Goal: Task Accomplishment & Management: Manage account settings

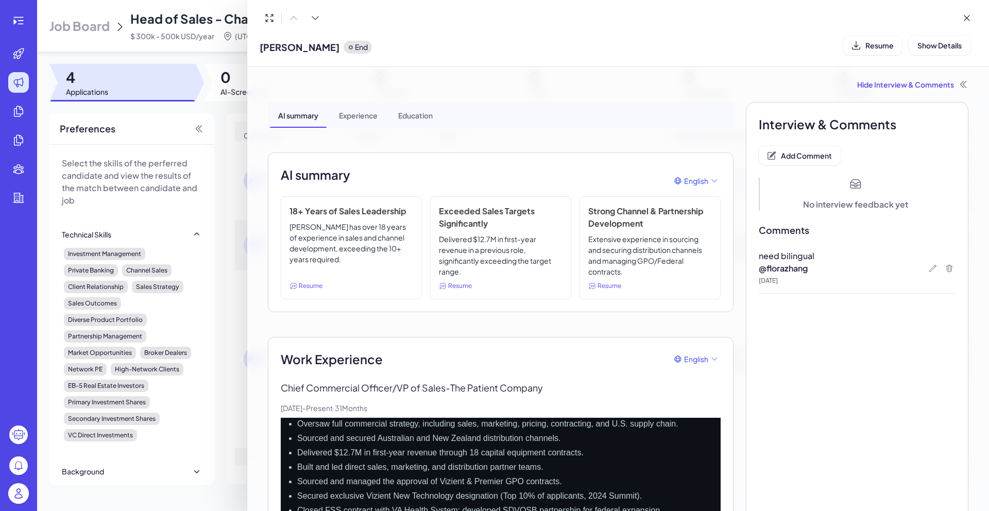
click at [19, 502] on div at bounding box center [494, 255] width 989 height 511
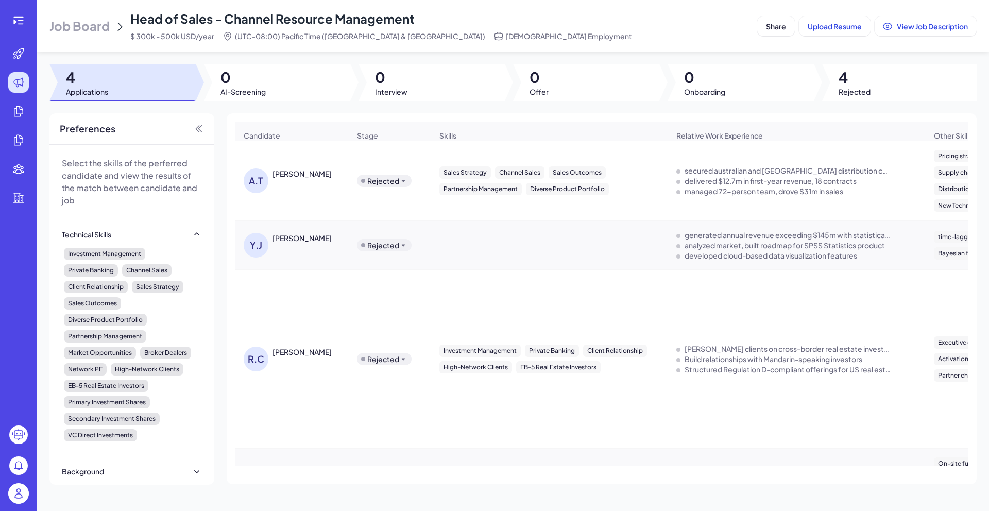
click at [19, 497] on img at bounding box center [18, 493] width 21 height 21
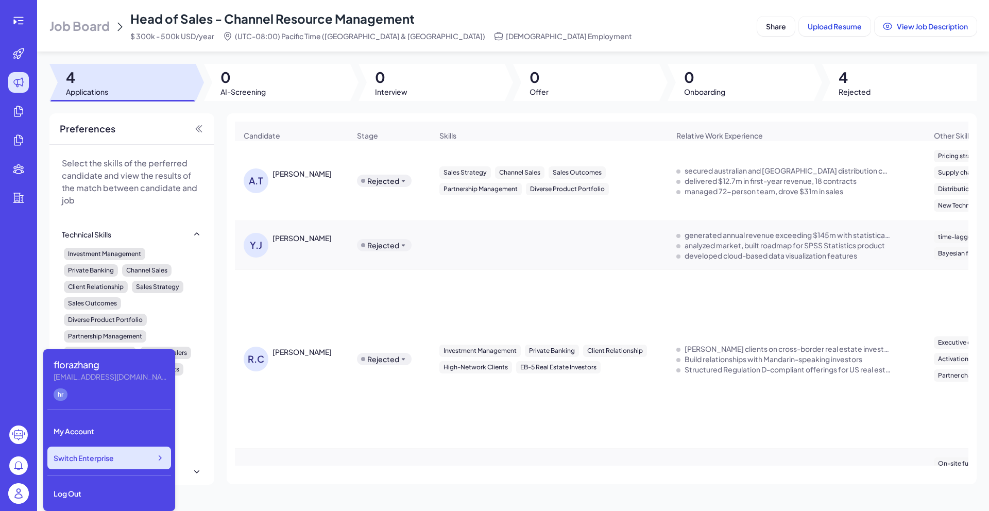
click at [117, 450] on div "Switch Enterprise" at bounding box center [109, 457] width 124 height 23
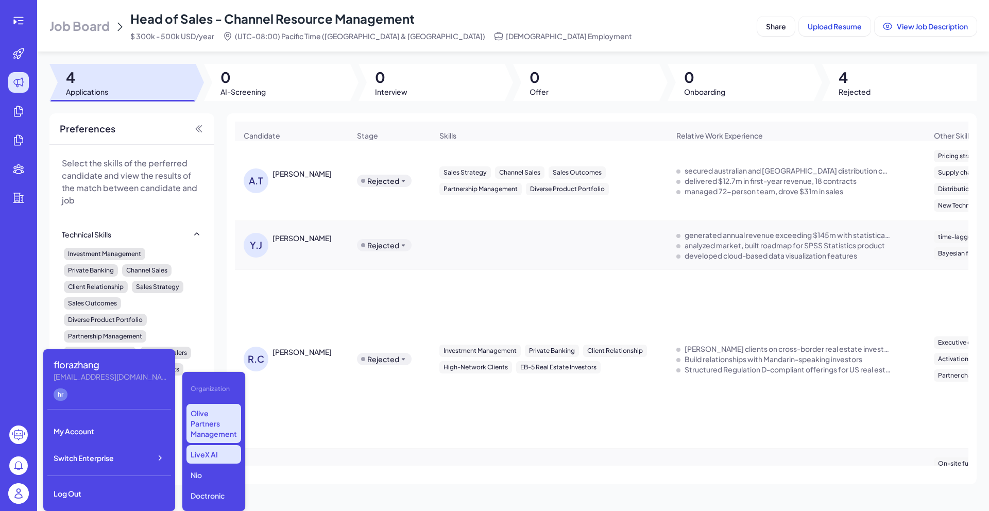
scroll to position [121, 0]
click at [200, 458] on p "LiveX AI" at bounding box center [213, 452] width 55 height 19
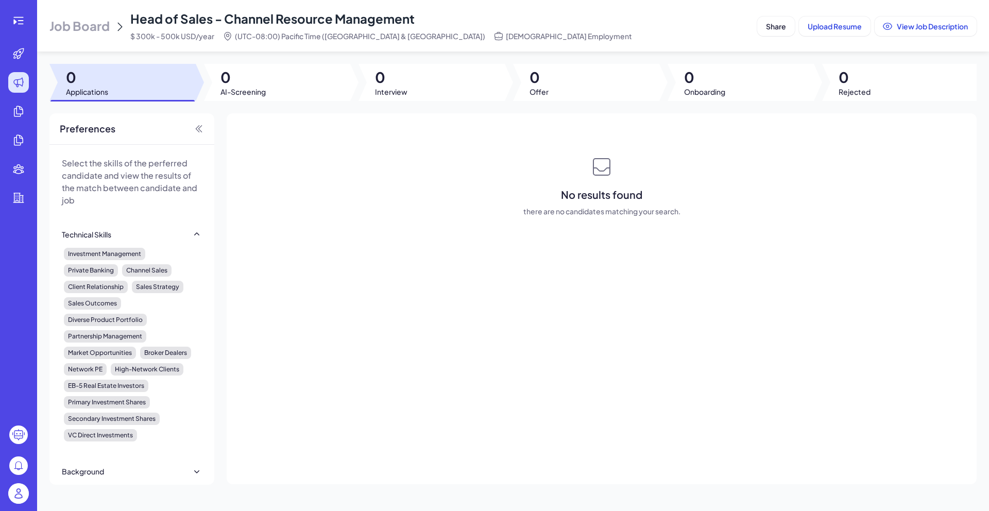
click at [15, 497] on img at bounding box center [18, 493] width 21 height 21
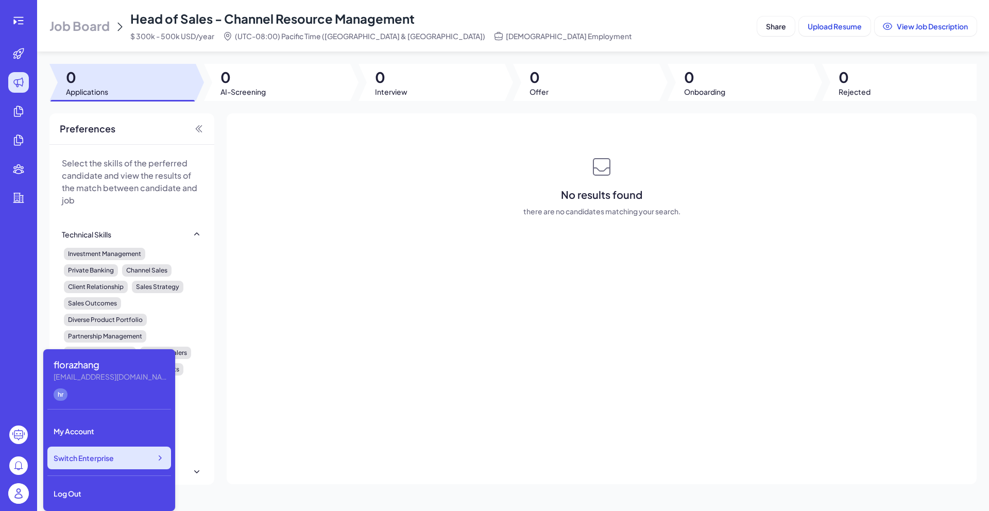
click at [133, 459] on div "Switch Enterprise" at bounding box center [109, 457] width 124 height 23
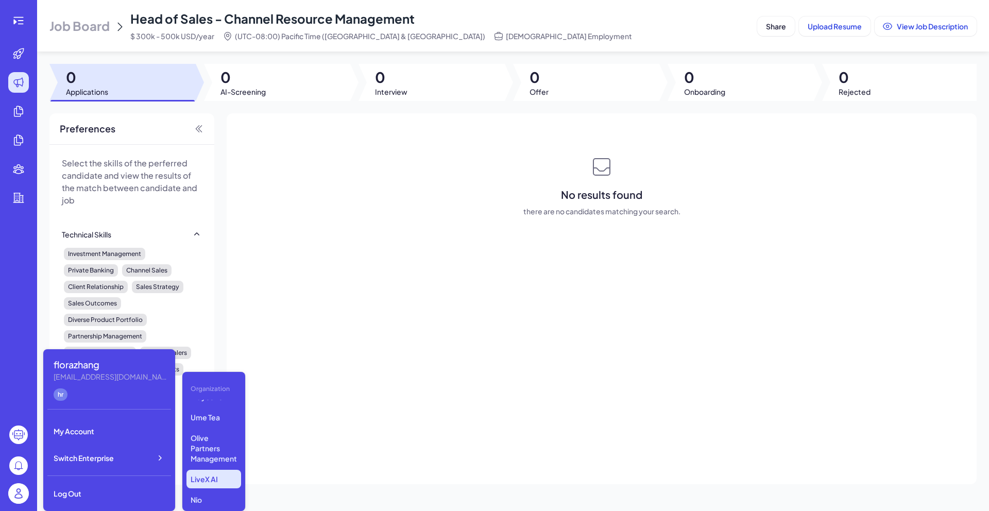
scroll to position [88, 0]
click at [225, 409] on p "VCycene" at bounding box center [213, 403] width 55 height 19
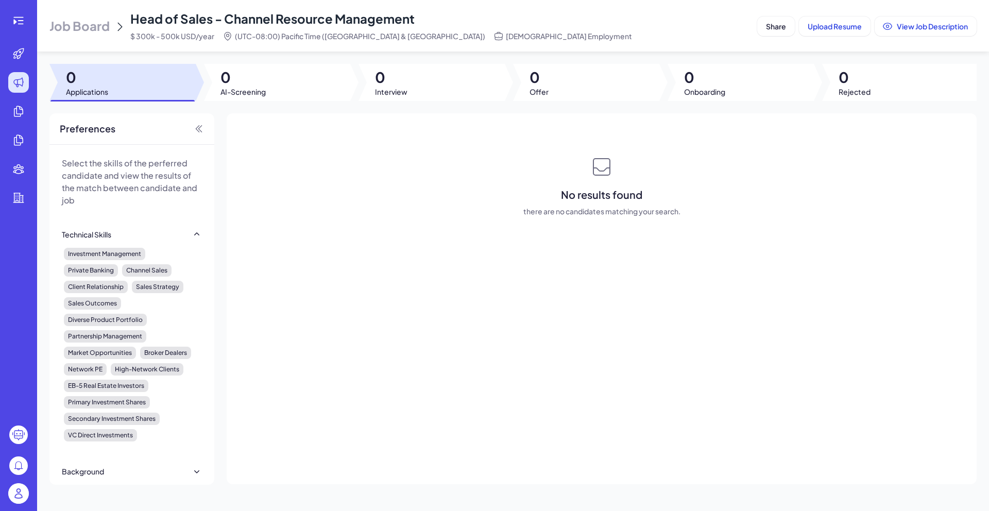
click at [28, 488] on div at bounding box center [18, 493] width 21 height 21
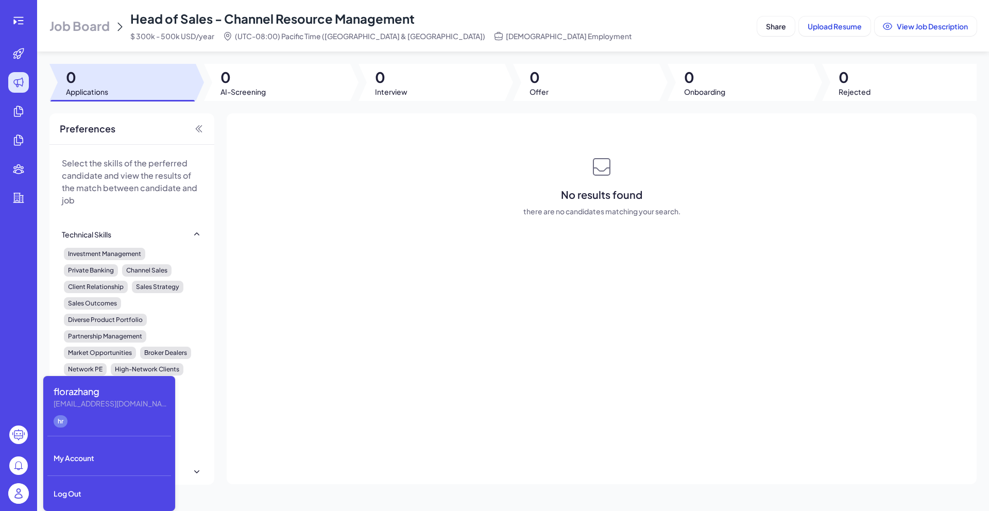
click at [28, 488] on div at bounding box center [18, 493] width 21 height 21
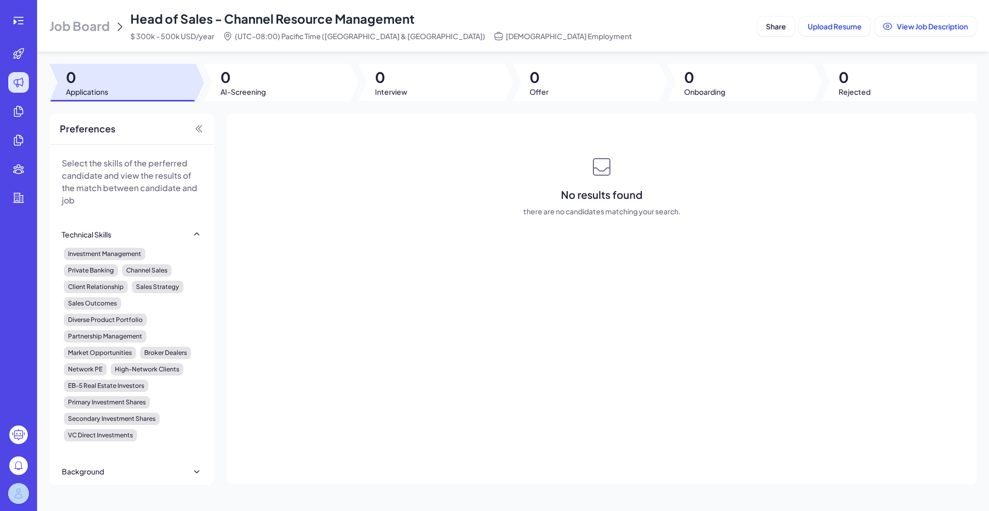
click at [28, 488] on div at bounding box center [18, 493] width 21 height 21
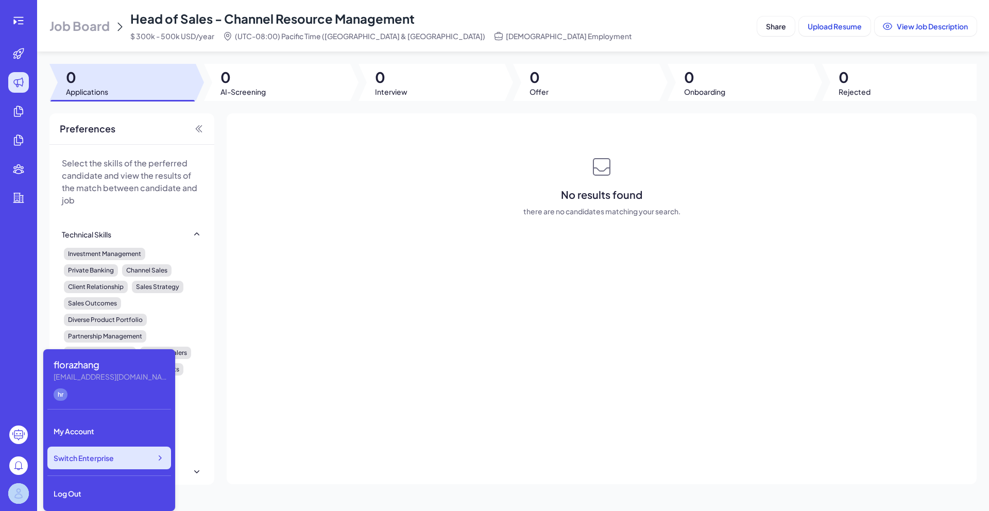
click at [142, 448] on div "Switch Enterprise" at bounding box center [109, 457] width 124 height 23
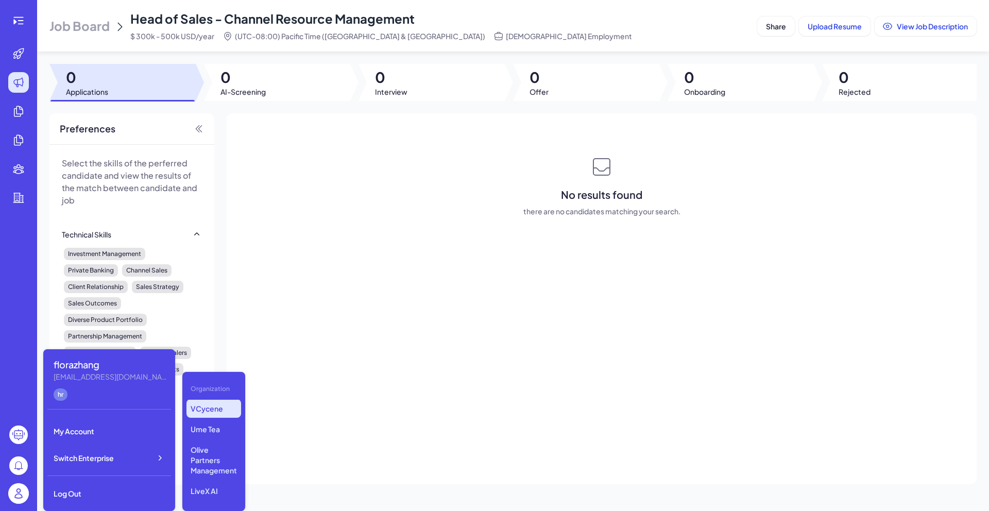
scroll to position [83, 0]
click at [215, 426] on p "Ume Tea" at bounding box center [213, 428] width 55 height 19
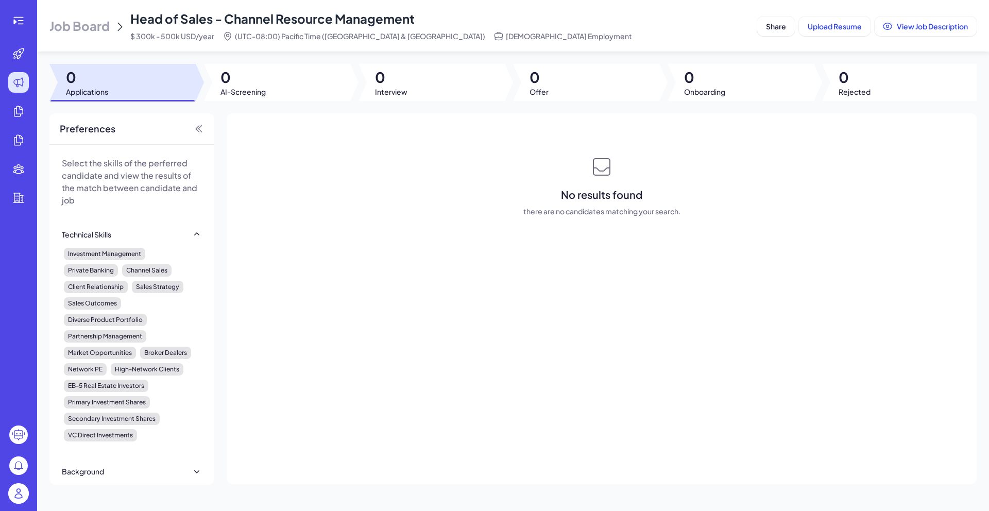
click at [79, 9] on header "Job Board Head of Sales - Channel Resource Management $ 300k - 500k USD/year (U…" at bounding box center [513, 25] width 952 height 51
click at [77, 25] on span "Job Board" at bounding box center [79, 26] width 60 height 16
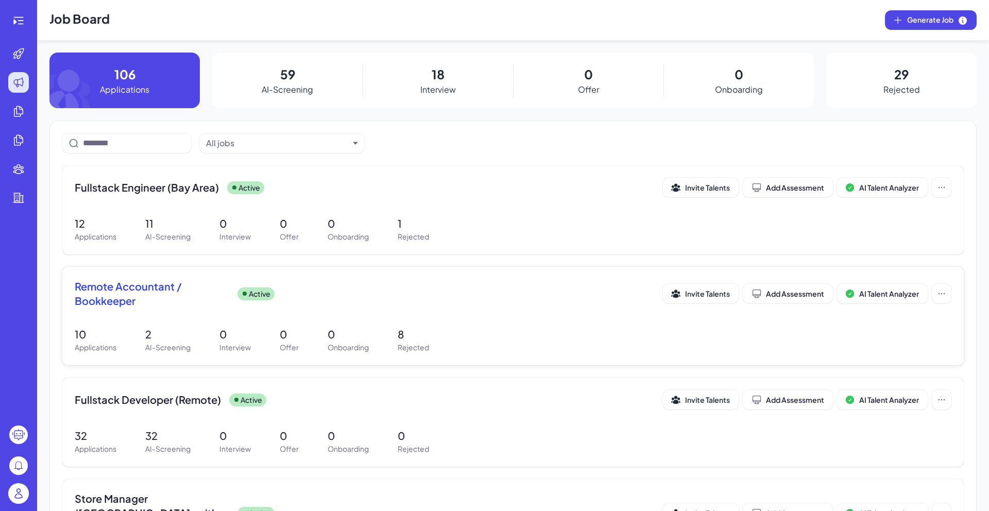
click at [142, 314] on div "Remote Accountant / Bookkeeper Active Invite Talents Add Assessment AI Talent A…" at bounding box center [513, 296] width 876 height 35
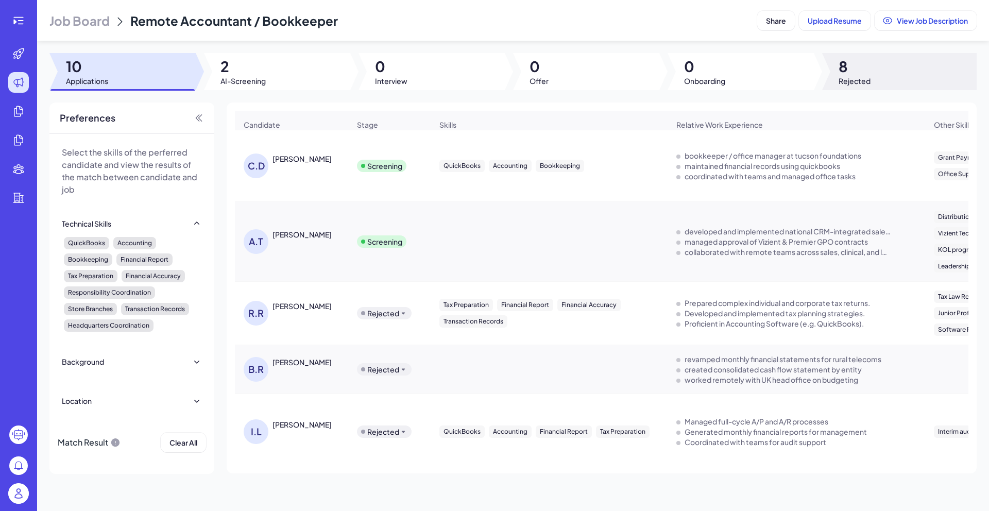
click at [869, 75] on span "8" at bounding box center [854, 66] width 32 height 19
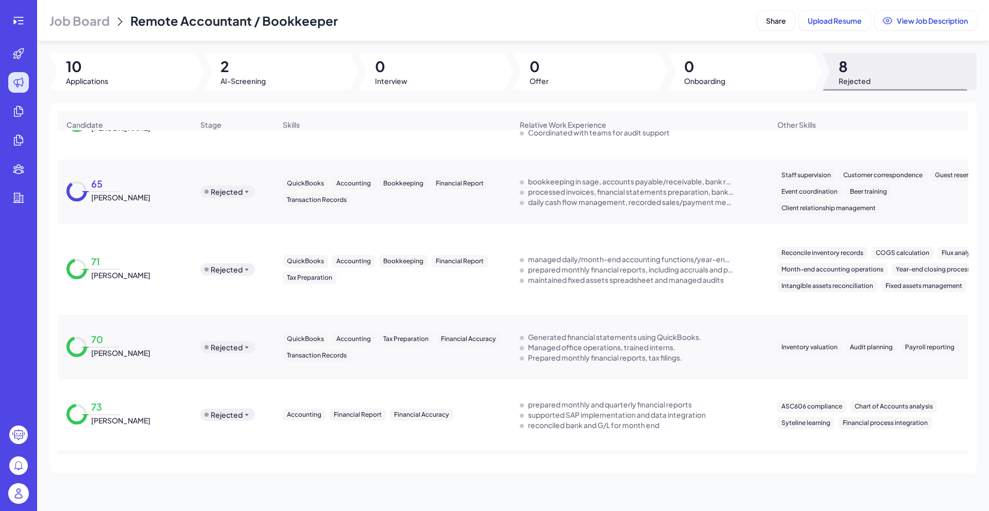
scroll to position [227, 0]
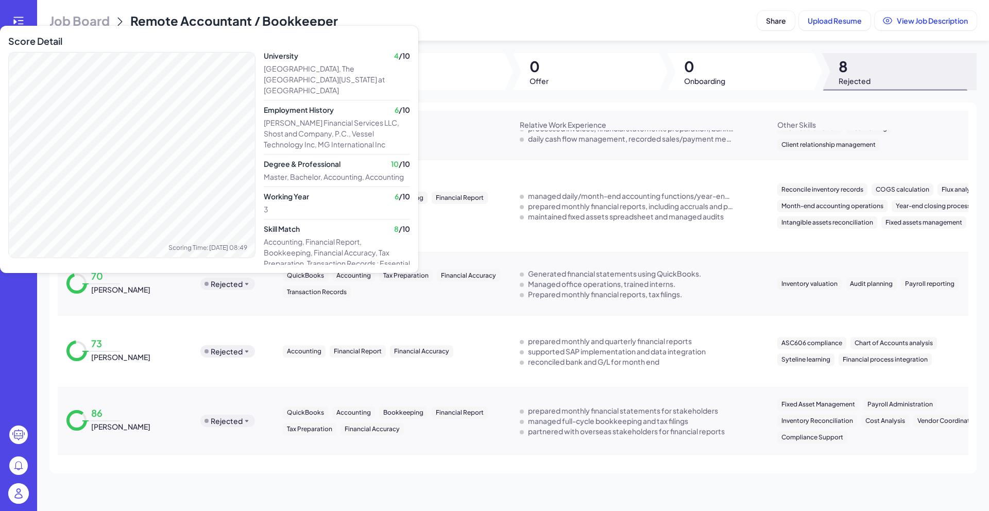
click at [98, 276] on div "Score Detail Scoring Time: 2025-08-19 08:49" at bounding box center [131, 157] width 247 height 247
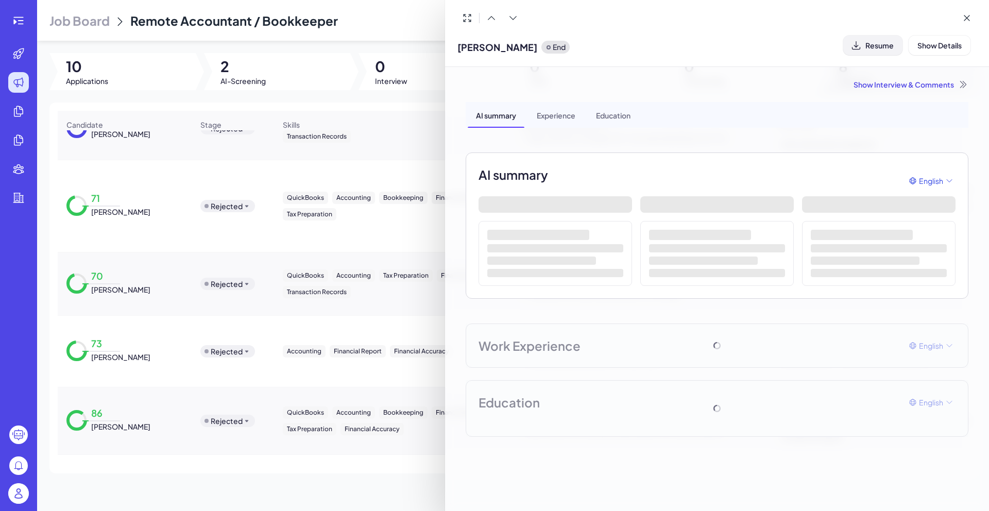
click at [886, 49] on span "Resume" at bounding box center [879, 45] width 28 height 9
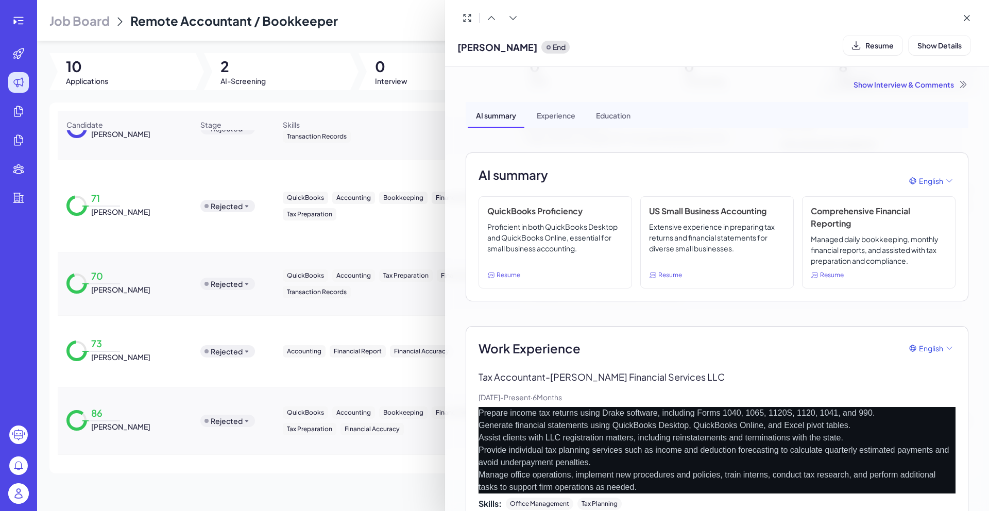
click at [228, 296] on div at bounding box center [494, 255] width 989 height 511
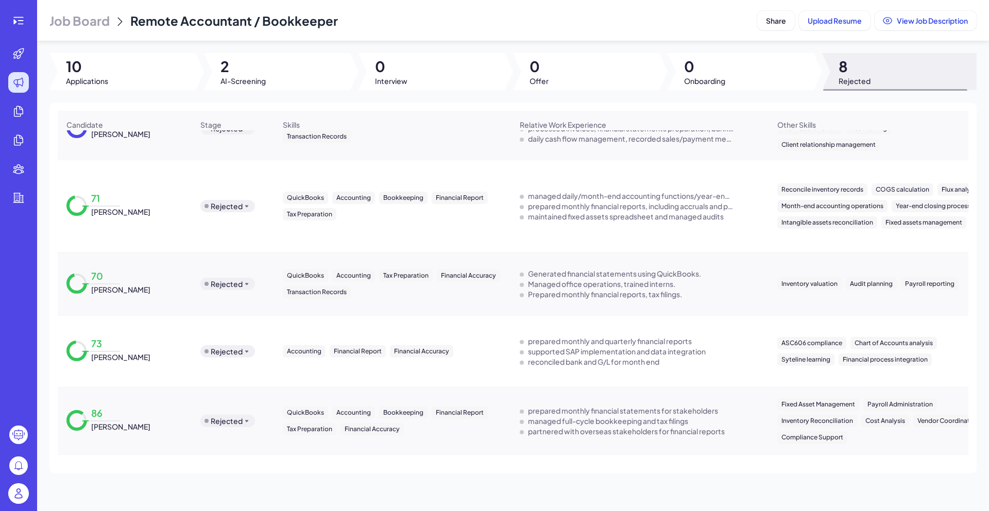
click at [245, 283] on icon at bounding box center [246, 284] width 3 height 2
click at [240, 302] on div "Screening" at bounding box center [228, 298] width 35 height 11
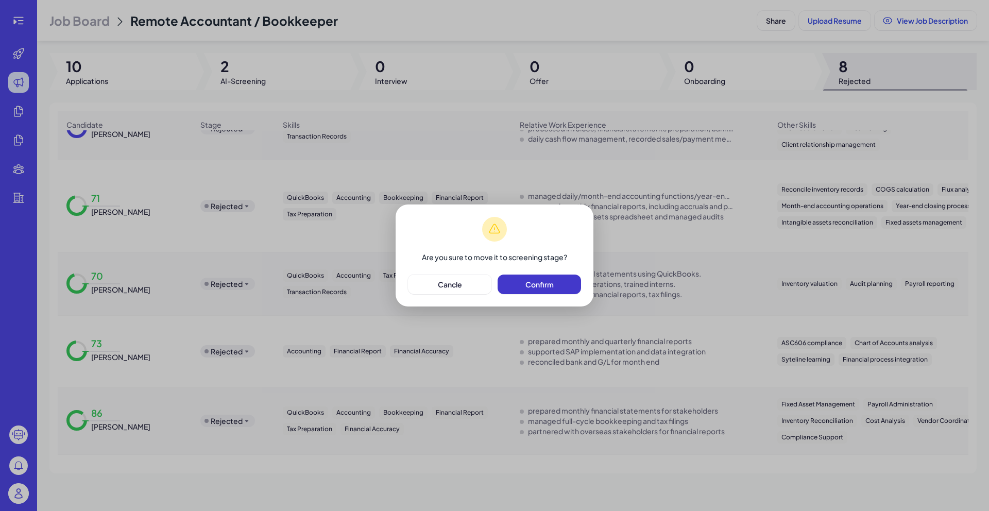
click at [565, 288] on button "Confirm" at bounding box center [538, 284] width 83 height 20
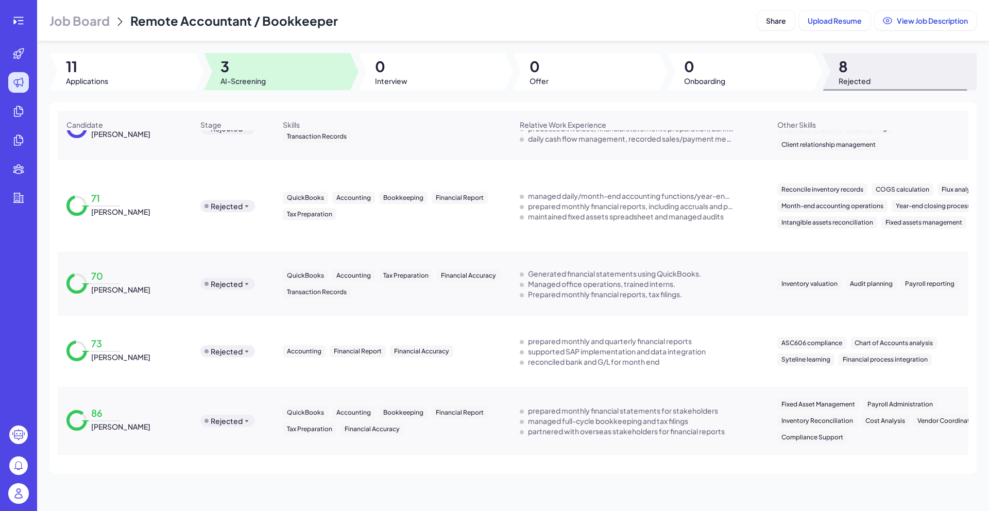
click at [273, 79] on div at bounding box center [277, 71] width 146 height 37
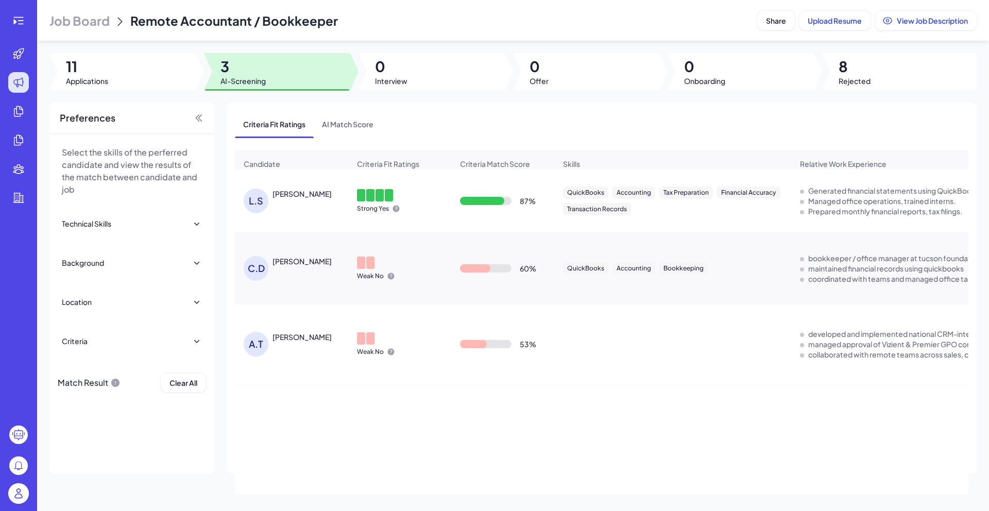
click at [307, 194] on div "Lihong Shi" at bounding box center [301, 193] width 59 height 10
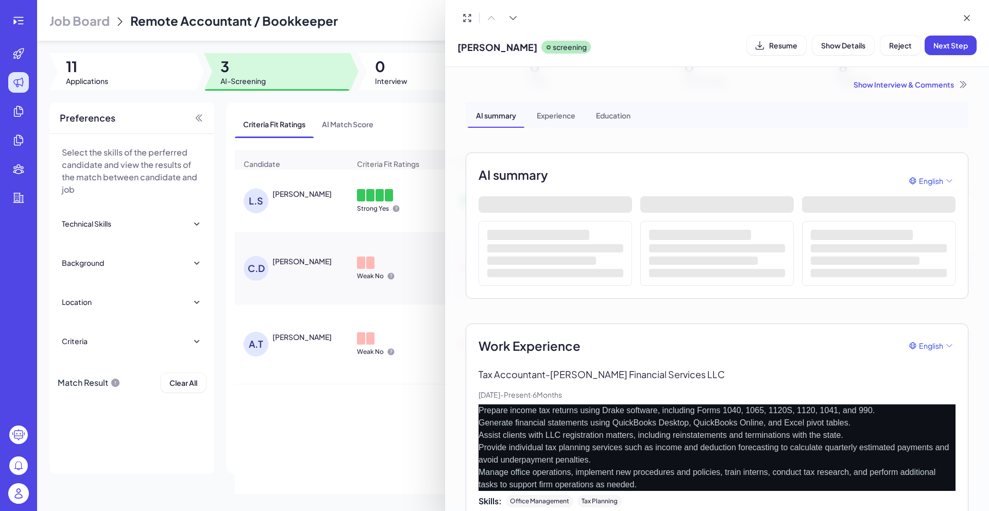
click at [896, 87] on div "Show Interview & Comments" at bounding box center [717, 84] width 503 height 10
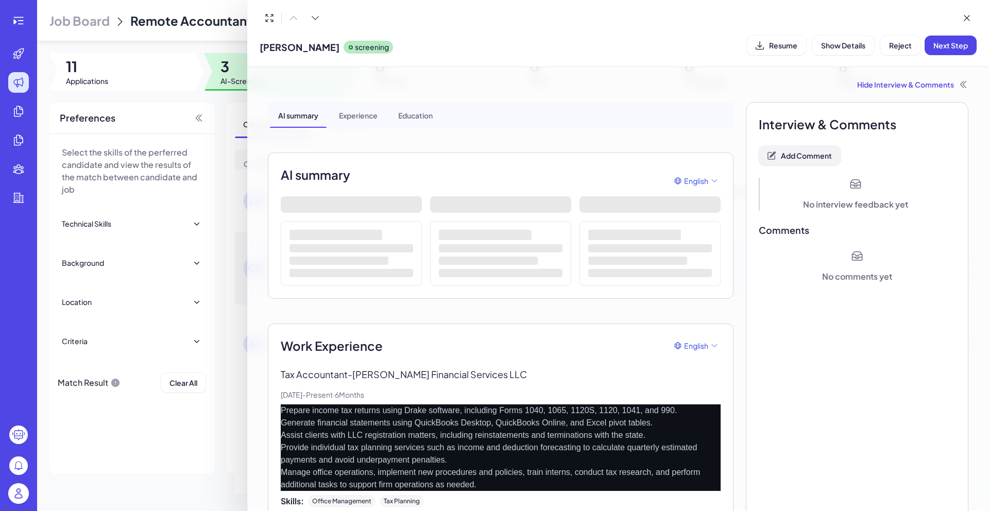
click at [808, 162] on button "Add Comment" at bounding box center [800, 156] width 82 height 20
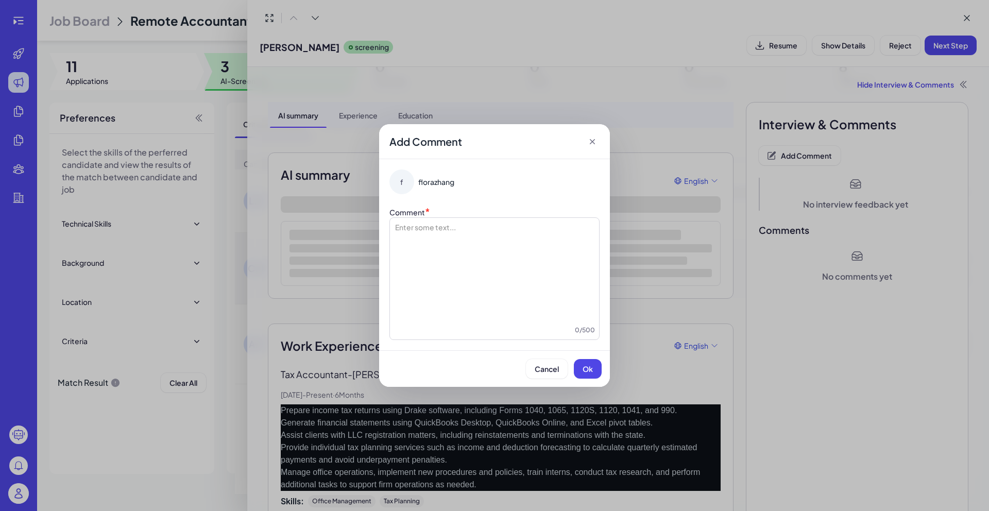
click at [501, 251] on div at bounding box center [494, 273] width 201 height 103
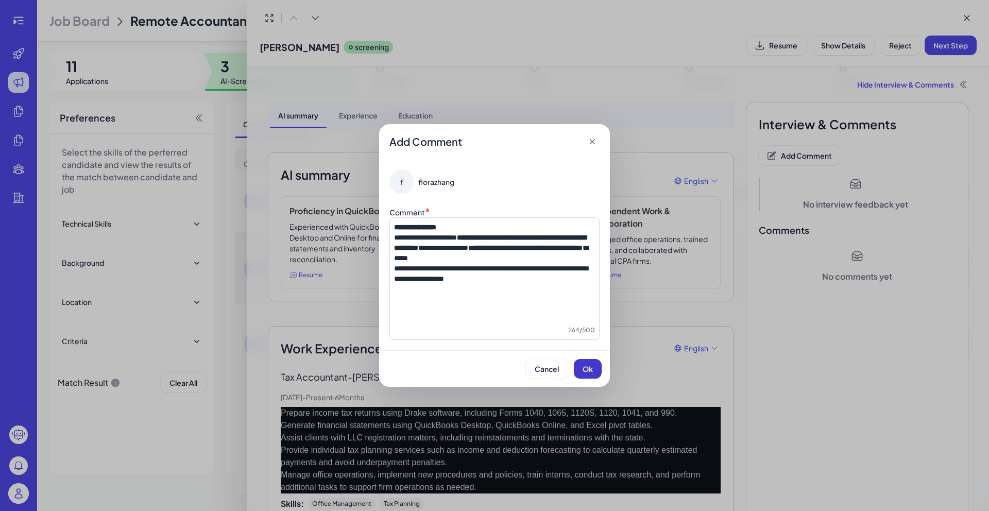
click at [587, 367] on span "Ok" at bounding box center [587, 368] width 10 height 9
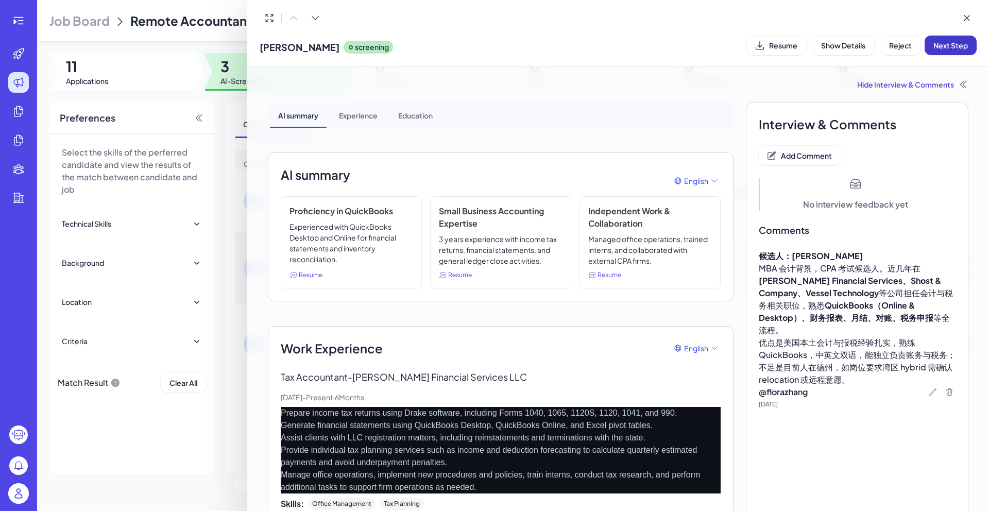
click at [947, 48] on span "Next Step" at bounding box center [950, 45] width 35 height 9
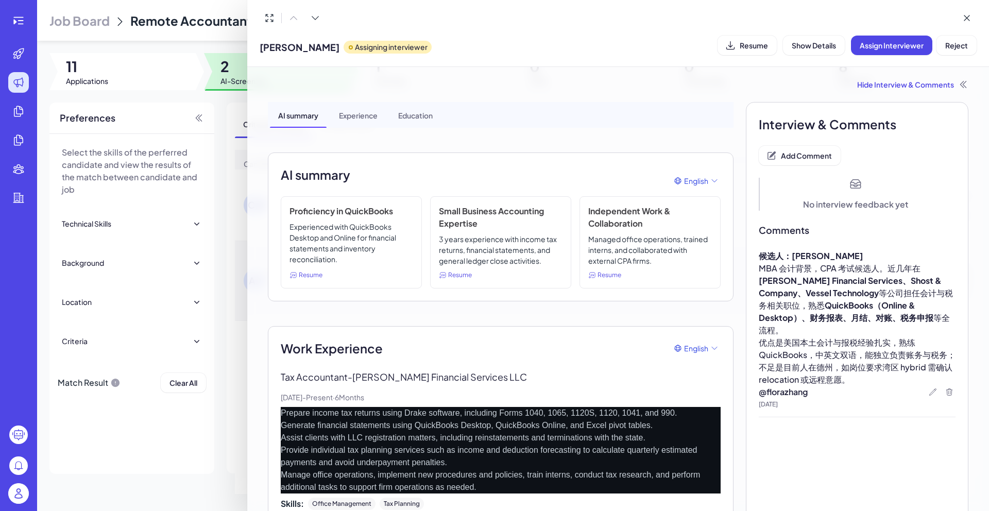
click at [221, 98] on div at bounding box center [494, 255] width 989 height 511
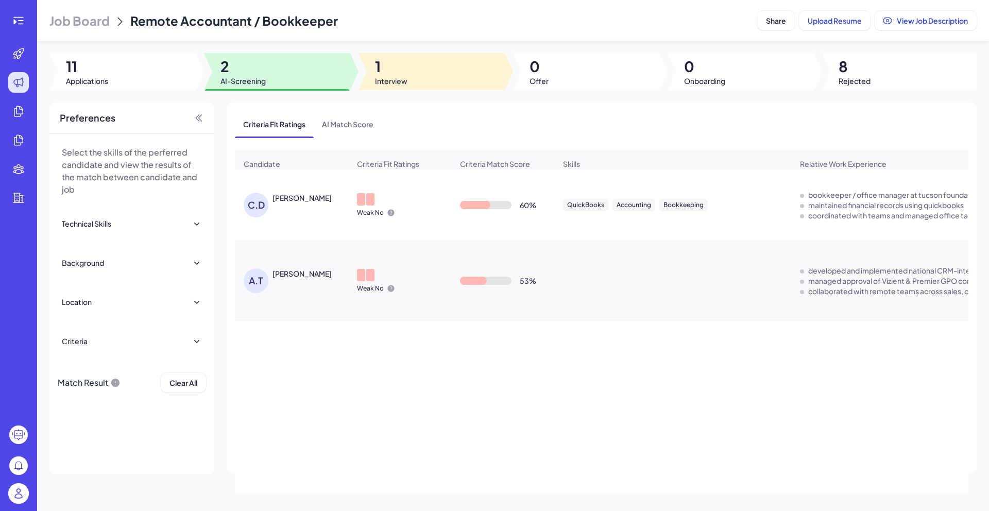
click at [398, 76] on span "Interview" at bounding box center [391, 81] width 32 height 10
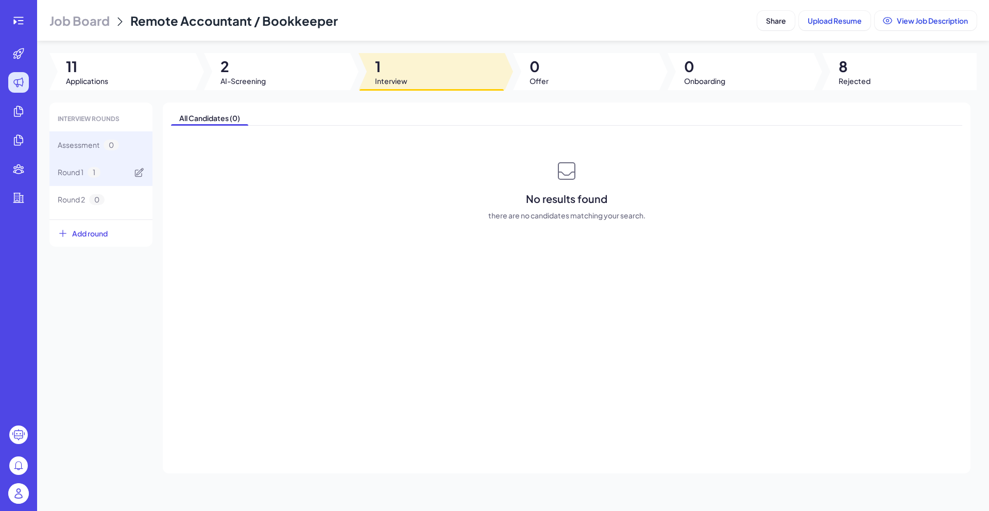
click at [96, 171] on span "1" at bounding box center [94, 172] width 13 height 11
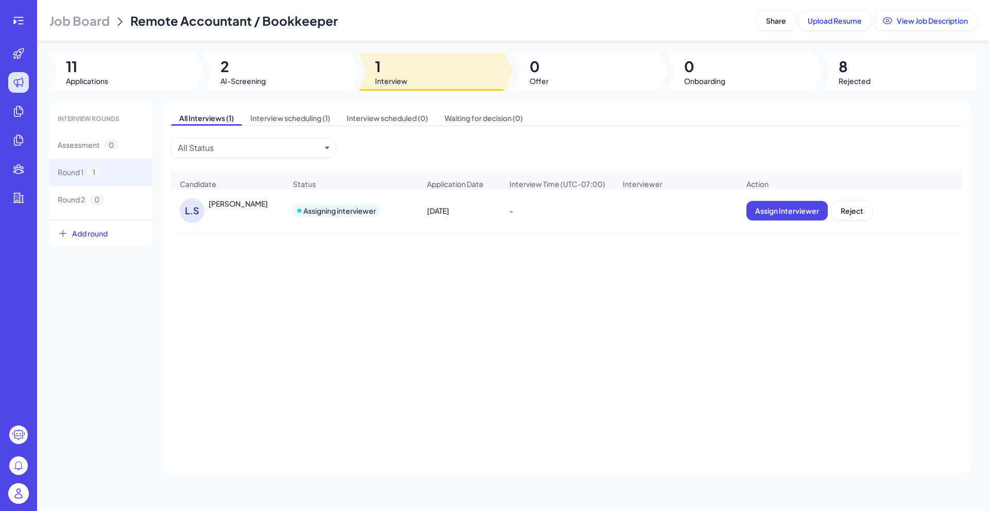
click at [19, 489] on img at bounding box center [18, 493] width 21 height 21
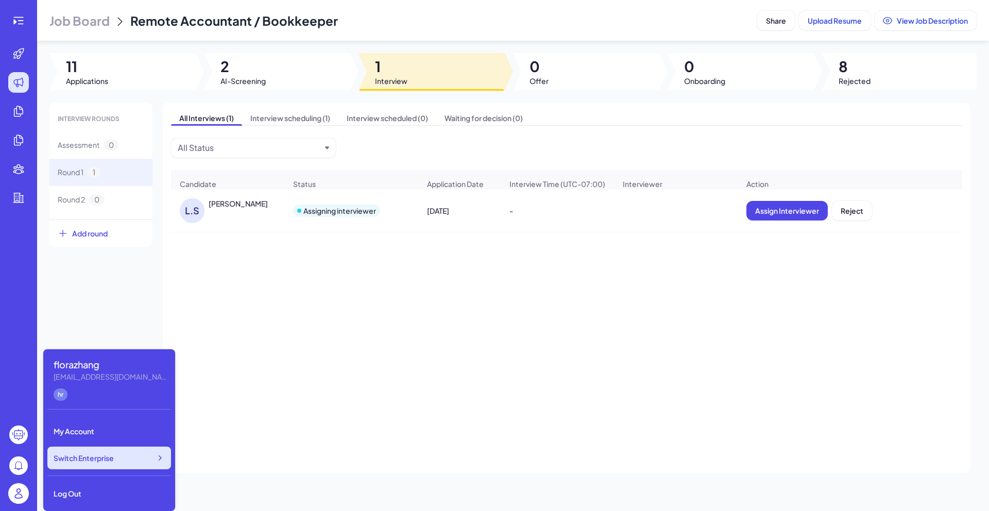
click at [107, 461] on span "Switch Enterprise" at bounding box center [84, 458] width 60 height 10
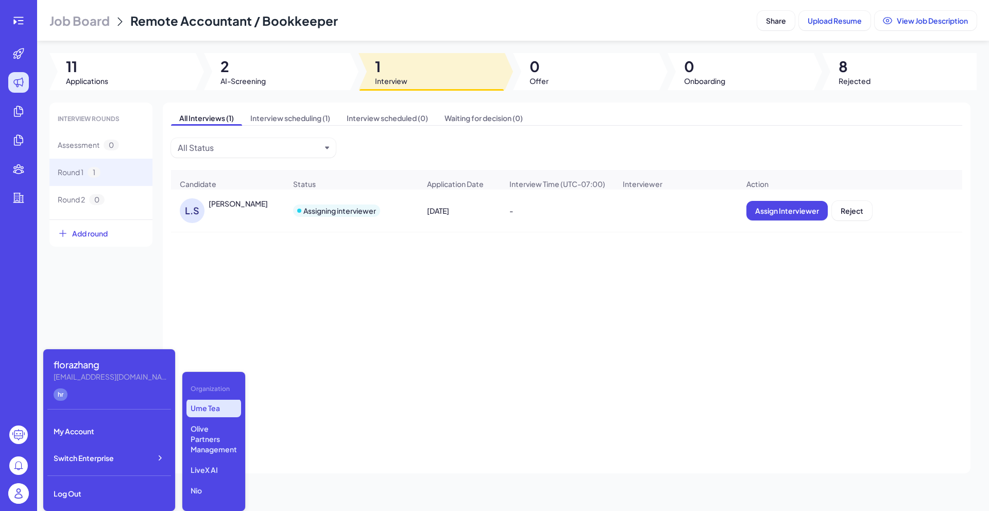
scroll to position [123, 0]
click at [215, 449] on p "LiveX AI" at bounding box center [213, 451] width 55 height 19
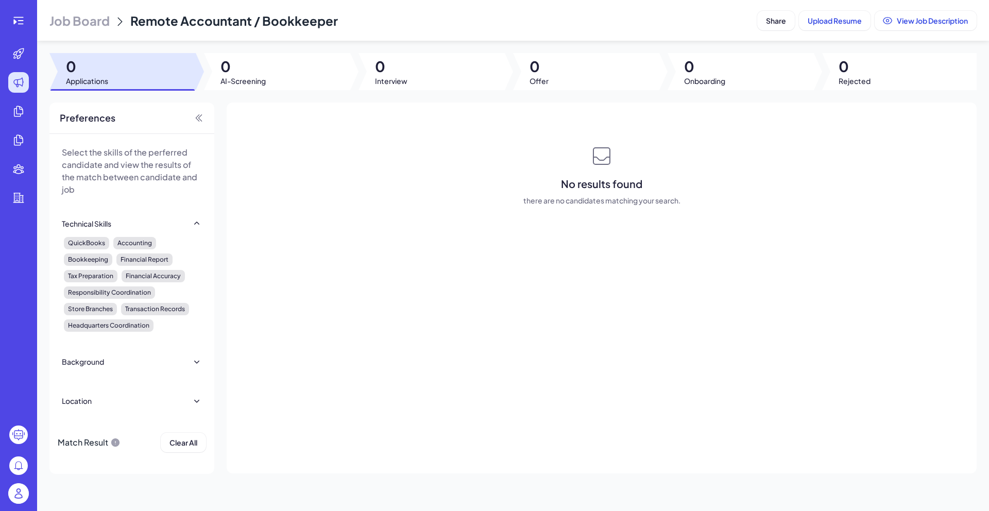
click at [78, 31] on header "Job Board Remote Accountant / Bookkeeper Share Upload Resume View Job Descripti…" at bounding box center [513, 20] width 952 height 41
click at [81, 12] on span "Job Board" at bounding box center [79, 20] width 60 height 16
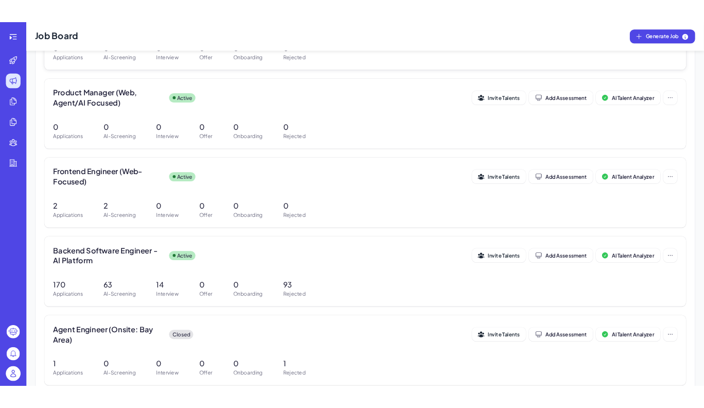
scroll to position [197, 0]
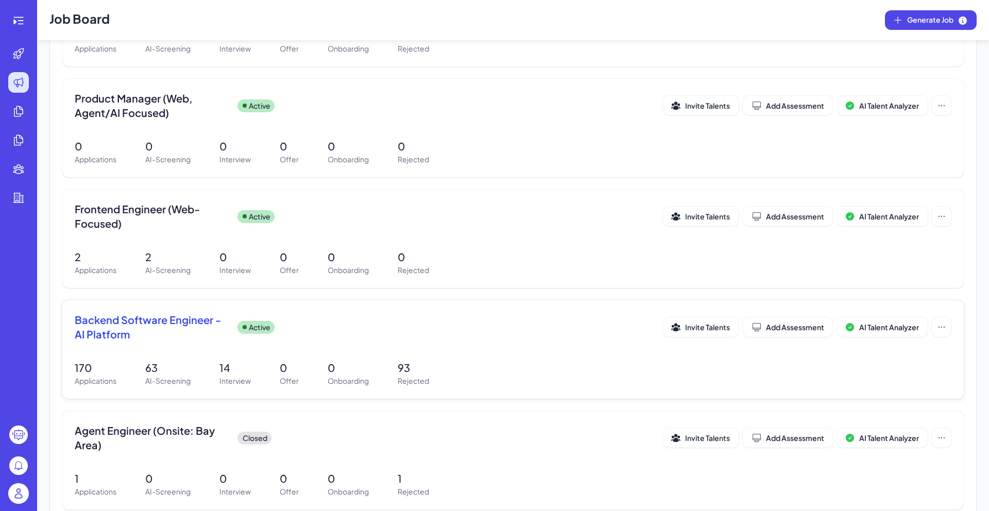
click at [142, 321] on span "Backend Software Engineer - AI Platform" at bounding box center [152, 327] width 154 height 29
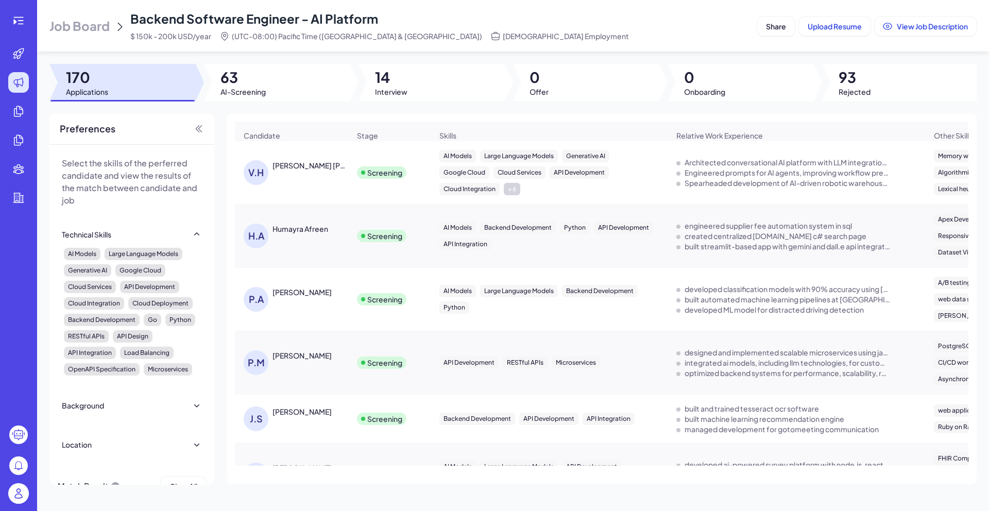
click at [403, 91] on span "Interview" at bounding box center [391, 92] width 32 height 10
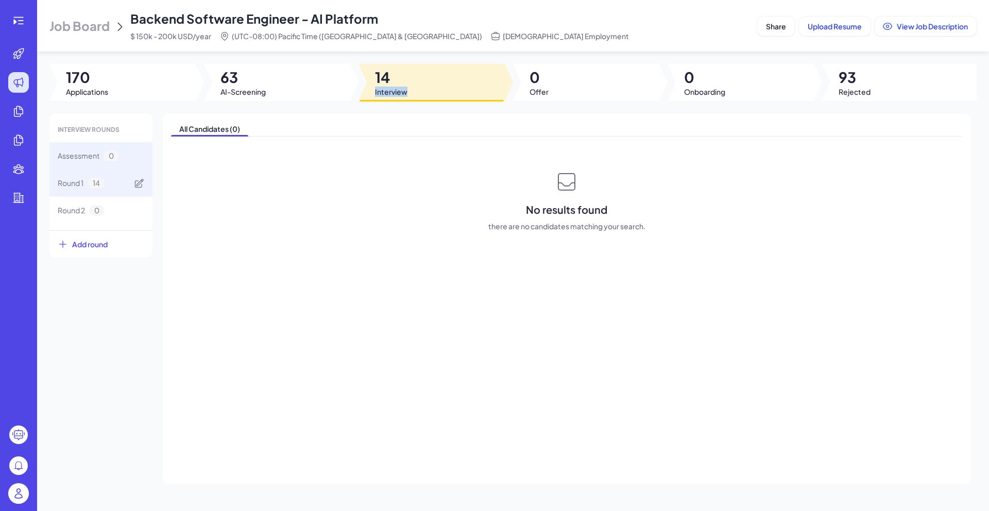
click at [115, 189] on div "Round 1 14" at bounding box center [100, 182] width 103 height 27
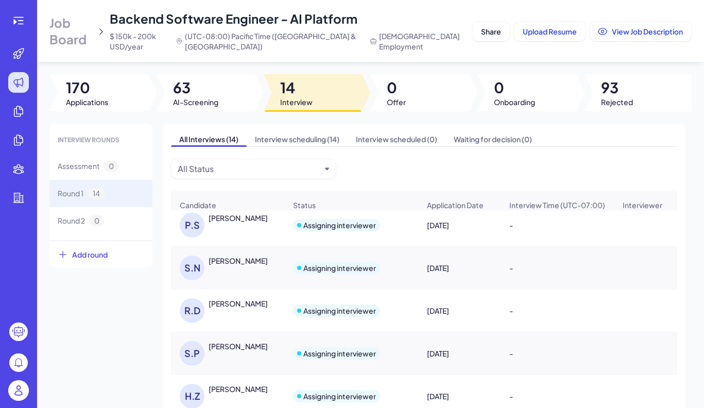
scroll to position [9, 0]
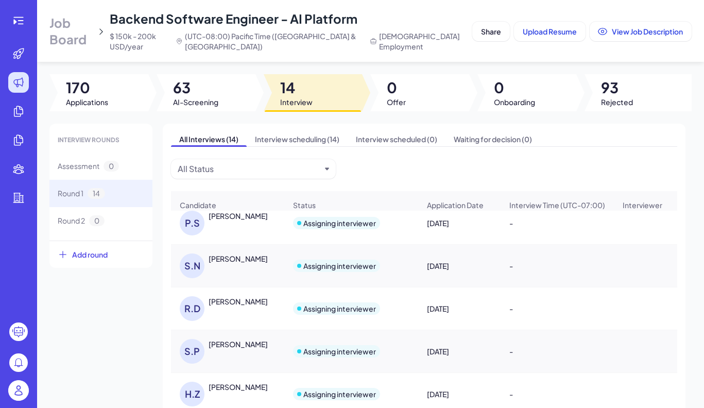
click at [233, 306] on div "[PERSON_NAME]" at bounding box center [238, 301] width 59 height 10
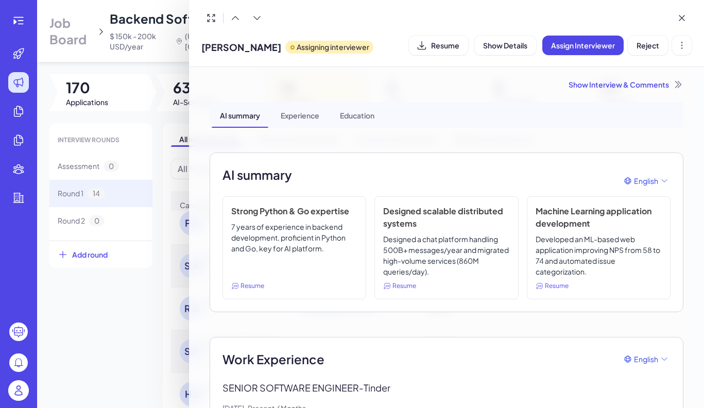
click at [624, 83] on div "Show Interview & Comments" at bounding box center [447, 84] width 474 height 10
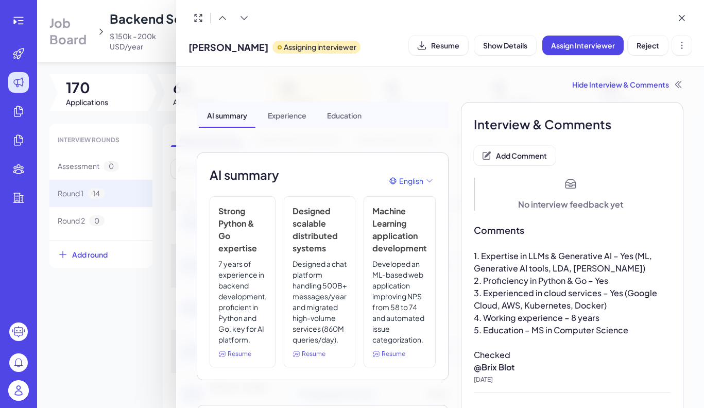
scroll to position [25, 0]
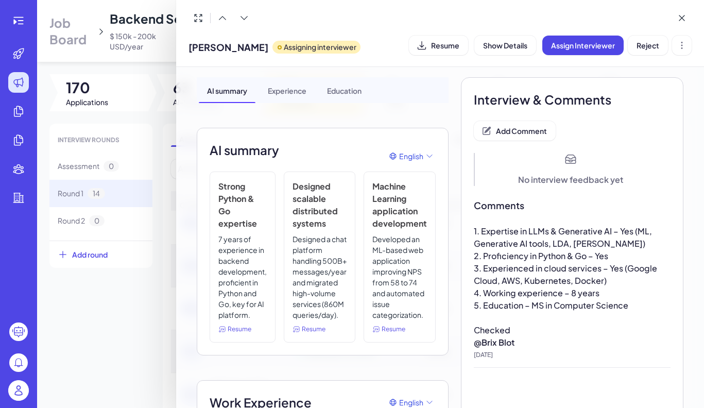
click at [220, 48] on span "[PERSON_NAME]" at bounding box center [228, 47] width 80 height 14
copy span "[PERSON_NAME]"
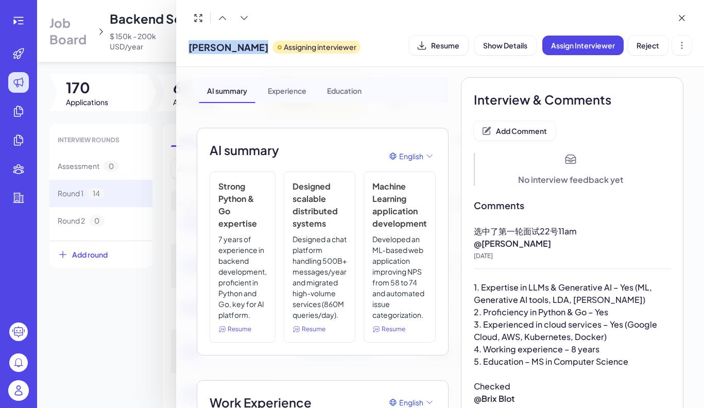
click at [119, 42] on div at bounding box center [352, 204] width 704 height 408
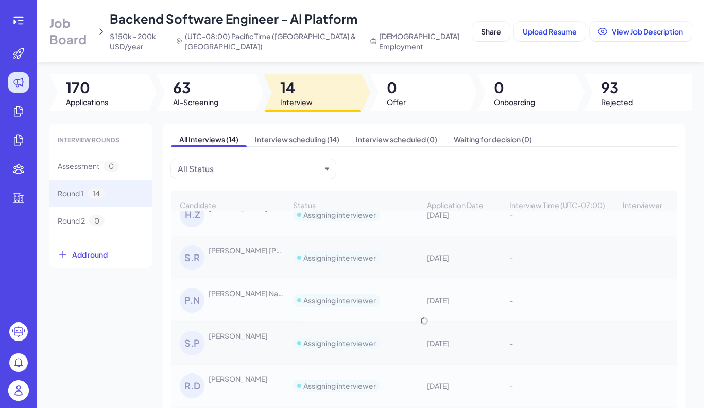
scroll to position [194, 0]
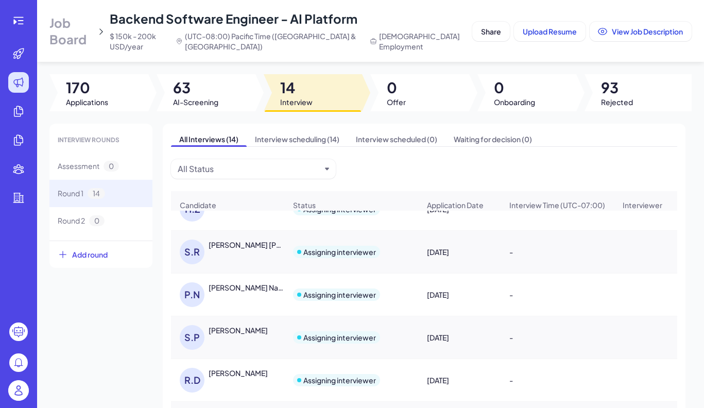
drag, startPoint x: 211, startPoint y: 336, endPoint x: 250, endPoint y: 336, distance: 39.7
click at [250, 335] on div "[PERSON_NAME]" at bounding box center [238, 330] width 59 height 10
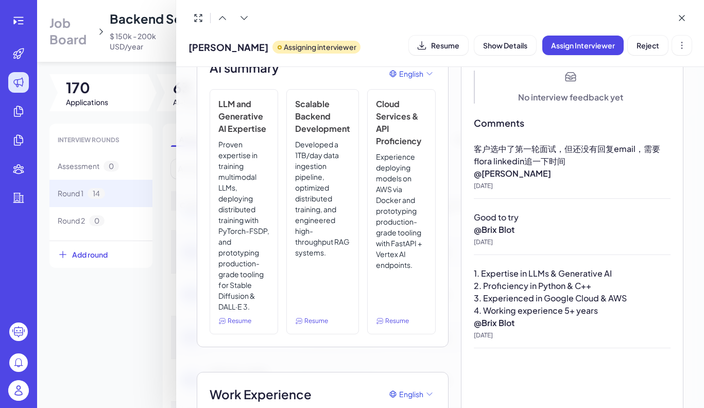
scroll to position [0, 0]
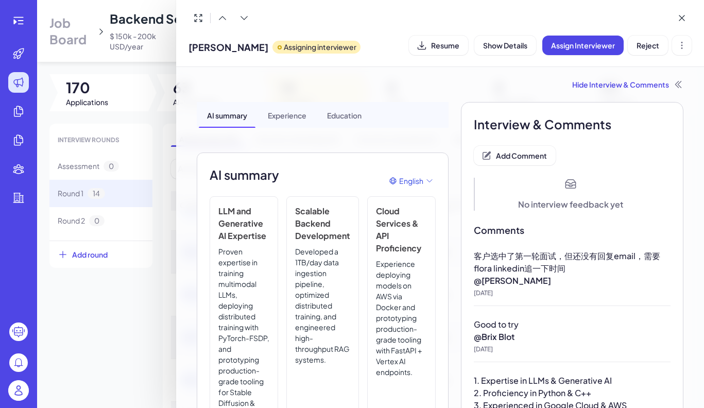
drag, startPoint x: 245, startPoint y: 46, endPoint x: 189, endPoint y: 45, distance: 56.1
click at [189, 45] on div "Supriya Pillai Assigning interviewer" at bounding box center [274, 45] width 172 height 26
copy span "[PERSON_NAME]"
click at [496, 156] on span "Add Comment" at bounding box center [521, 155] width 51 height 9
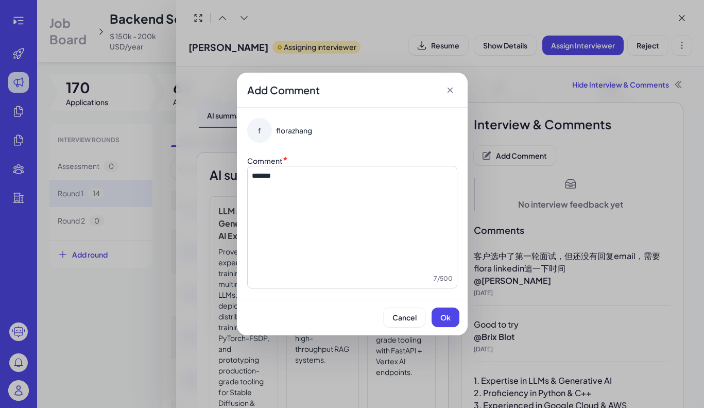
click at [294, 180] on p "*******" at bounding box center [352, 175] width 201 height 10
copy span "*******"
click at [447, 314] on span "Ok" at bounding box center [445, 317] width 10 height 9
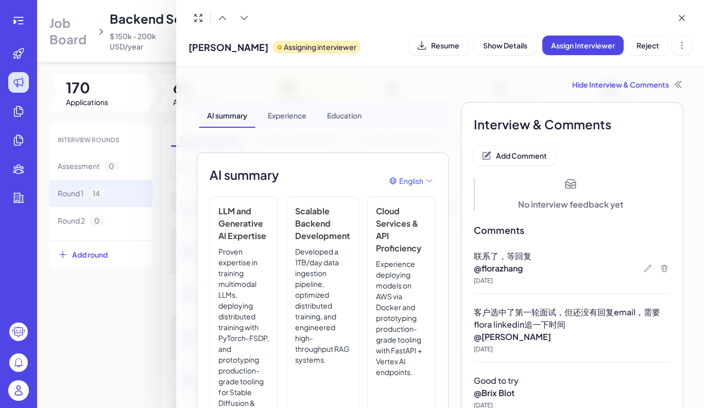
click at [90, 358] on div at bounding box center [352, 204] width 704 height 408
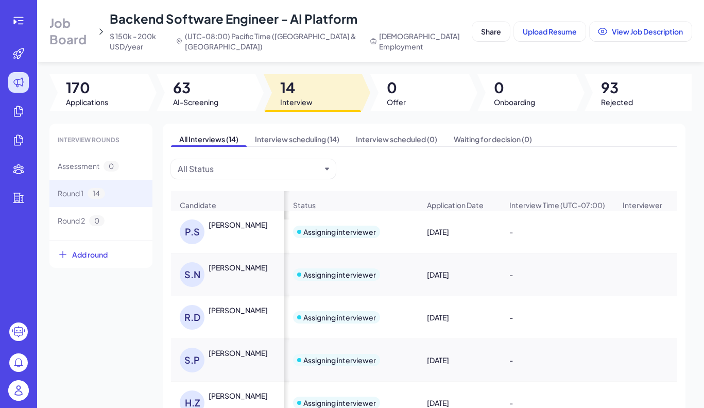
scroll to position [0, 338]
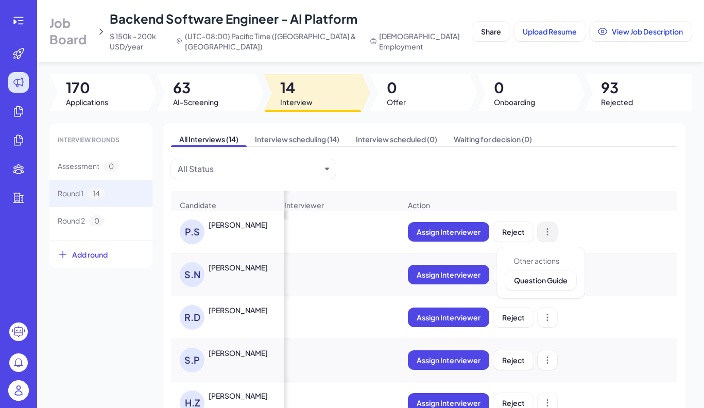
click at [547, 234] on icon at bounding box center [548, 231] width 2 height 7
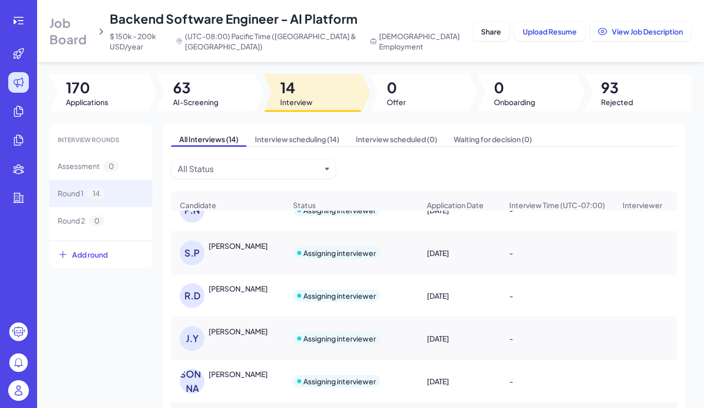
scroll to position [279, 0]
click at [243, 249] on div "[PERSON_NAME]" at bounding box center [238, 245] width 59 height 10
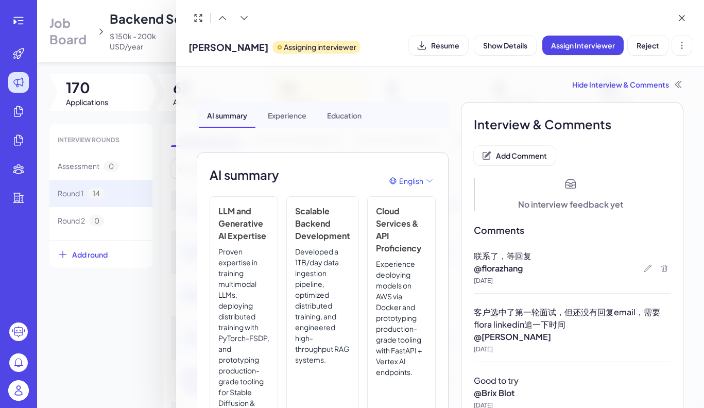
click at [174, 351] on div at bounding box center [352, 204] width 704 height 408
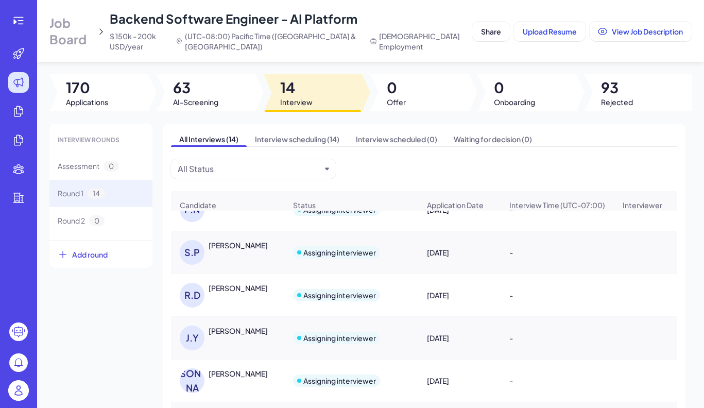
click at [245, 299] on div "R.D RAHUL DHIMAN" at bounding box center [233, 295] width 106 height 25
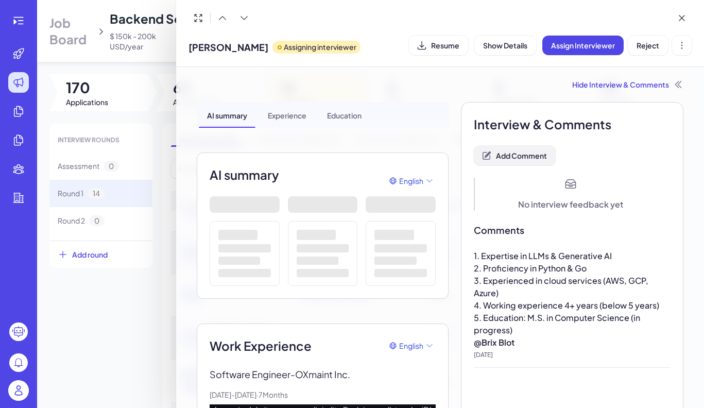
click at [540, 153] on span "Add Comment" at bounding box center [521, 155] width 51 height 9
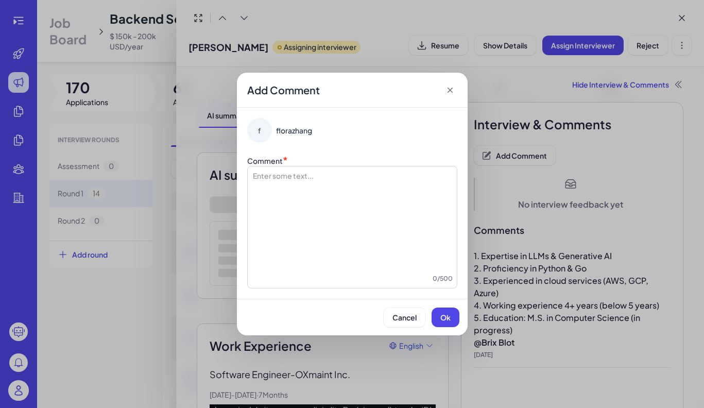
click at [403, 201] on div at bounding box center [352, 221] width 201 height 103
click at [441, 316] on span "Ok" at bounding box center [445, 317] width 10 height 9
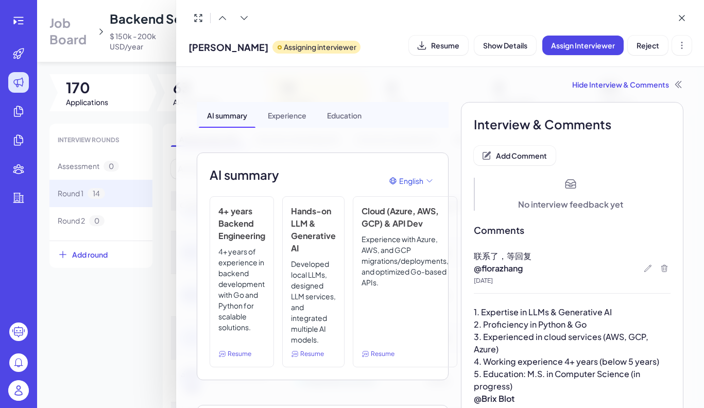
click at [123, 293] on div at bounding box center [352, 204] width 704 height 408
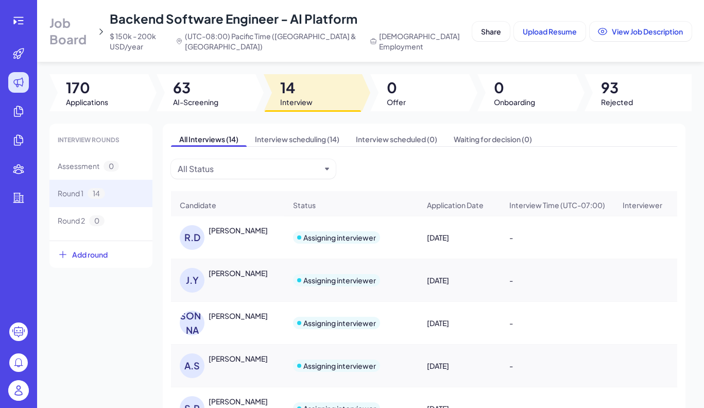
scroll to position [365, 0]
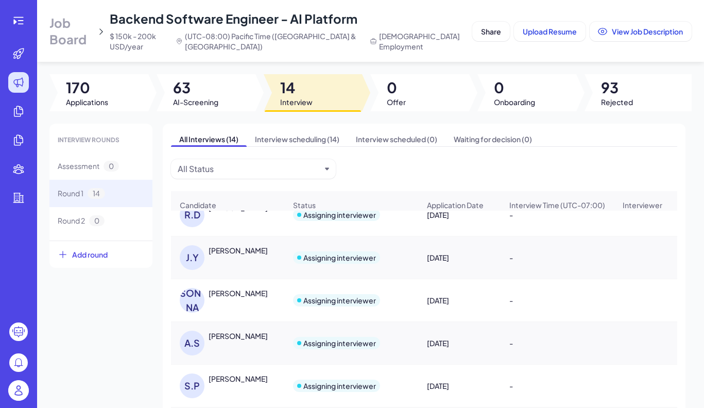
click at [252, 336] on div "[PERSON_NAME]" at bounding box center [238, 336] width 59 height 10
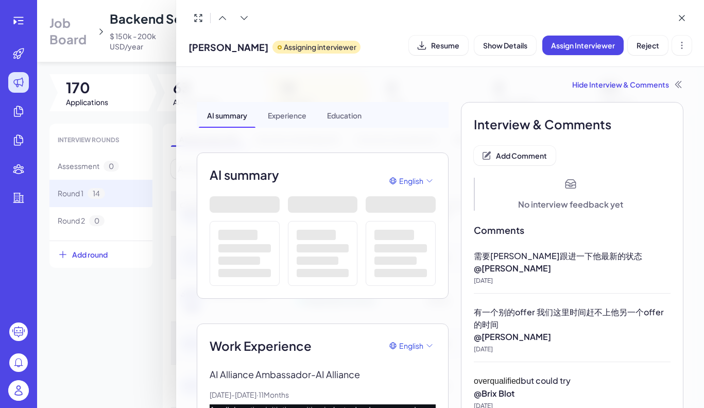
click at [225, 48] on span "[PERSON_NAME]" at bounding box center [228, 47] width 80 height 14
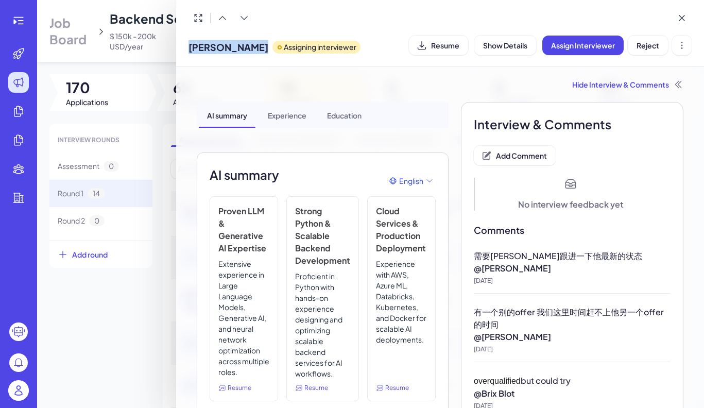
copy span "[PERSON_NAME]"
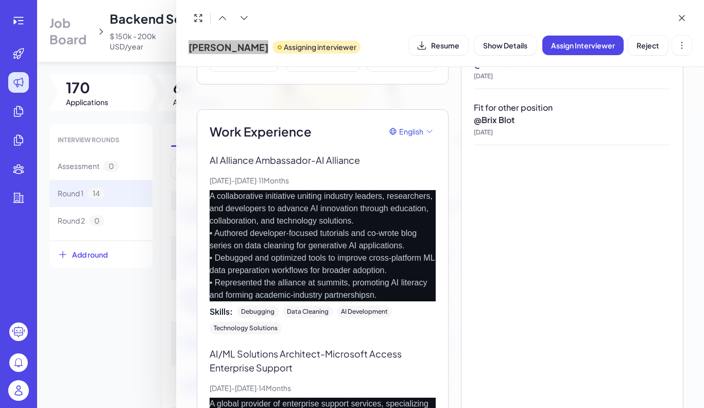
scroll to position [0, 0]
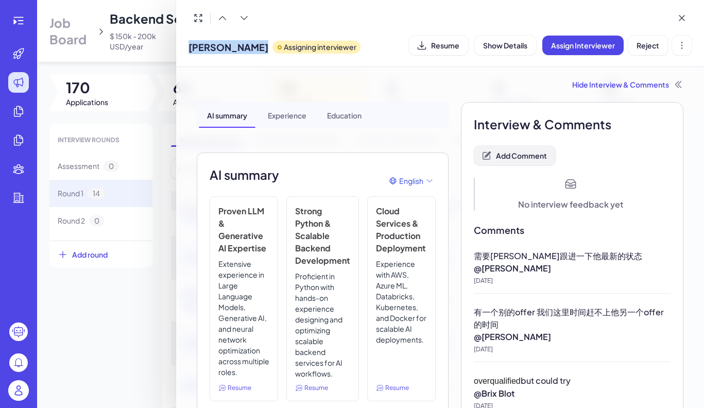
click at [515, 161] on button "Add Comment" at bounding box center [515, 156] width 82 height 20
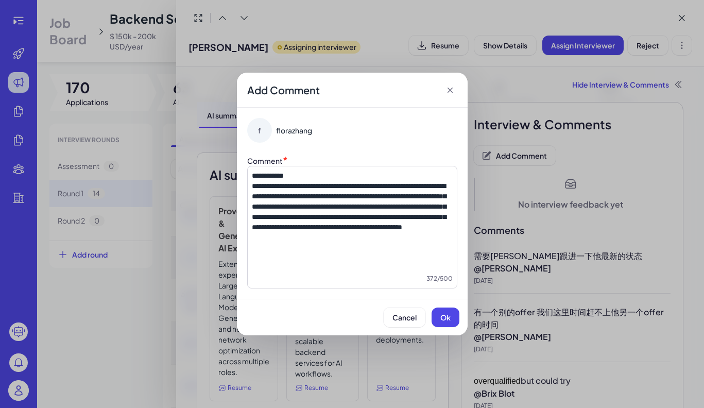
click at [346, 186] on span "**********" at bounding box center [349, 206] width 194 height 48
drag, startPoint x: 295, startPoint y: 250, endPoint x: 276, endPoint y: 246, distance: 19.0
click at [276, 232] on p "**********" at bounding box center [352, 206] width 201 height 51
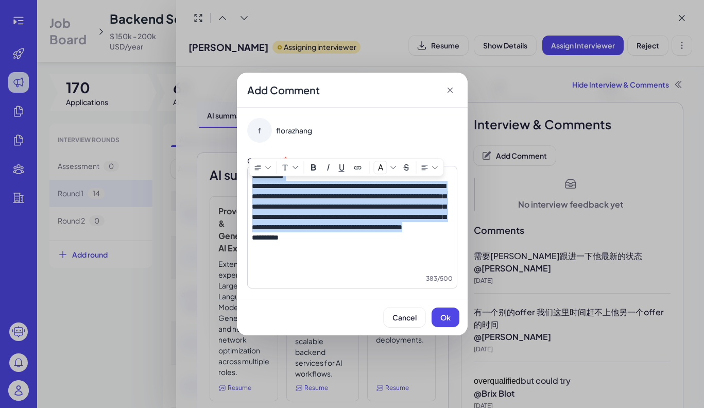
drag, startPoint x: 274, startPoint y: 246, endPoint x: 242, endPoint y: 175, distance: 78.8
click at [242, 175] on div "**********" at bounding box center [352, 203] width 231 height 191
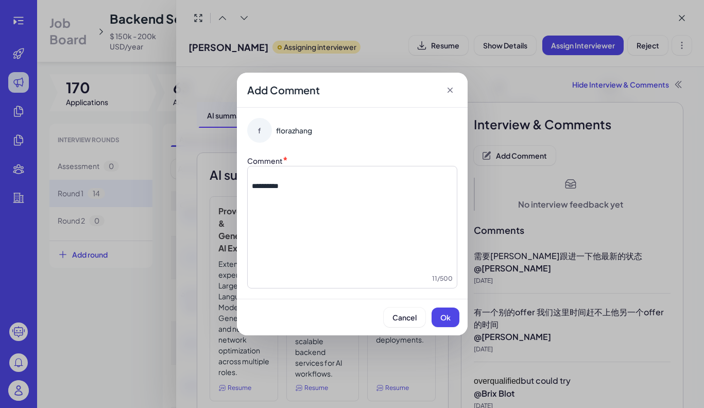
click at [251, 184] on div "**********" at bounding box center [352, 227] width 210 height 123
click at [253, 186] on span "**********" at bounding box center [265, 185] width 27 height 7
click at [444, 313] on span "Ok" at bounding box center [445, 317] width 10 height 9
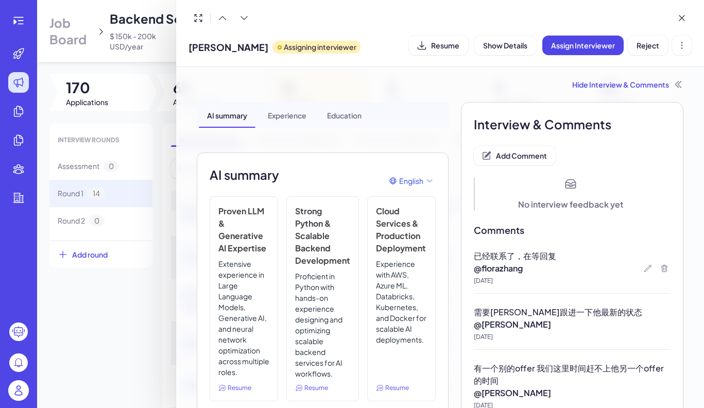
click at [140, 299] on div at bounding box center [352, 204] width 704 height 408
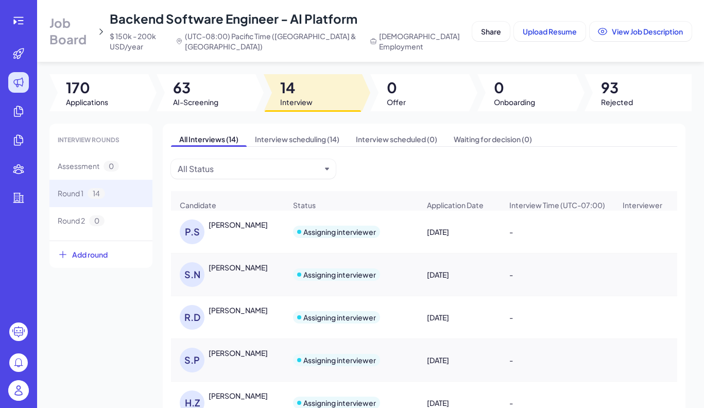
click at [238, 270] on div "[PERSON_NAME]" at bounding box center [238, 267] width 59 height 10
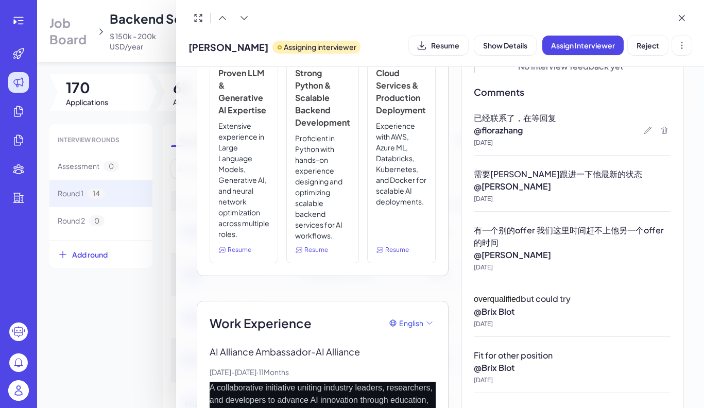
scroll to position [139, 0]
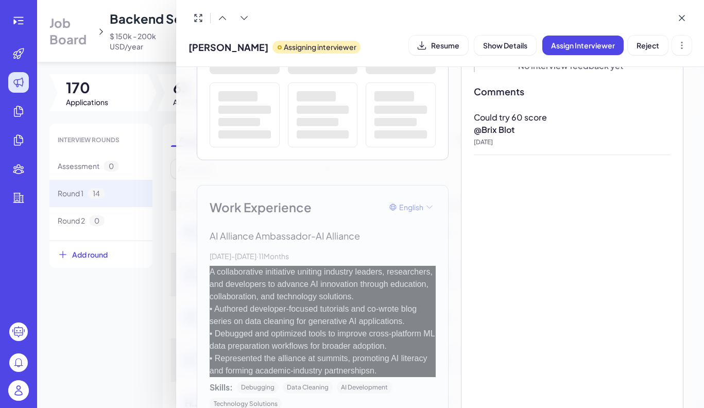
click at [135, 309] on div at bounding box center [352, 204] width 704 height 408
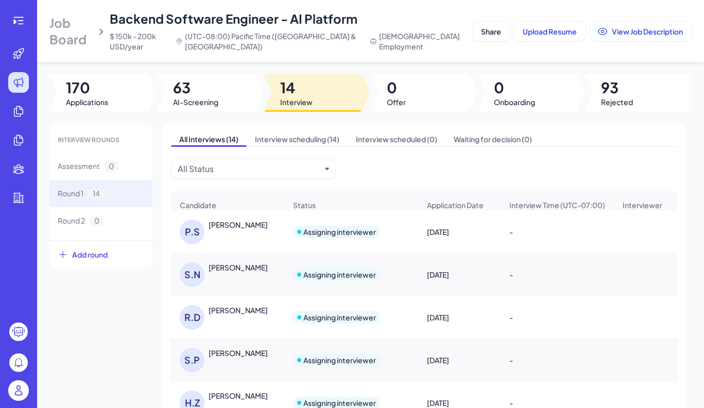
click at [244, 230] on div "[PERSON_NAME]" at bounding box center [238, 224] width 59 height 10
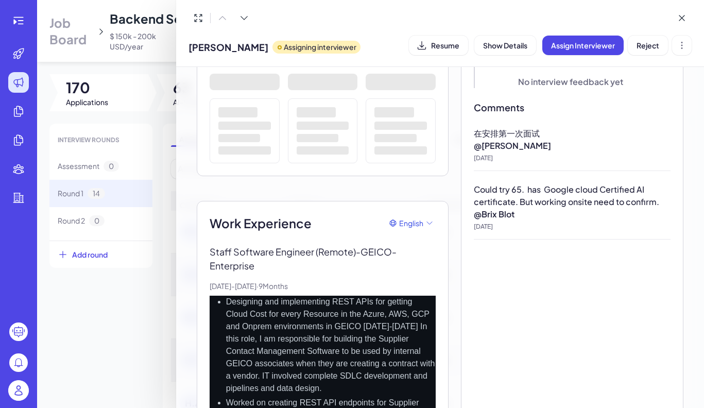
scroll to position [129, 0]
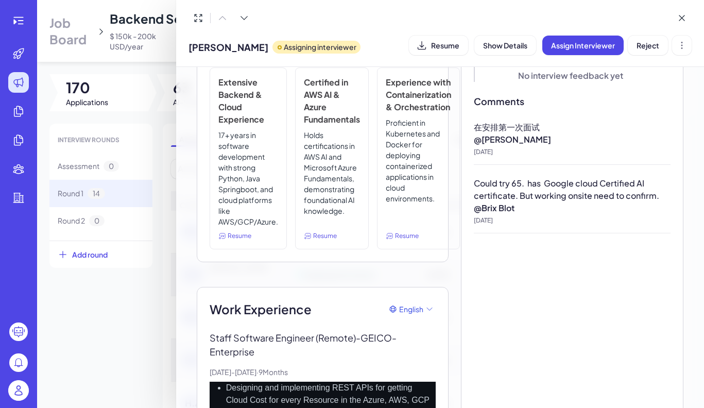
click at [123, 295] on div at bounding box center [352, 204] width 704 height 408
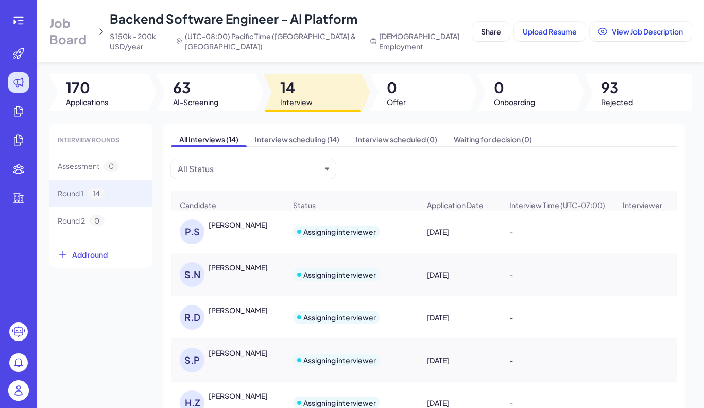
click at [231, 356] on div "[PERSON_NAME]" at bounding box center [238, 353] width 59 height 10
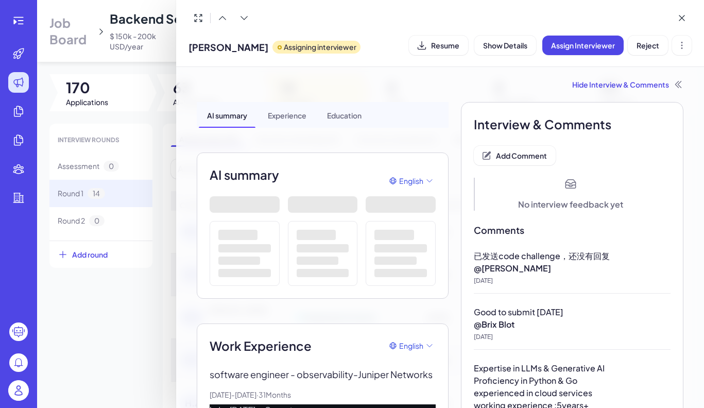
click at [150, 343] on div at bounding box center [352, 204] width 704 height 408
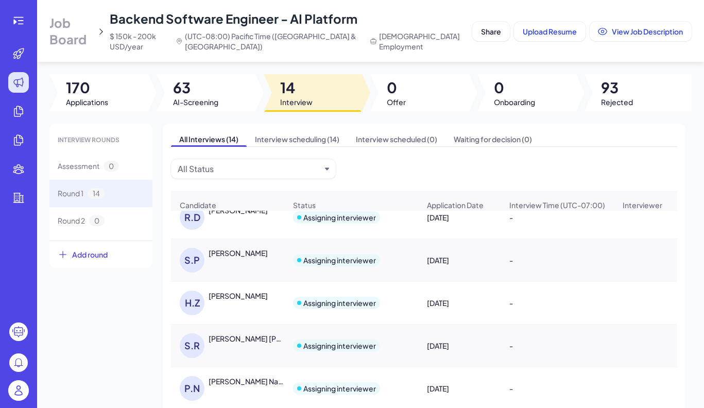
scroll to position [109, 0]
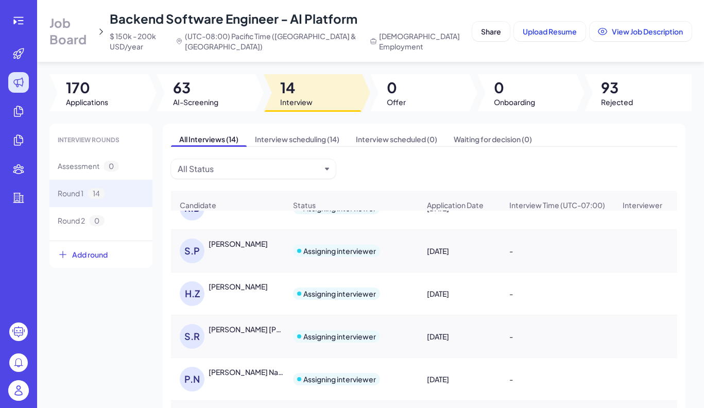
click at [232, 290] on div "[PERSON_NAME]" at bounding box center [238, 286] width 59 height 10
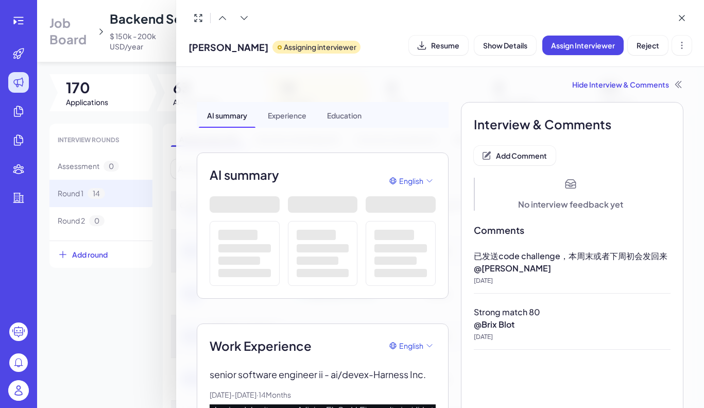
click at [163, 302] on div at bounding box center [352, 204] width 704 height 408
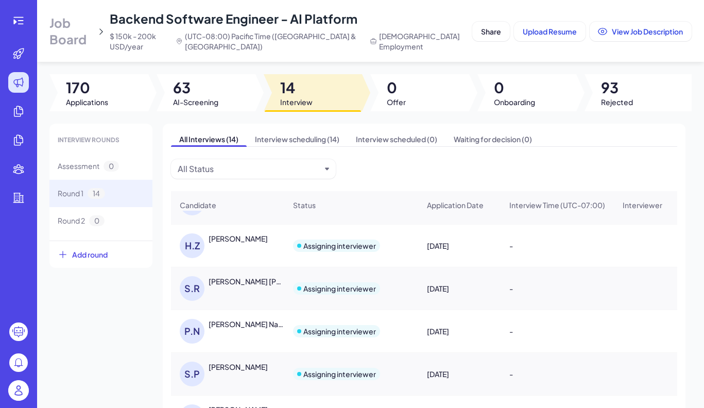
scroll to position [159, 0]
click at [251, 328] on div "[PERSON_NAME] Naval" at bounding box center [247, 322] width 76 height 10
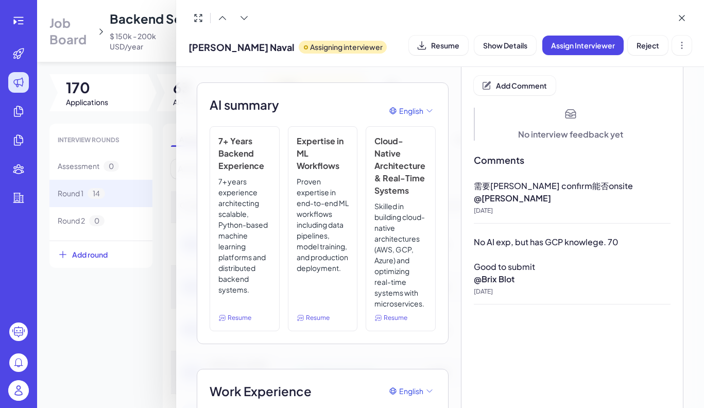
scroll to position [0, 0]
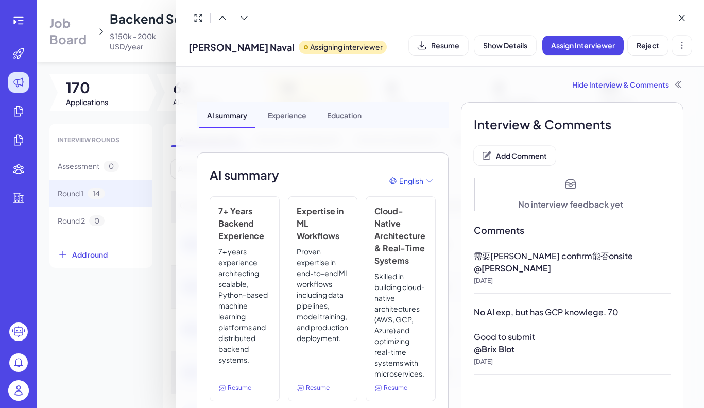
click at [218, 45] on span "[PERSON_NAME] Naval" at bounding box center [241, 47] width 106 height 14
click at [446, 46] on span "Resume" at bounding box center [445, 45] width 28 height 9
click at [684, 45] on icon at bounding box center [682, 45] width 10 height 10
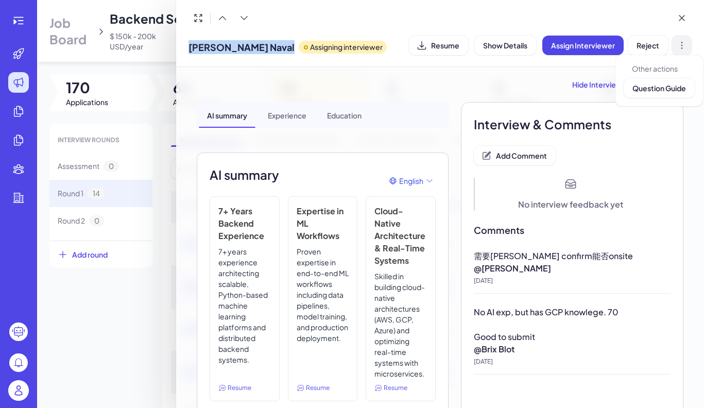
click at [684, 45] on icon at bounding box center [682, 45] width 10 height 10
click at [516, 56] on div "Prakhar Naval Assigning interviewer Resume Show Details Assign Interviewer Reje…" at bounding box center [439, 45] width 503 height 26
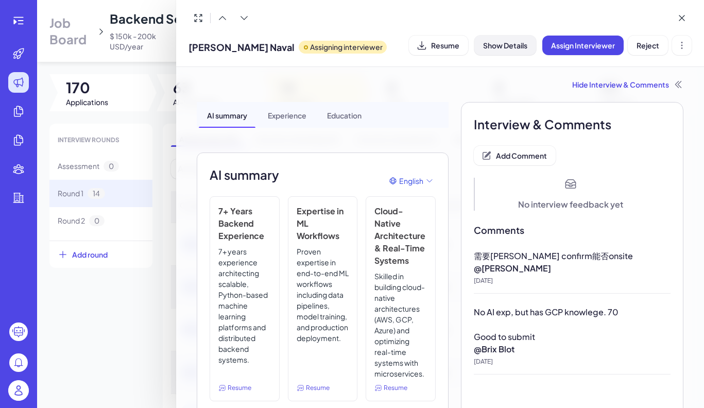
click at [515, 54] on button "Show Details" at bounding box center [505, 46] width 62 height 20
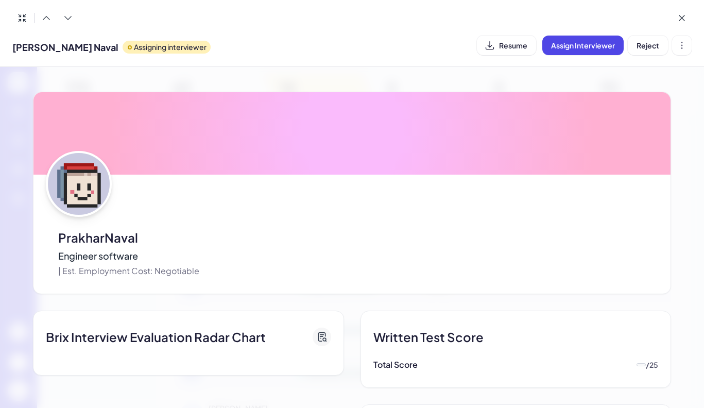
click at [515, 54] on button "Resume" at bounding box center [506, 46] width 59 height 20
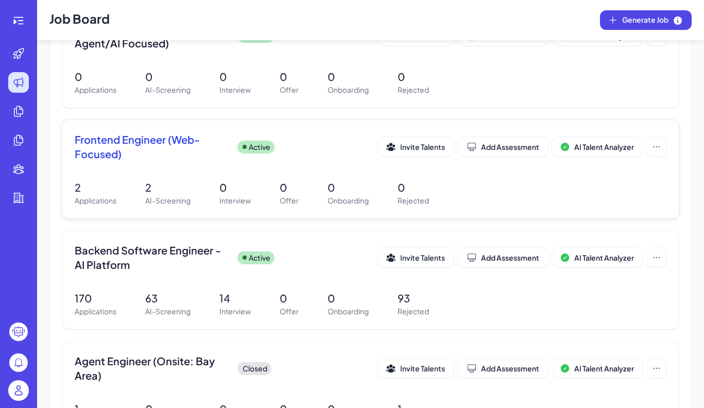
scroll to position [272, 0]
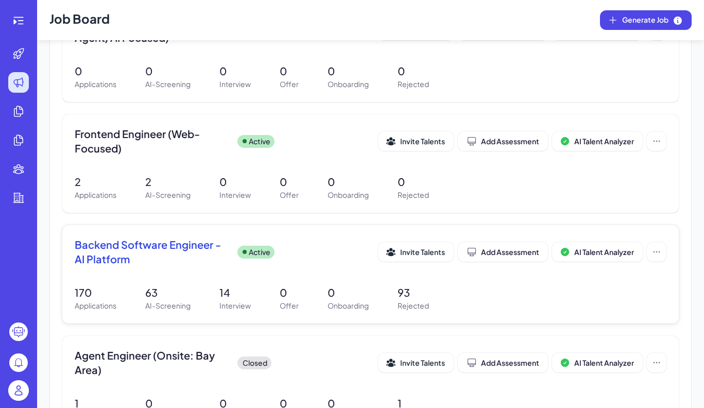
click at [161, 256] on span "Backend Software Engineer - AI Platform" at bounding box center [152, 251] width 154 height 29
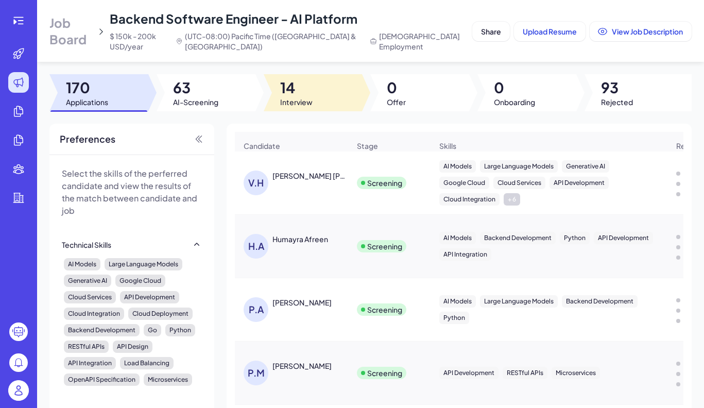
click at [281, 96] on span "14" at bounding box center [296, 87] width 32 height 19
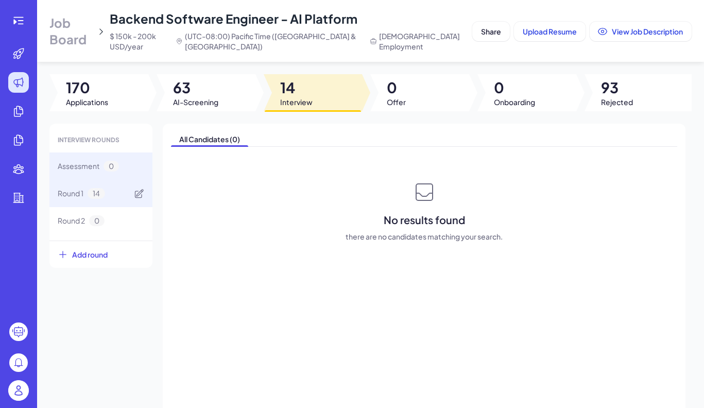
click at [100, 201] on div "Round 1 14" at bounding box center [100, 193] width 103 height 27
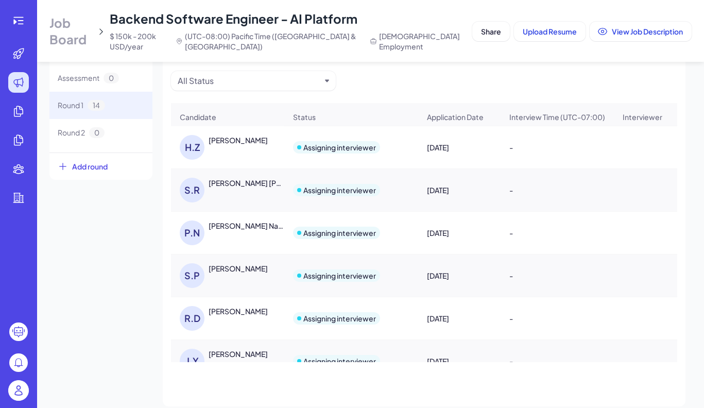
scroll to position [158, 0]
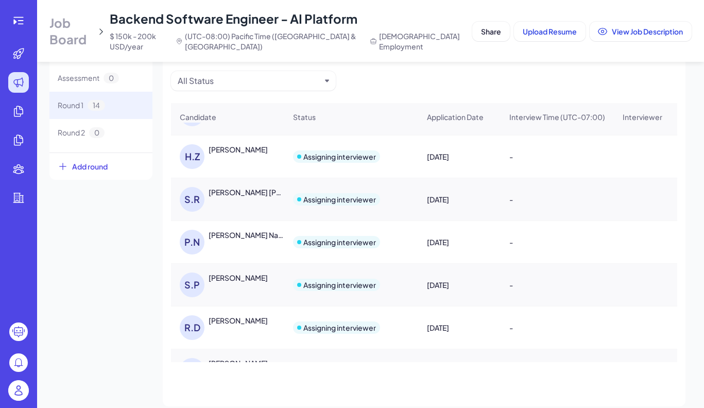
click at [235, 237] on div "[PERSON_NAME] Naval" at bounding box center [247, 235] width 76 height 10
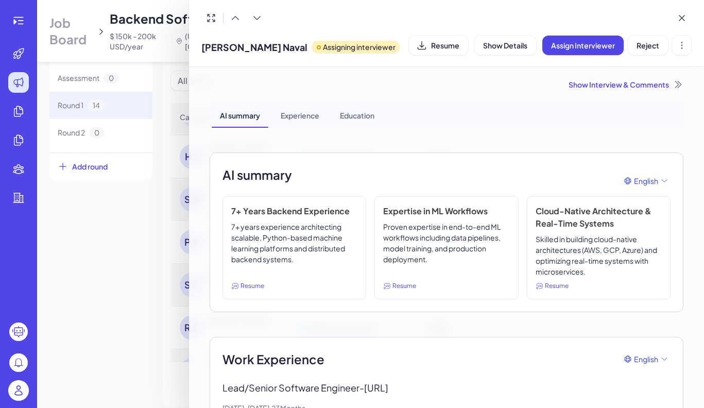
click at [604, 87] on div "Show Interview & Comments" at bounding box center [447, 84] width 474 height 10
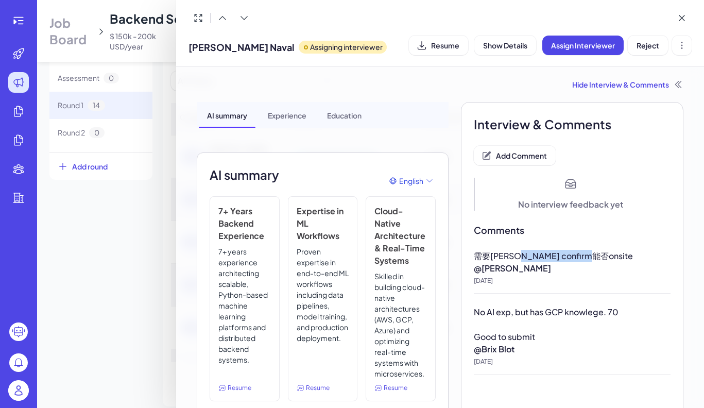
drag, startPoint x: 506, startPoint y: 257, endPoint x: 587, endPoint y: 256, distance: 81.4
click at [587, 257] on p "需要Flora confirm能否onsite" at bounding box center [572, 256] width 197 height 12
drag, startPoint x: 507, startPoint y: 257, endPoint x: 599, endPoint y: 256, distance: 91.7
click at [599, 256] on p "需要Flora confirm能否onsite" at bounding box center [572, 256] width 197 height 12
copy span "confirm能否onsite"
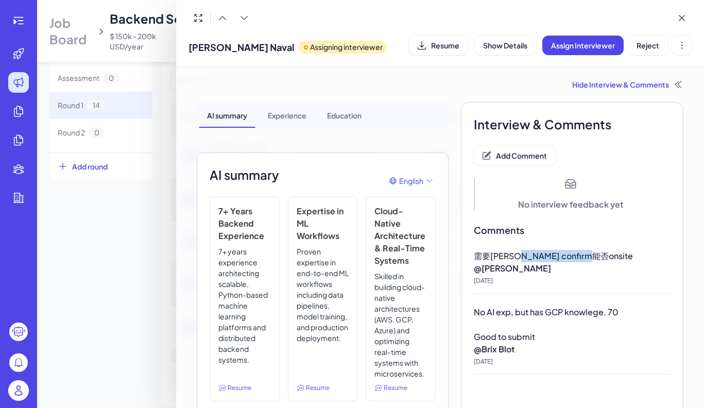
click at [141, 269] on div at bounding box center [352, 204] width 704 height 408
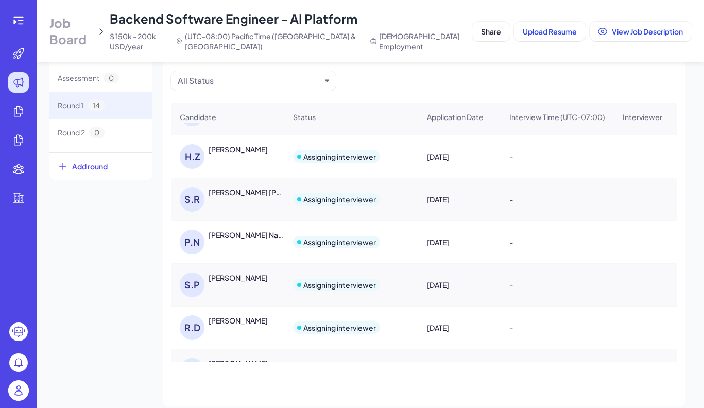
scroll to position [0, 0]
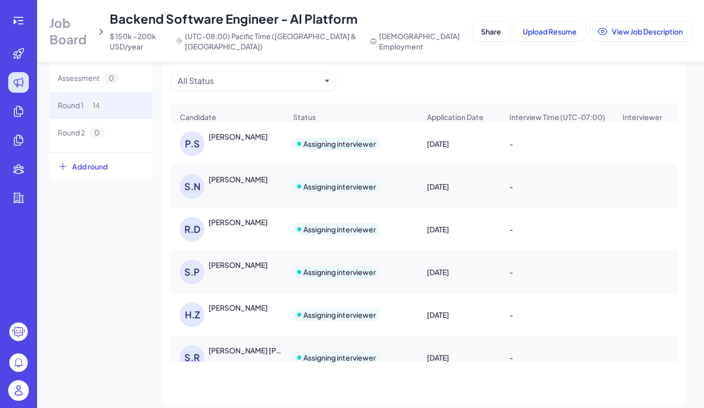
click at [235, 142] on div "[PERSON_NAME]" at bounding box center [238, 136] width 59 height 10
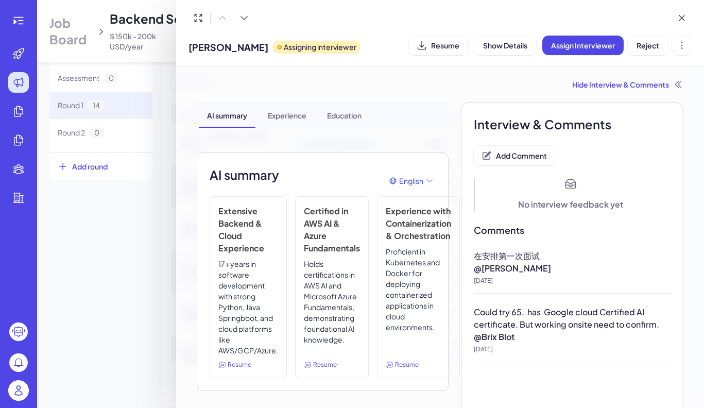
click at [107, 230] on div at bounding box center [352, 204] width 704 height 408
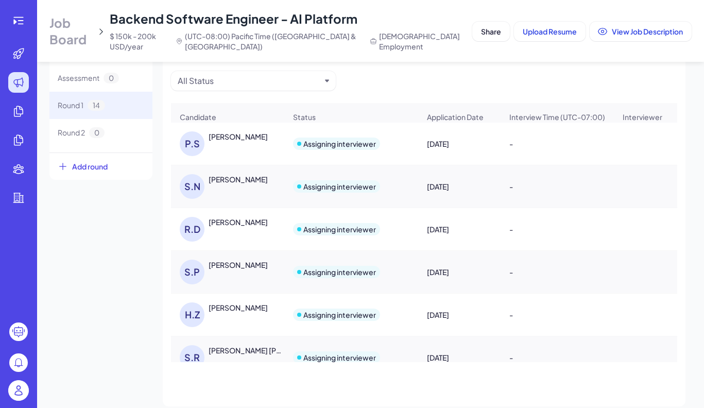
click at [231, 184] on div "[PERSON_NAME]" at bounding box center [238, 179] width 59 height 10
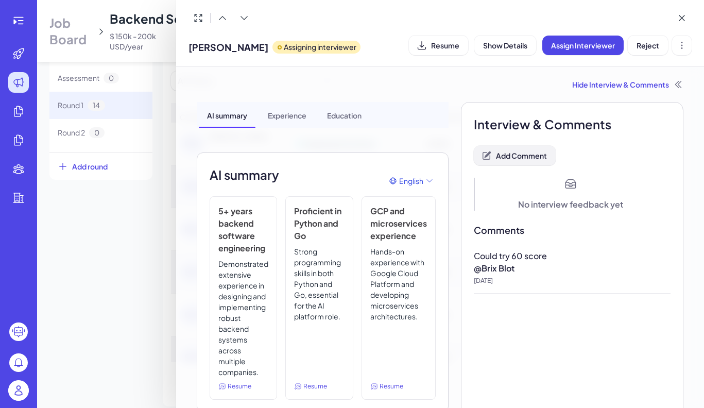
click at [501, 164] on button "Add Comment" at bounding box center [515, 156] width 82 height 20
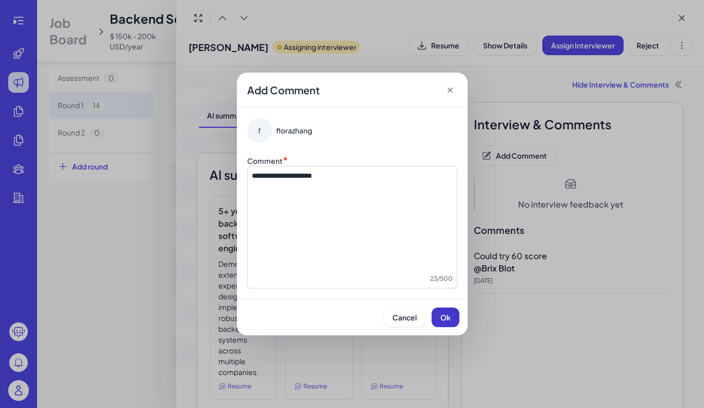
click at [451, 314] on button "Ok" at bounding box center [446, 317] width 28 height 20
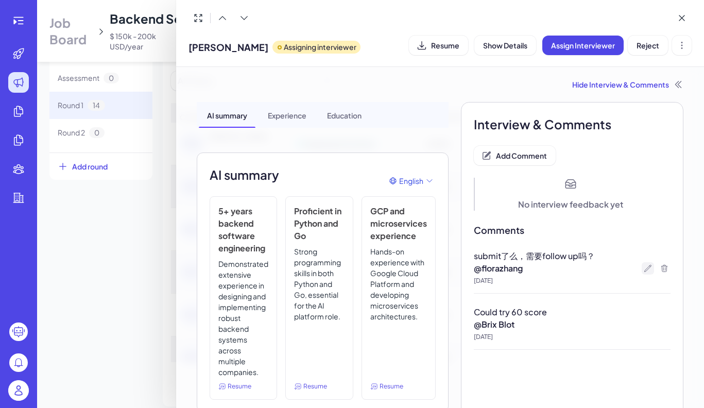
click at [645, 266] on icon at bounding box center [648, 268] width 7 height 7
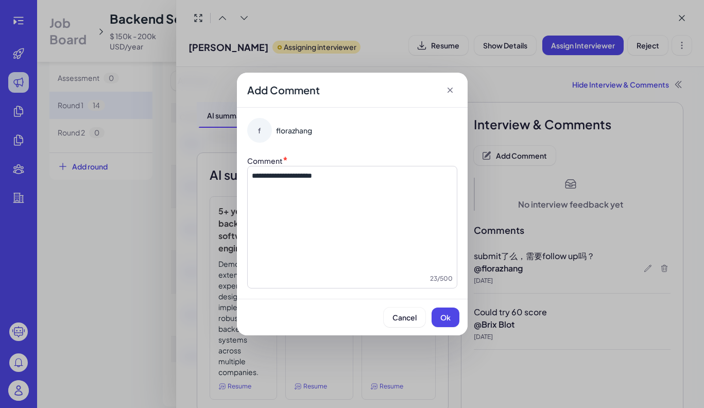
click at [452, 88] on icon at bounding box center [449, 90] width 5 height 5
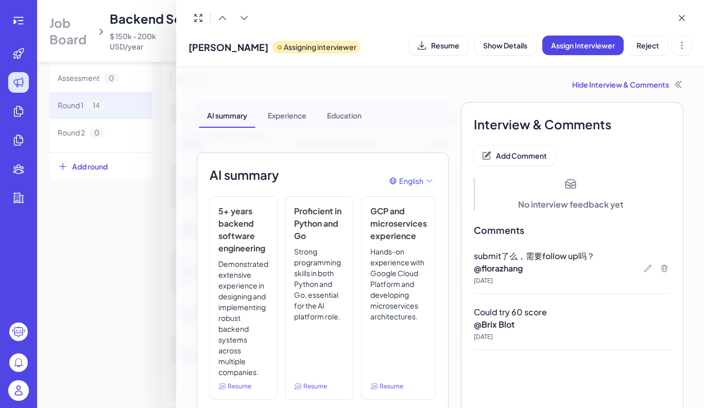
click at [157, 100] on div at bounding box center [352, 204] width 704 height 408
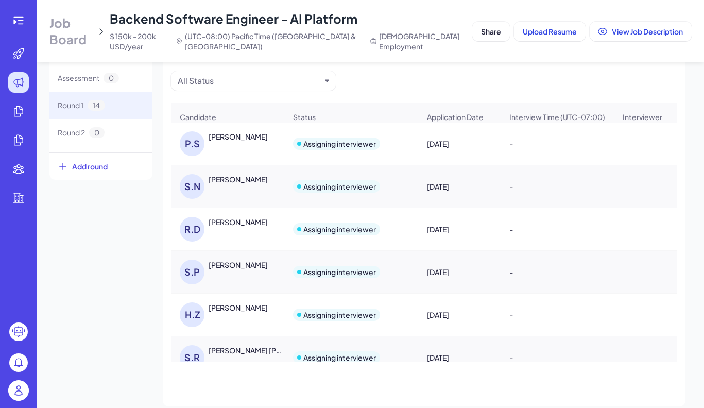
click at [242, 184] on div "[PERSON_NAME]" at bounding box center [238, 179] width 59 height 10
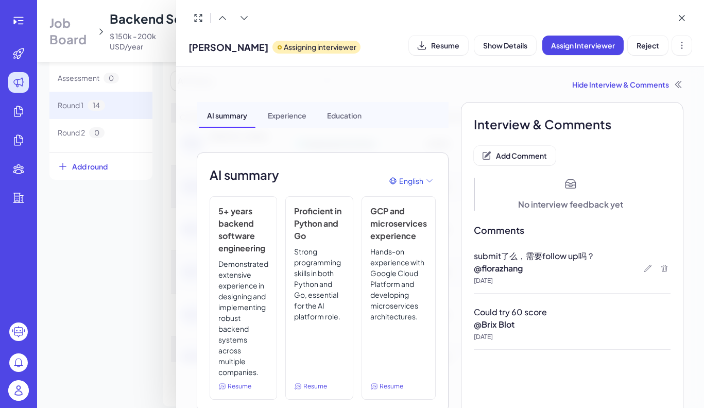
click at [164, 222] on div at bounding box center [352, 204] width 704 height 408
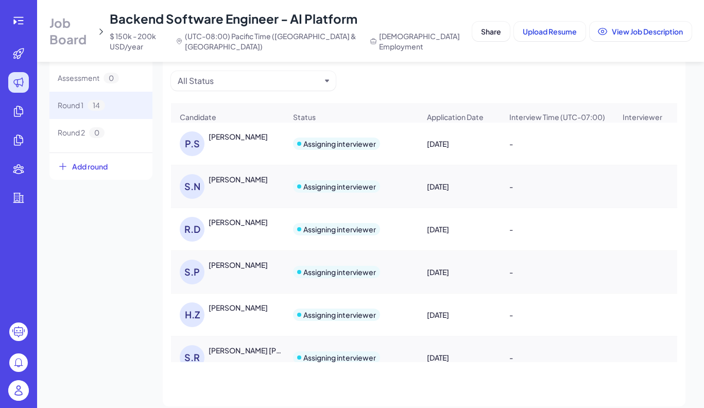
click at [238, 227] on div "[PERSON_NAME]" at bounding box center [238, 222] width 59 height 10
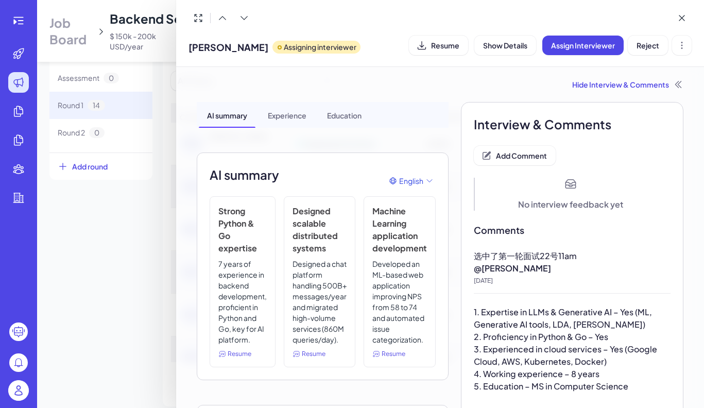
click at [144, 255] on div at bounding box center [352, 204] width 704 height 408
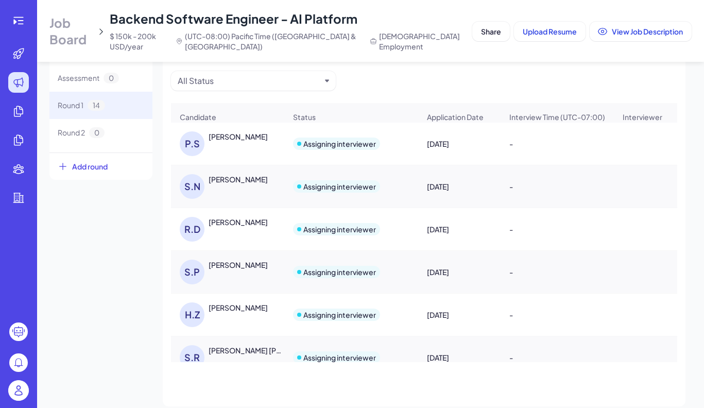
click at [210, 277] on div "S.P Srikar Prayaga" at bounding box center [233, 272] width 106 height 25
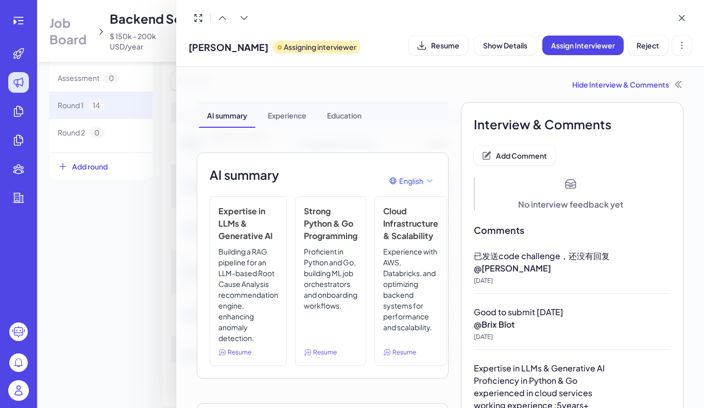
click at [132, 284] on div at bounding box center [352, 204] width 704 height 408
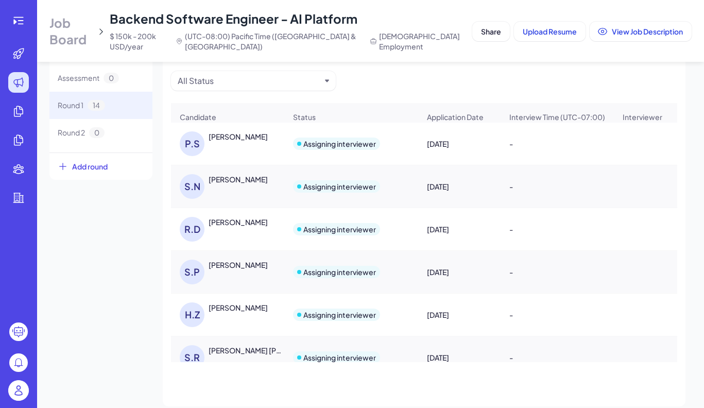
scroll to position [46, 0]
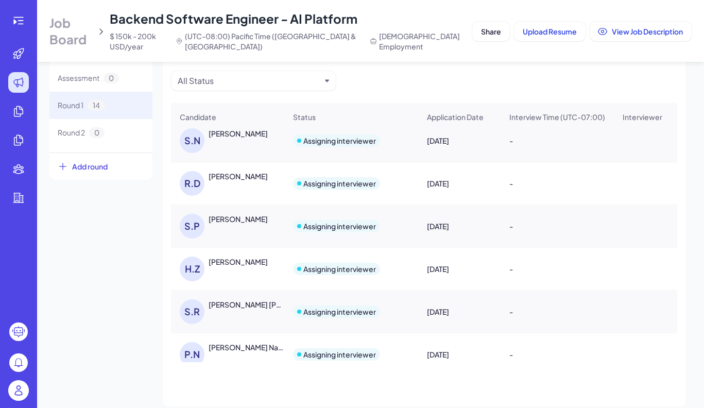
click at [217, 281] on div "H.Z Hang Zhang" at bounding box center [233, 268] width 106 height 25
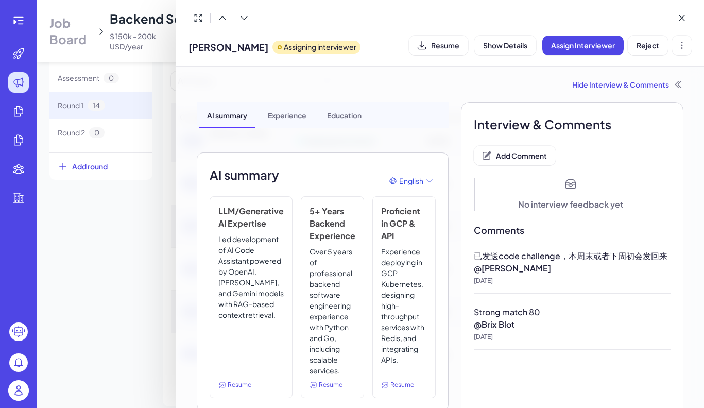
click at [119, 292] on div at bounding box center [352, 204] width 704 height 408
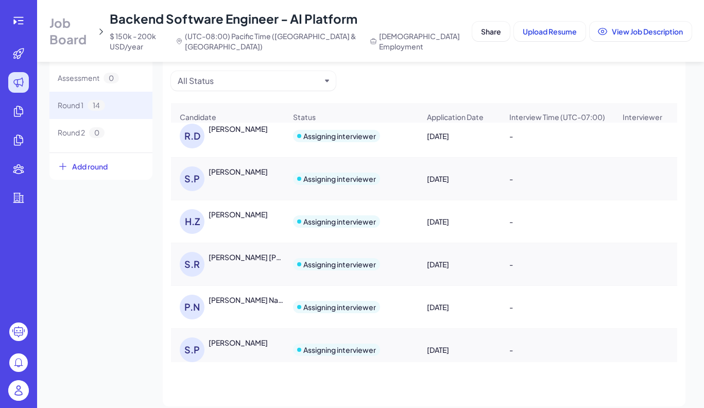
scroll to position [102, 0]
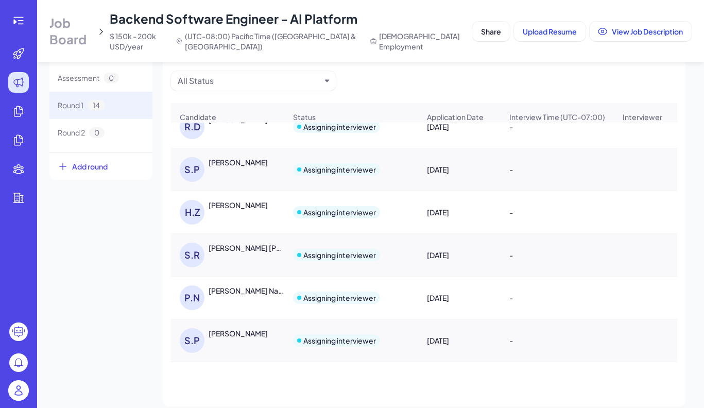
click at [227, 275] on div "S.R Shreyas Ramkumar Karthik" at bounding box center [227, 254] width 112 height 41
click at [231, 262] on div "S.R Shreyas Ramkumar Karthik" at bounding box center [233, 255] width 106 height 25
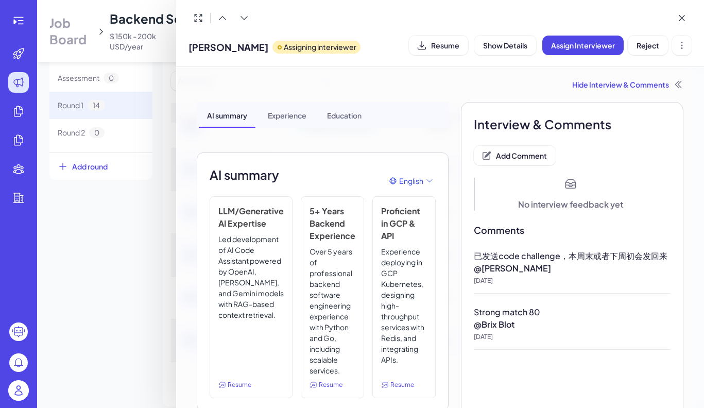
click at [143, 289] on div at bounding box center [352, 204] width 704 height 408
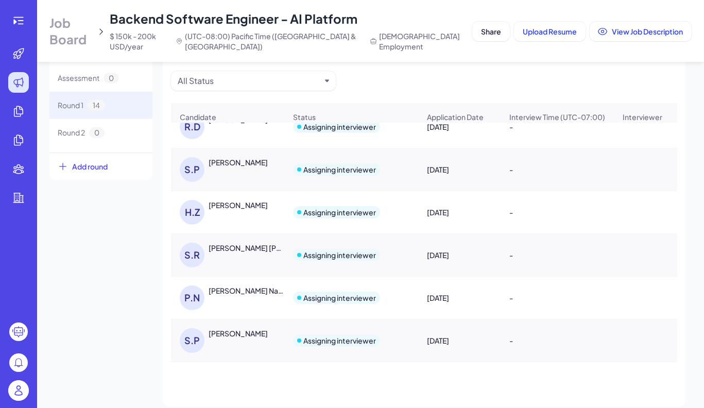
click at [244, 253] on div "[PERSON_NAME] [PERSON_NAME]" at bounding box center [247, 248] width 76 height 10
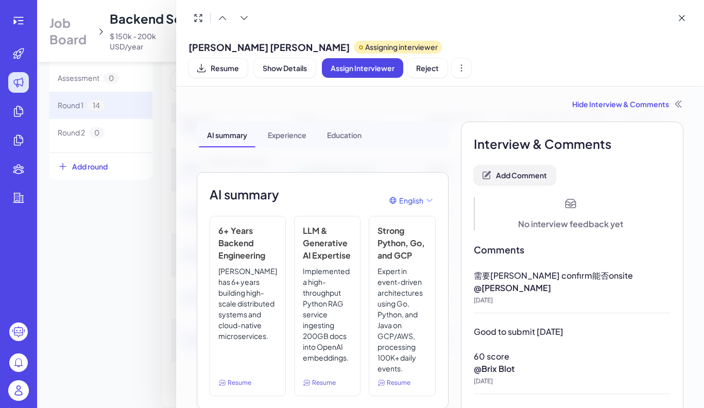
click at [518, 170] on span "Add Comment" at bounding box center [521, 174] width 51 height 9
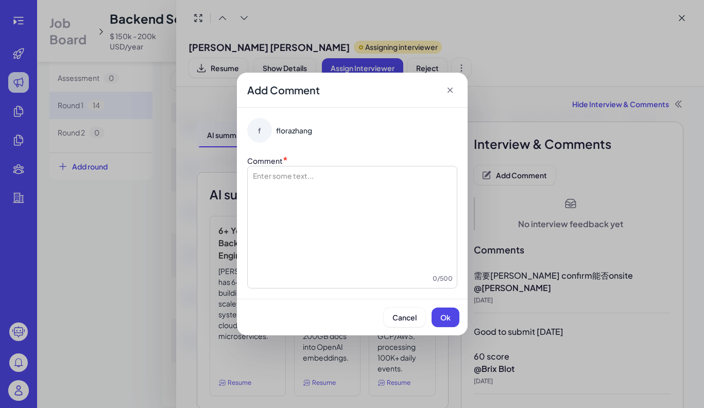
click at [343, 185] on div at bounding box center [352, 221] width 201 height 103
click at [442, 315] on span "Ok" at bounding box center [445, 317] width 10 height 9
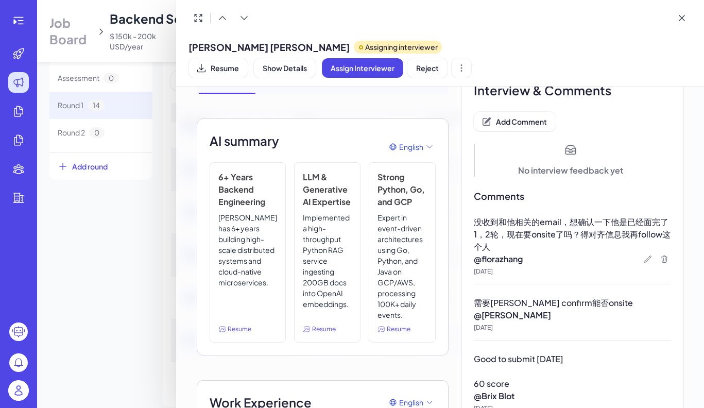
scroll to position [61, 0]
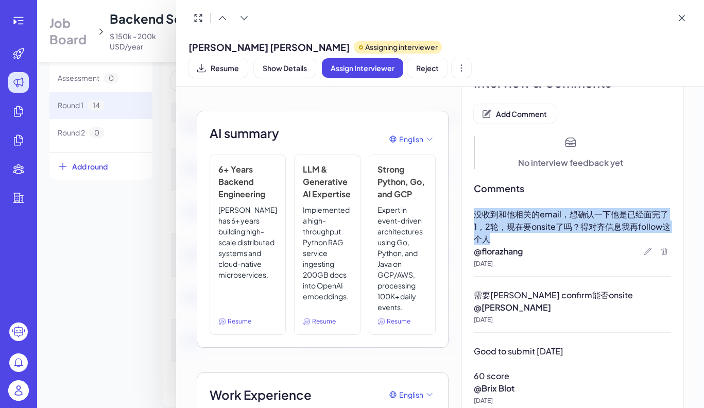
drag, startPoint x: 494, startPoint y: 218, endPoint x: 469, endPoint y: 197, distance: 33.2
click at [474, 208] on p "没收到和他相关的email，想确认一下他是已经面完了1，2轮，现在要onsite了吗？得对齐信息我再follow这个人" at bounding box center [572, 226] width 197 height 37
copy span "没收到和他相关的email，想确认一下他是已经面完了1，2轮，现在要onsite了吗？得对齐信息我再follow这个人"
click at [148, 183] on div at bounding box center [352, 204] width 704 height 408
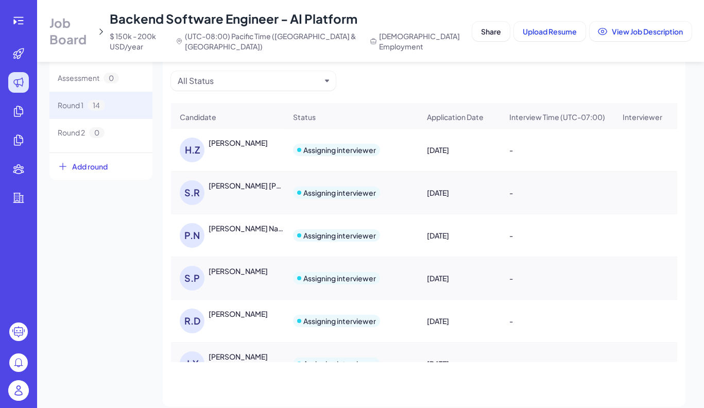
scroll to position [165, 0]
click at [221, 230] on div "[PERSON_NAME] Naval" at bounding box center [247, 227] width 76 height 10
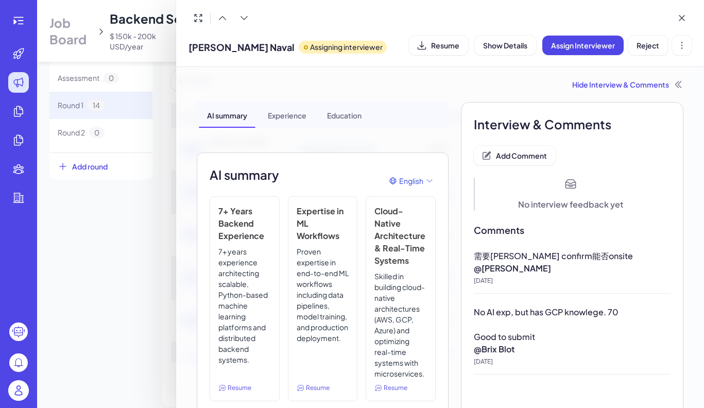
click at [291, 119] on div "Experience" at bounding box center [287, 115] width 55 height 26
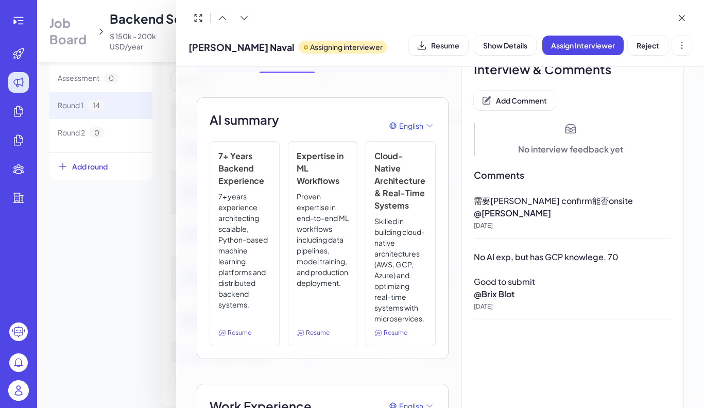
scroll to position [0, 0]
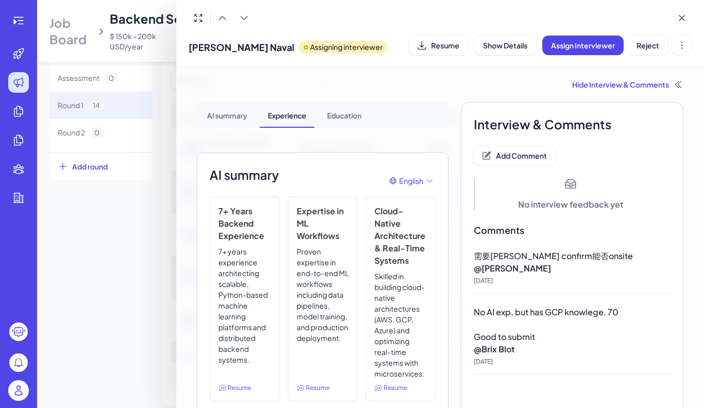
click at [148, 239] on div at bounding box center [352, 204] width 704 height 408
click at [148, 239] on div "INTERVIEW ROUNDS Assessment 0 Round 1 14 Round 2 0 Add round All Interviews (14…" at bounding box center [370, 221] width 642 height 371
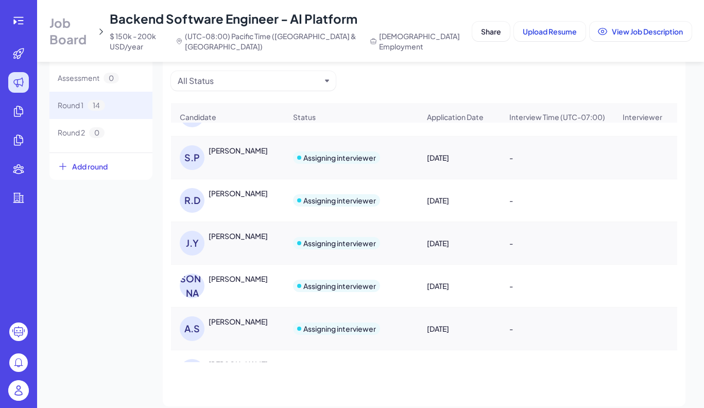
scroll to position [295, 0]
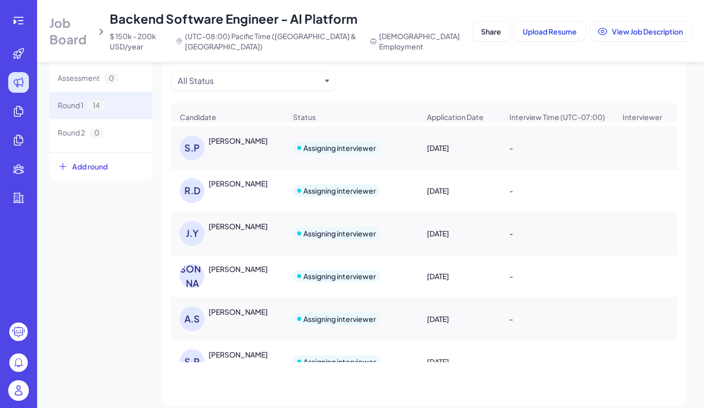
click at [237, 188] on div "[PERSON_NAME]" at bounding box center [238, 183] width 59 height 10
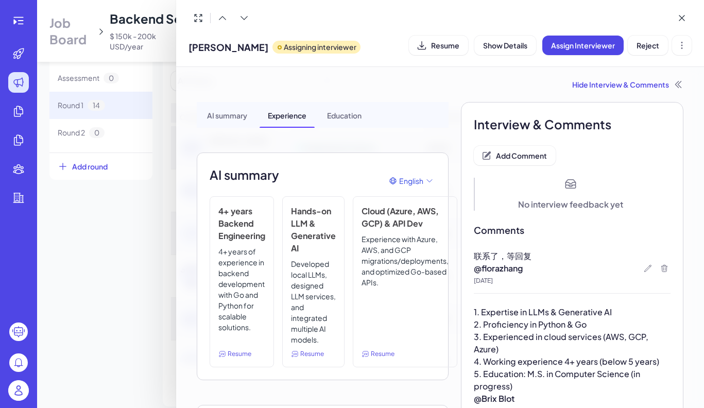
click at [134, 262] on div at bounding box center [352, 204] width 704 height 408
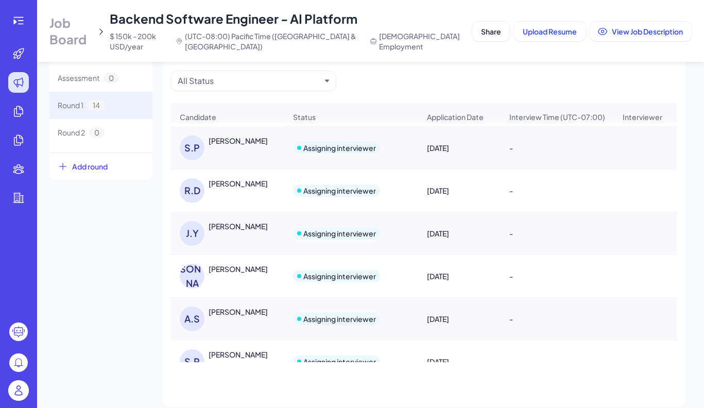
click at [246, 229] on div "[PERSON_NAME]" at bounding box center [247, 226] width 77 height 10
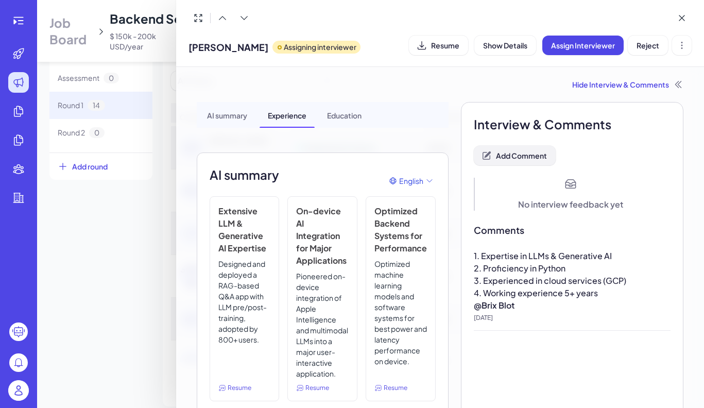
click at [521, 154] on span "Add Comment" at bounding box center [521, 155] width 51 height 9
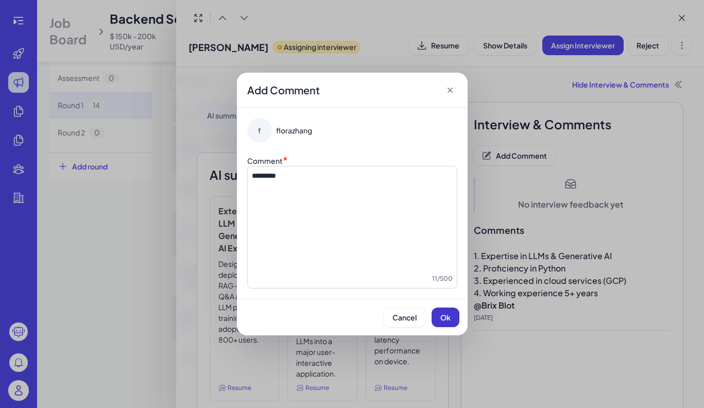
click at [441, 318] on span "Ok" at bounding box center [445, 317] width 10 height 9
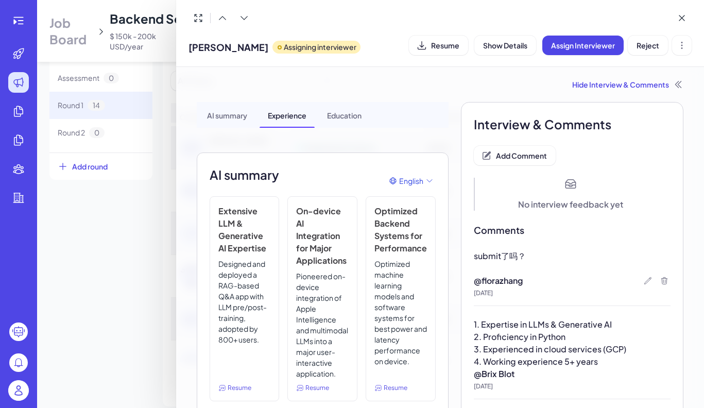
click at [485, 258] on span "submit了吗？" at bounding box center [500, 255] width 52 height 11
copy span "submit了吗？"
click at [91, 230] on div at bounding box center [352, 204] width 704 height 408
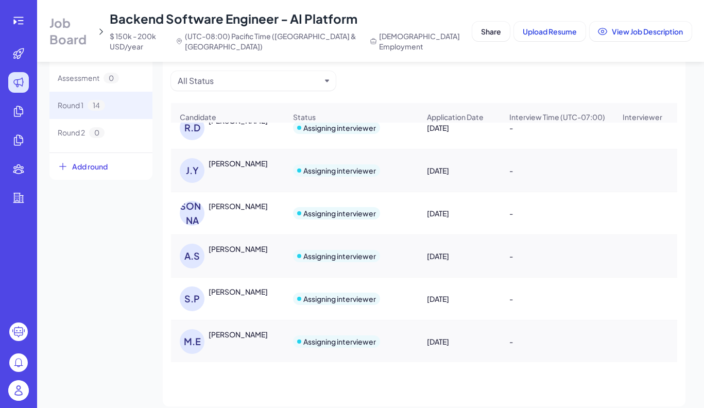
scroll to position [365, 0]
click at [238, 206] on div "[PERSON_NAME]" at bounding box center [238, 205] width 59 height 10
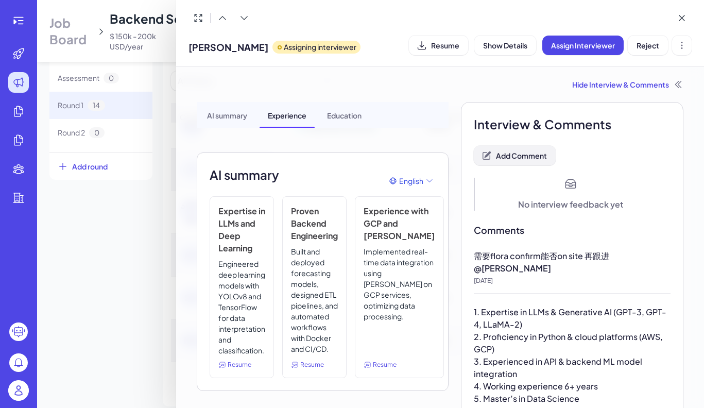
click at [505, 156] on span "Add Comment" at bounding box center [521, 155] width 51 height 9
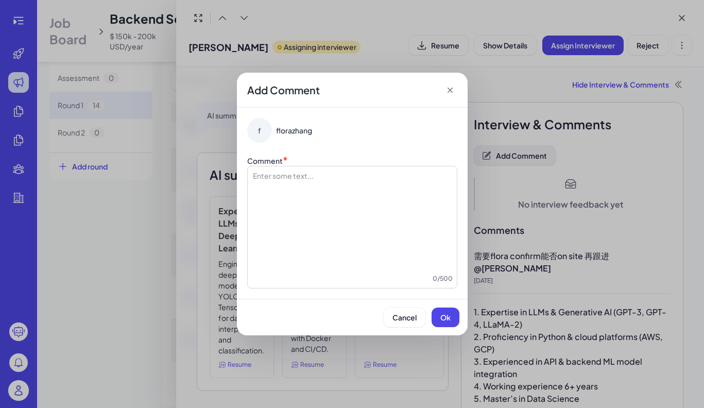
click at [505, 156] on div "Add Comment f florazhang Comment * Enter some text... 0 / 500 Cancel Ok" at bounding box center [352, 204] width 704 height 408
click at [398, 195] on div at bounding box center [352, 221] width 201 height 103
click at [449, 321] on span "Ok" at bounding box center [445, 317] width 10 height 9
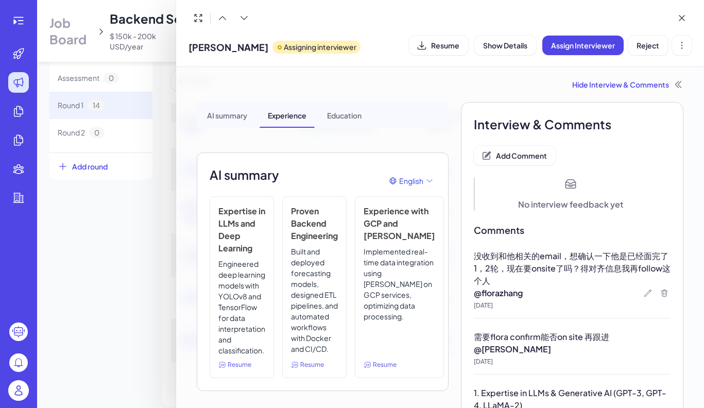
click at [72, 266] on div at bounding box center [352, 204] width 704 height 408
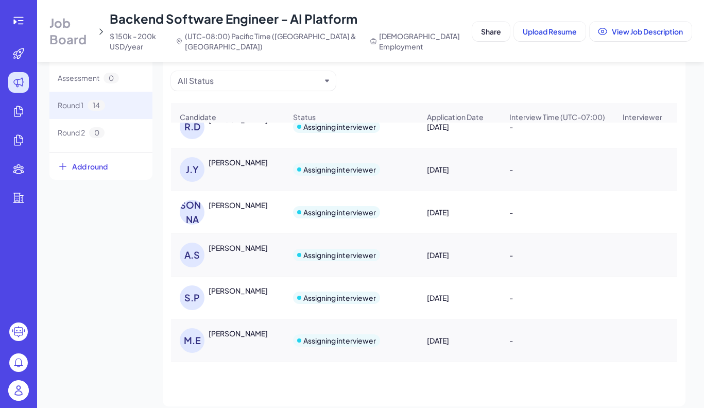
click at [251, 249] on div "[PERSON_NAME]" at bounding box center [238, 248] width 59 height 10
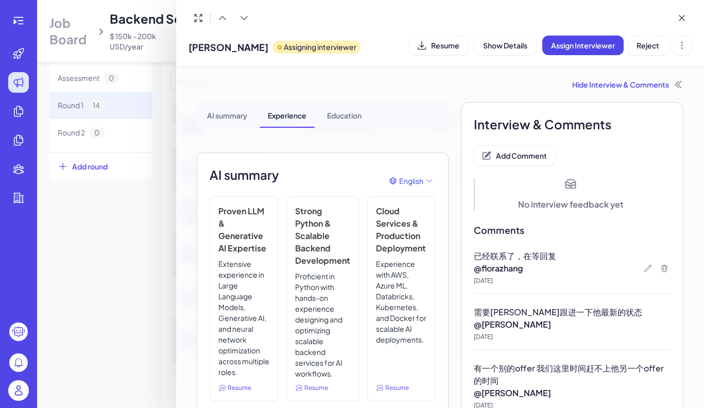
click at [77, 246] on div at bounding box center [352, 204] width 704 height 408
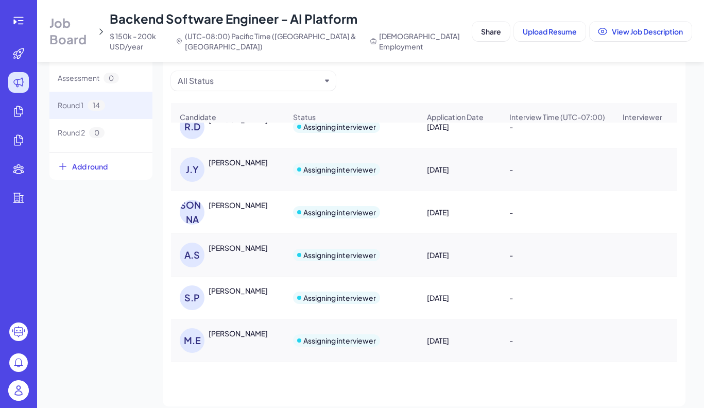
click at [210, 289] on div "[PERSON_NAME]" at bounding box center [238, 290] width 59 height 10
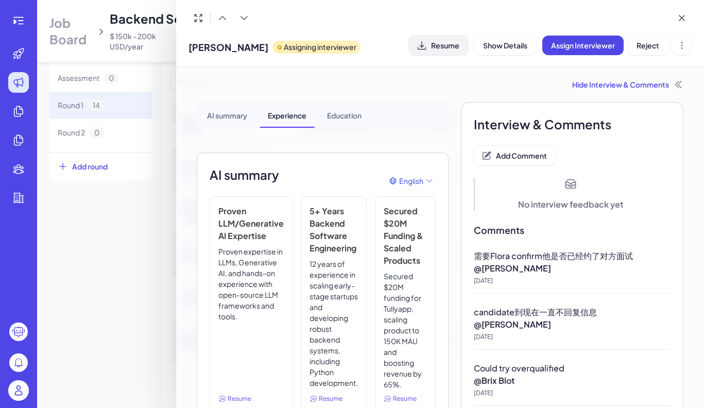
click at [450, 49] on span "Resume" at bounding box center [445, 45] width 28 height 9
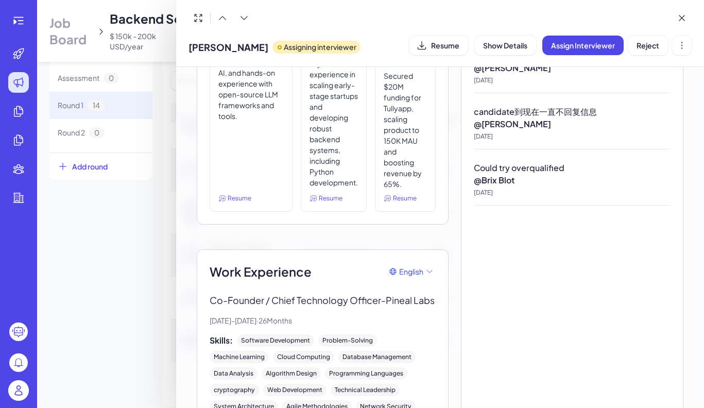
scroll to position [0, 0]
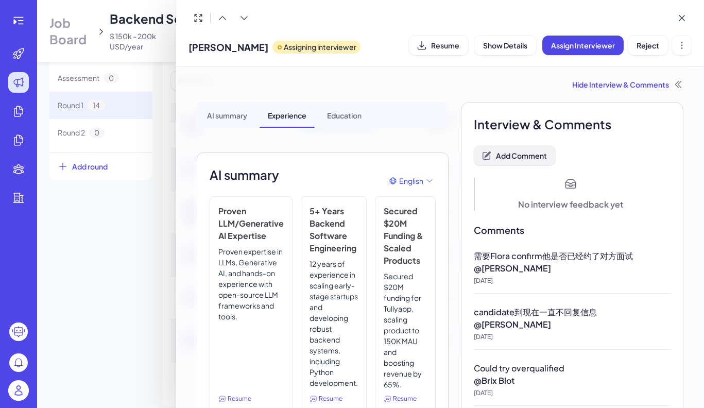
click at [515, 152] on span "Add Comment" at bounding box center [521, 155] width 51 height 9
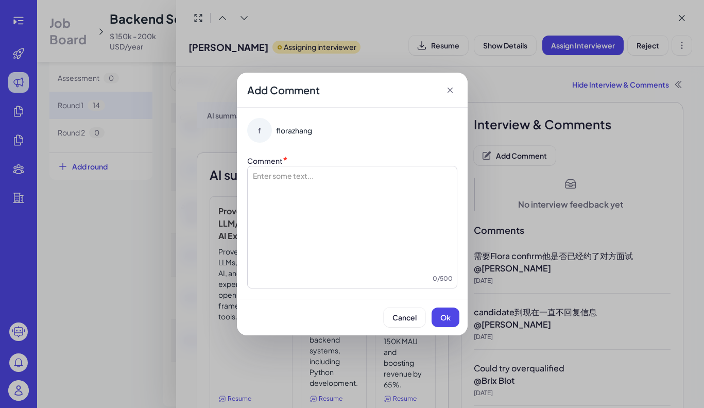
click at [405, 198] on div at bounding box center [352, 221] width 201 height 103
click at [442, 324] on button "Ok" at bounding box center [446, 317] width 28 height 20
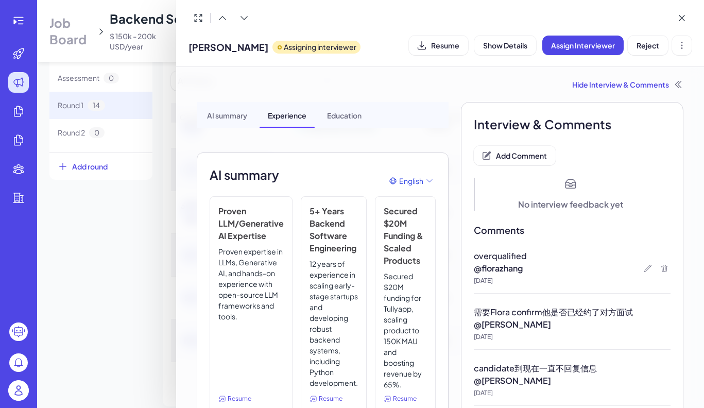
click at [116, 255] on div at bounding box center [352, 204] width 704 height 408
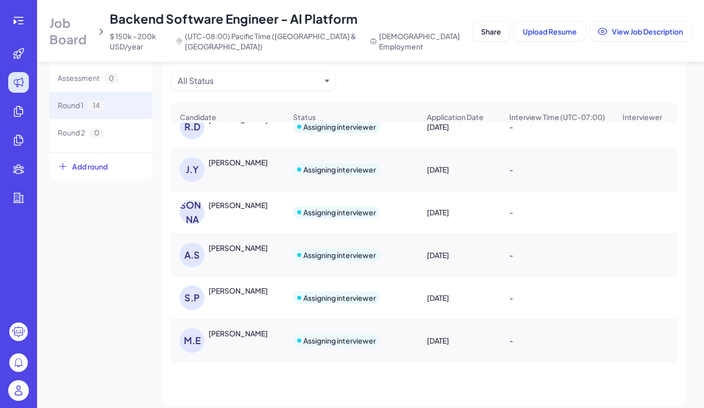
click at [236, 339] on div "M.E Mark Elmore" at bounding box center [233, 340] width 106 height 25
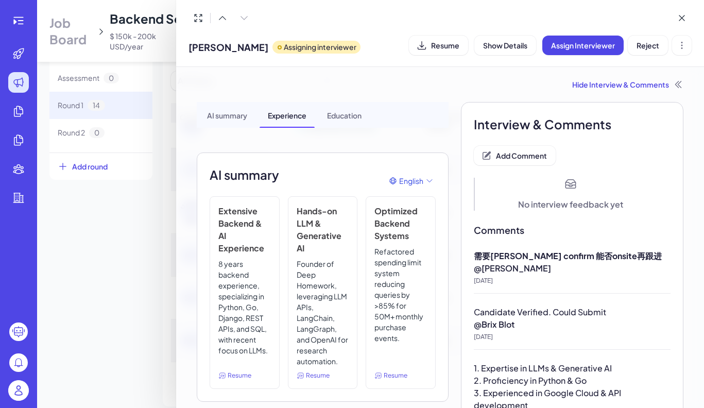
click at [216, 48] on span "[PERSON_NAME]" at bounding box center [228, 47] width 80 height 14
copy span "[PERSON_NAME]"
click at [440, 49] on button "Resume" at bounding box center [438, 46] width 59 height 20
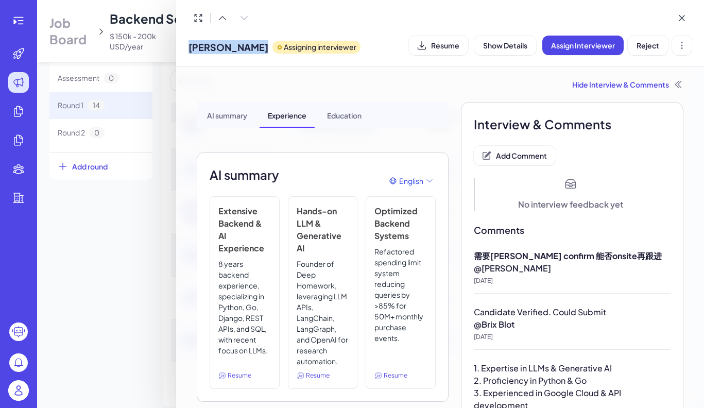
click at [169, 211] on div at bounding box center [352, 204] width 704 height 408
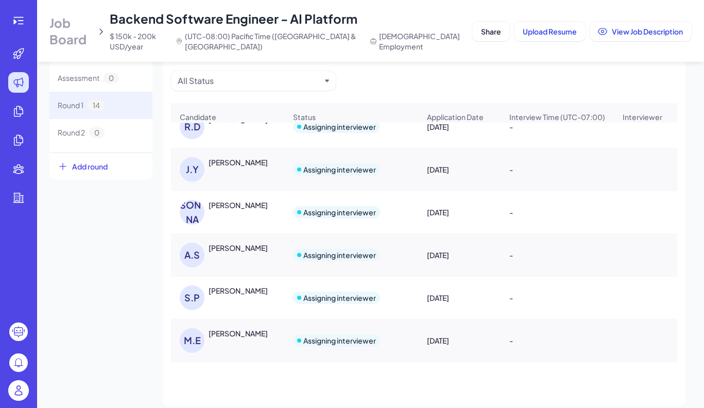
scroll to position [99, 0]
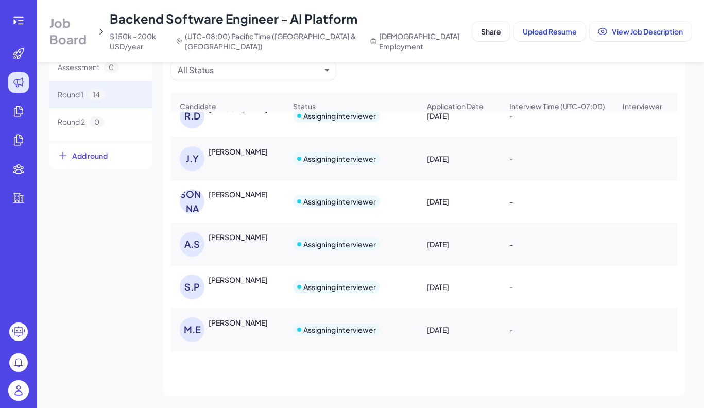
click at [205, 283] on div "S.P" at bounding box center [194, 286] width 29 height 25
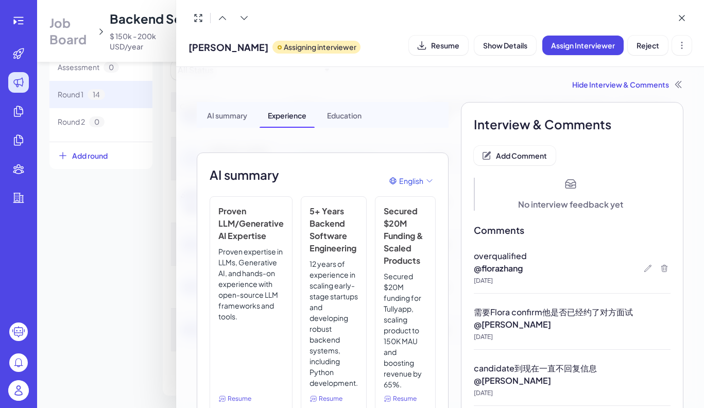
click at [139, 284] on div at bounding box center [352, 204] width 704 height 408
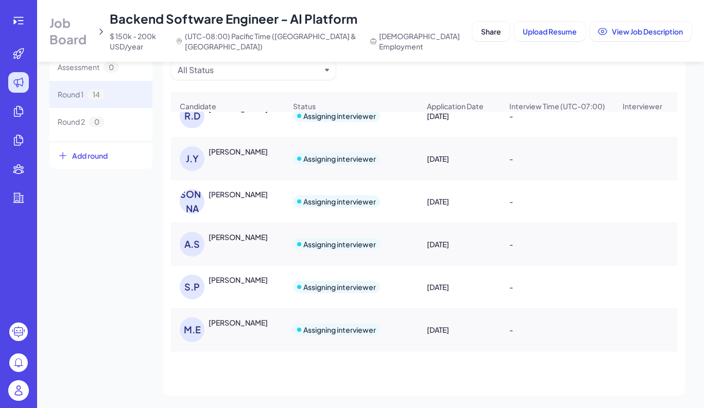
click at [218, 244] on div "A.S Alireza Seddighi" at bounding box center [233, 244] width 106 height 25
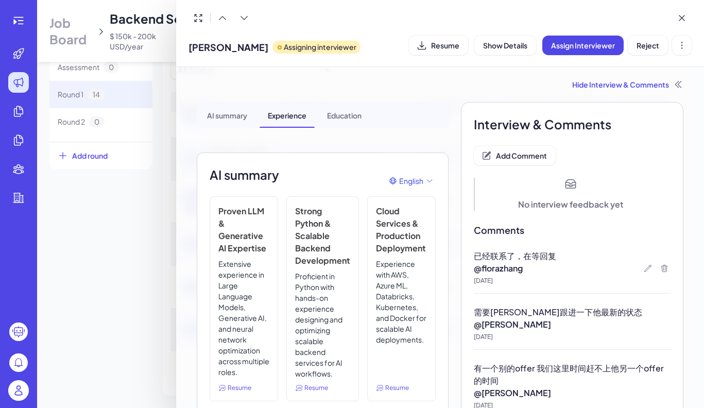
click at [159, 254] on div at bounding box center [352, 204] width 704 height 408
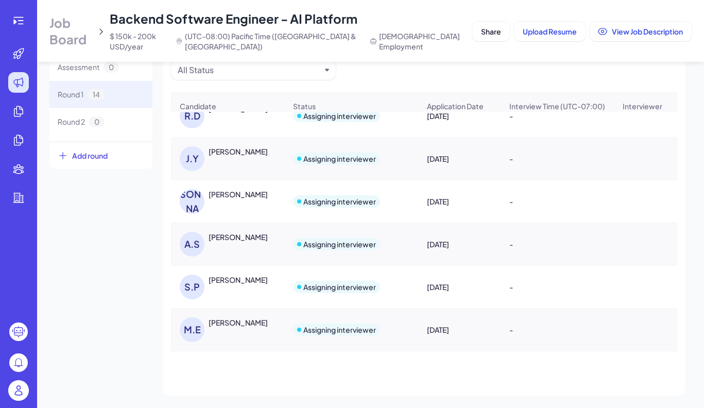
click at [232, 197] on div "[PERSON_NAME]" at bounding box center [238, 194] width 59 height 10
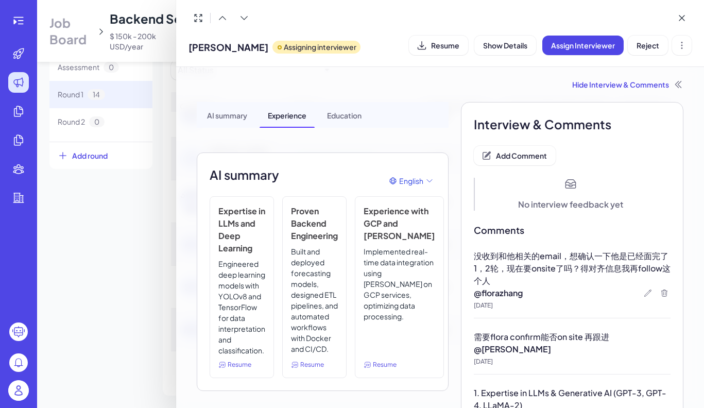
click at [158, 231] on div at bounding box center [352, 204] width 704 height 408
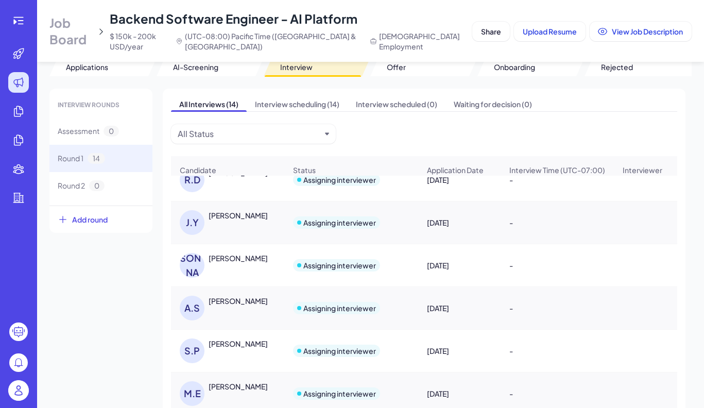
scroll to position [31, 0]
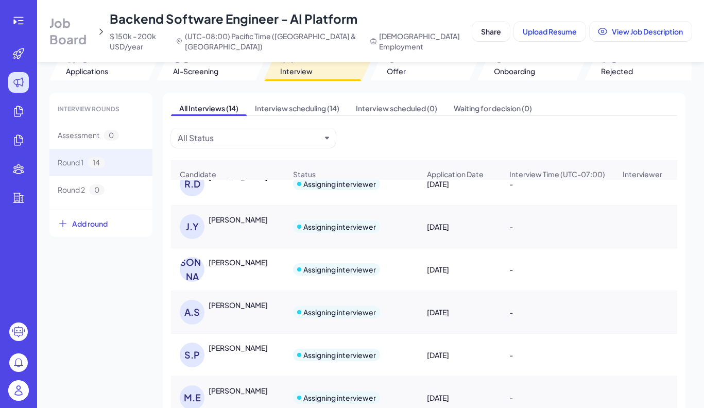
click at [213, 225] on div "J.Y Jiqi Yang" at bounding box center [233, 226] width 106 height 25
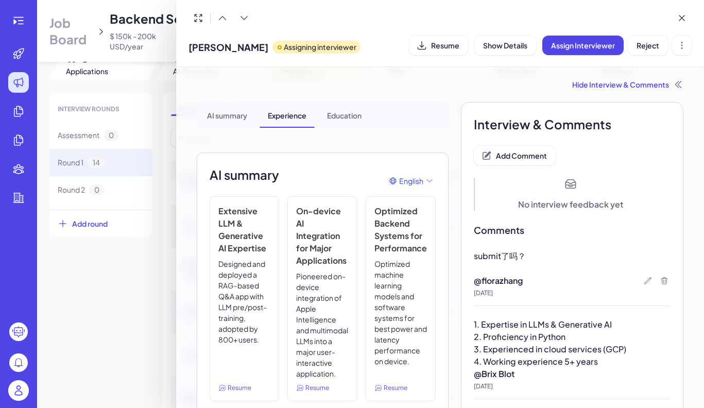
click at [139, 282] on div at bounding box center [352, 204] width 704 height 408
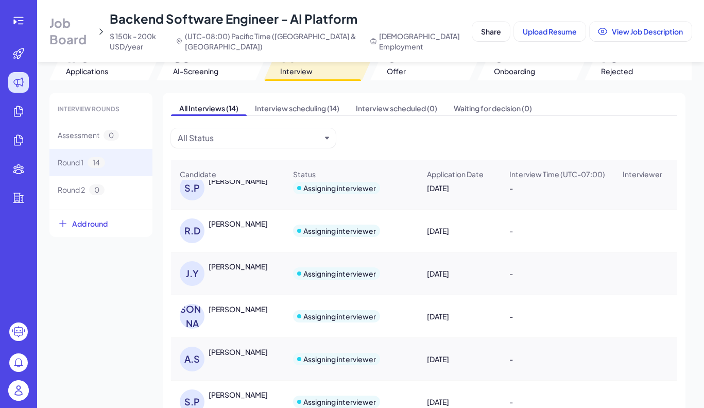
scroll to position [297, 0]
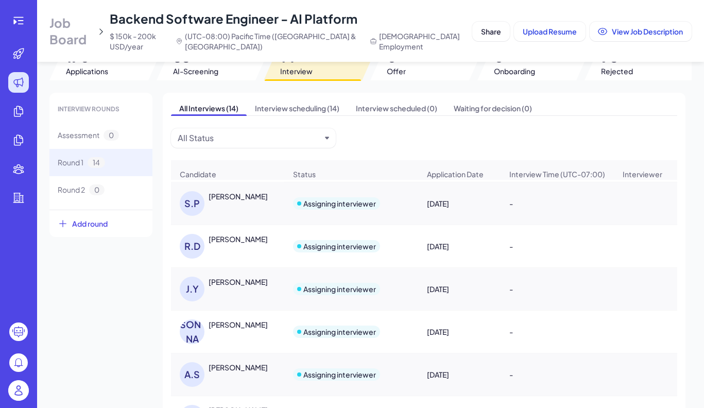
click at [220, 252] on div "R.D RAHUL DHIMAN" at bounding box center [233, 246] width 106 height 25
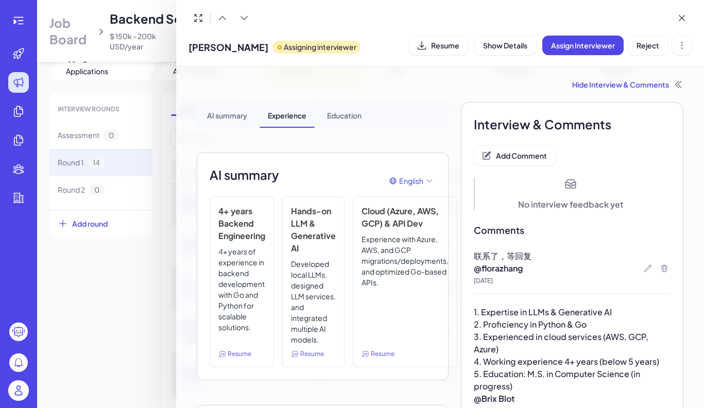
click at [143, 302] on div at bounding box center [352, 204] width 704 height 408
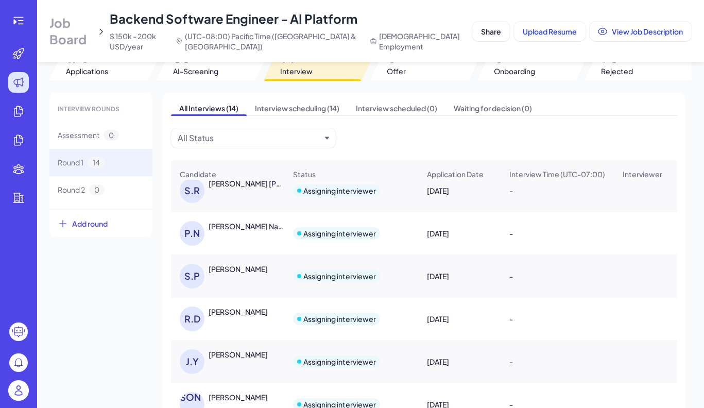
scroll to position [223, 0]
click at [233, 275] on div "[PERSON_NAME]" at bounding box center [238, 270] width 59 height 10
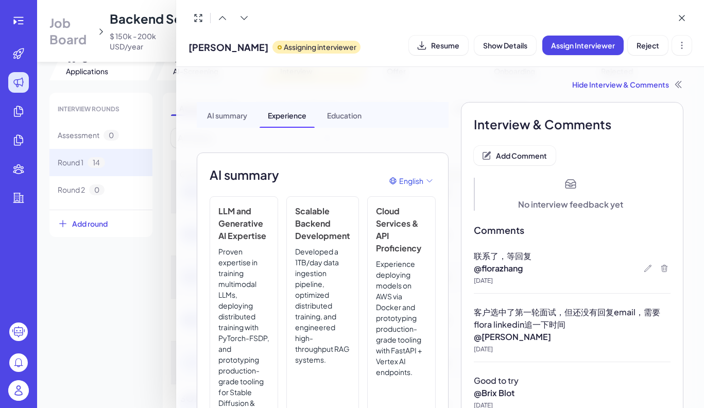
click at [120, 314] on div at bounding box center [352, 204] width 704 height 408
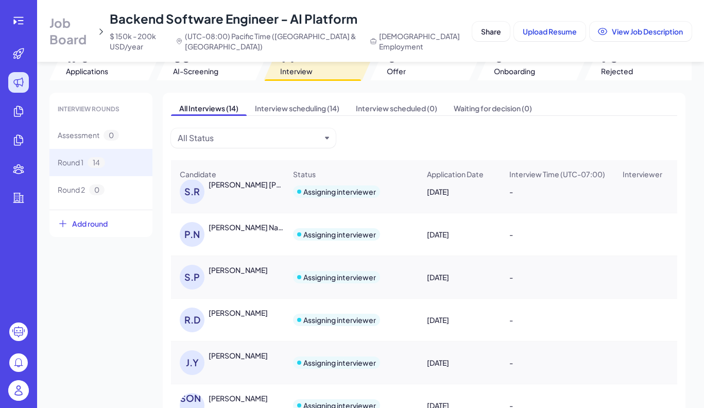
click at [250, 243] on div "P.N Prakhar Naval" at bounding box center [233, 234] width 106 height 25
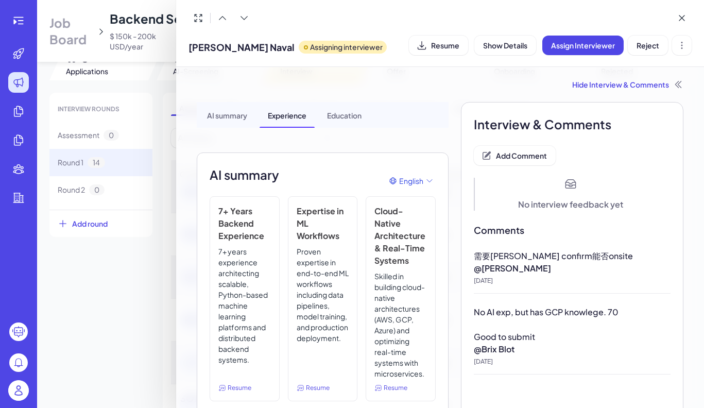
click at [227, 42] on span "[PERSON_NAME] Naval" at bounding box center [241, 47] width 106 height 14
click at [216, 45] on span "[PERSON_NAME] Naval" at bounding box center [241, 47] width 106 height 14
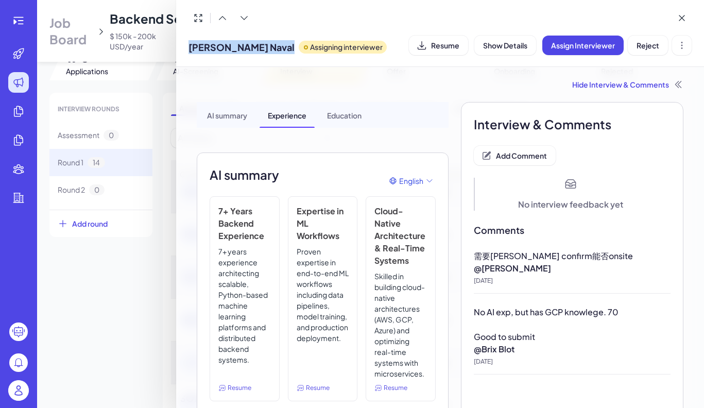
copy span "[PERSON_NAME] Naval"
click at [438, 46] on span "Resume" at bounding box center [445, 45] width 28 height 9
click at [143, 288] on div at bounding box center [352, 204] width 704 height 408
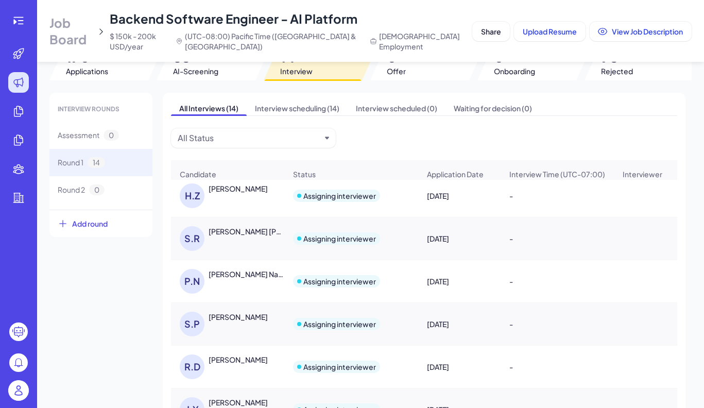
scroll to position [160, 0]
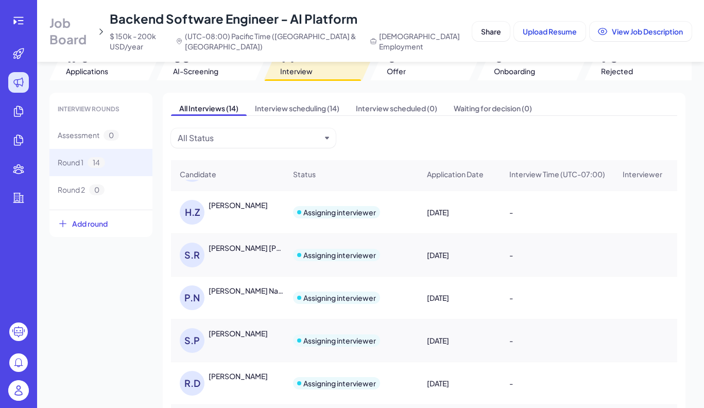
click at [240, 251] on div "[PERSON_NAME] [PERSON_NAME]" at bounding box center [247, 248] width 76 height 10
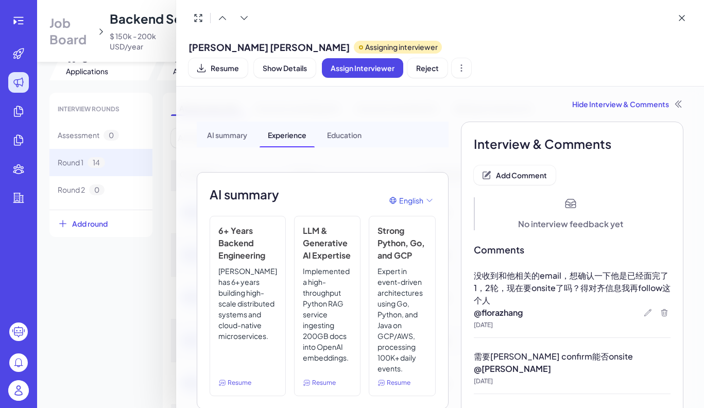
click at [241, 47] on span "[PERSON_NAME] [PERSON_NAME]" at bounding box center [268, 47] width 161 height 14
copy span "[PERSON_NAME] [PERSON_NAME]"
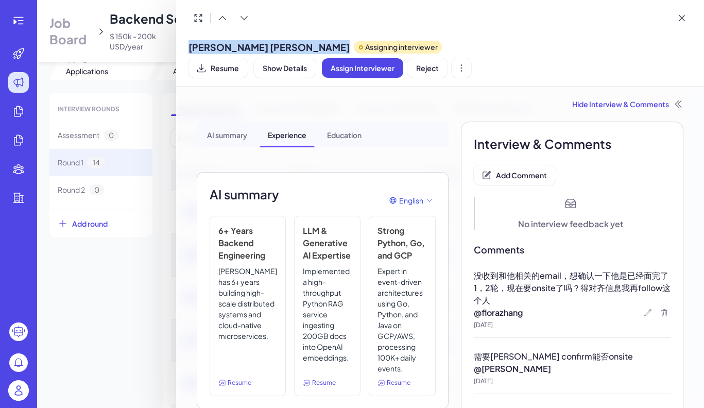
click at [463, 64] on div "Shreyas Ramkumar Karthik Assigning interviewer Resume Show Details Assign Inter…" at bounding box center [440, 43] width 528 height 87
click at [460, 59] on div "Shreyas Ramkumar Karthik Assigning interviewer Resume Show Details Assign Inter…" at bounding box center [440, 43] width 528 height 87
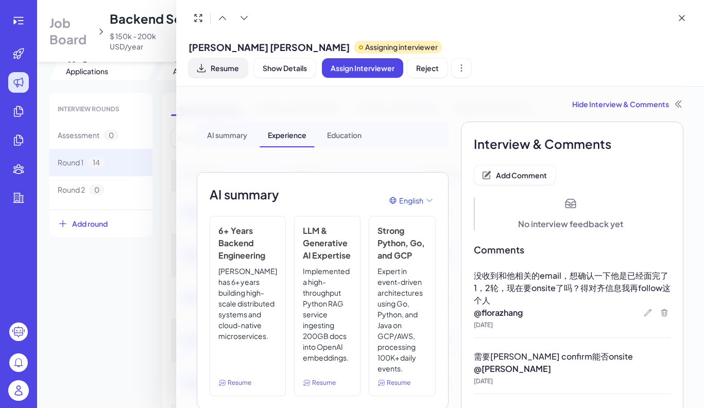
click at [248, 58] on button "Resume" at bounding box center [217, 68] width 59 height 20
click at [91, 277] on div at bounding box center [352, 204] width 704 height 408
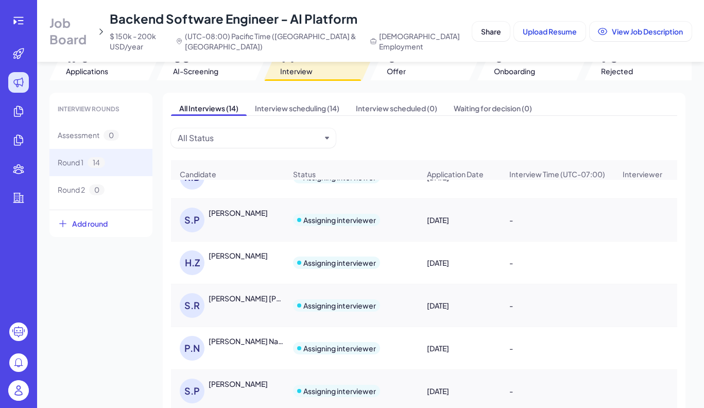
scroll to position [100, 0]
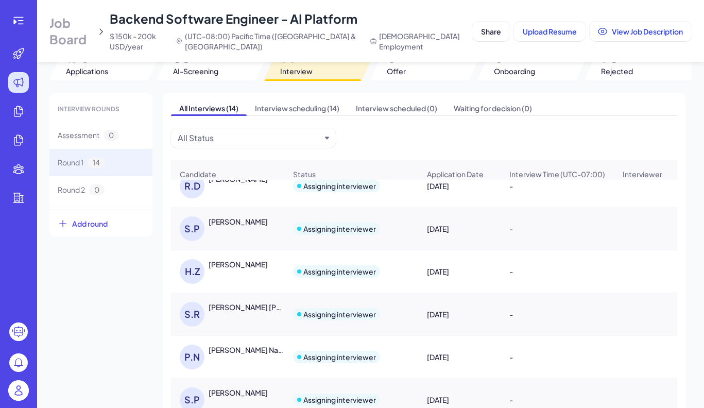
click at [243, 266] on div "[PERSON_NAME]" at bounding box center [238, 264] width 59 height 10
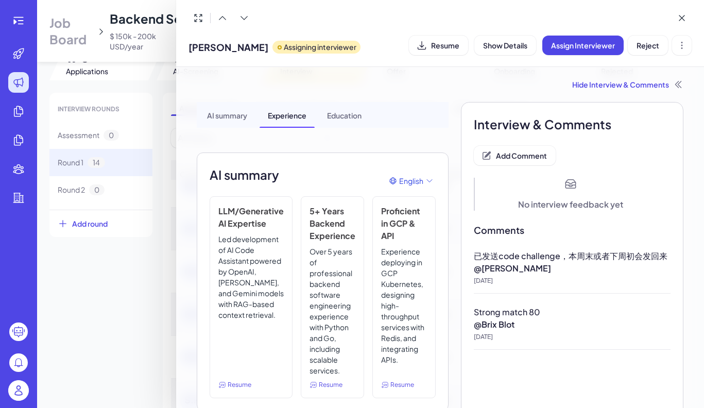
click at [137, 286] on div at bounding box center [352, 204] width 704 height 408
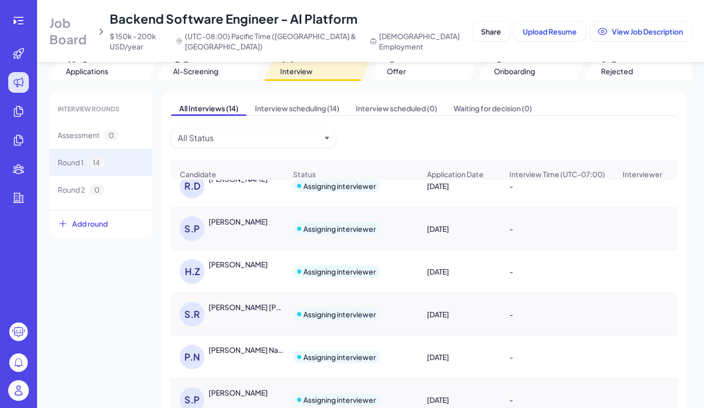
click at [246, 227] on div "[PERSON_NAME]" at bounding box center [238, 221] width 59 height 10
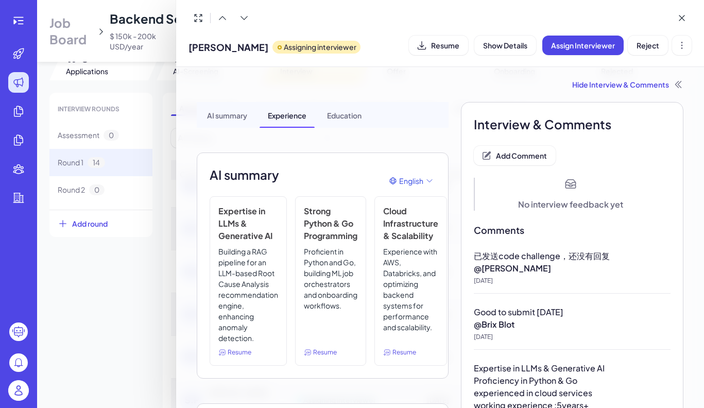
click at [135, 309] on div at bounding box center [352, 204] width 704 height 408
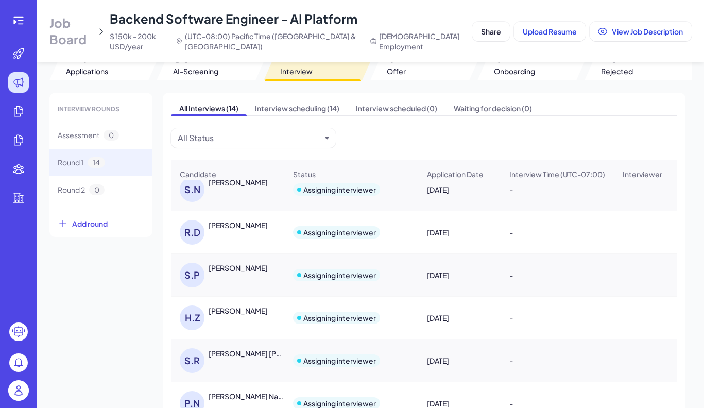
scroll to position [40, 0]
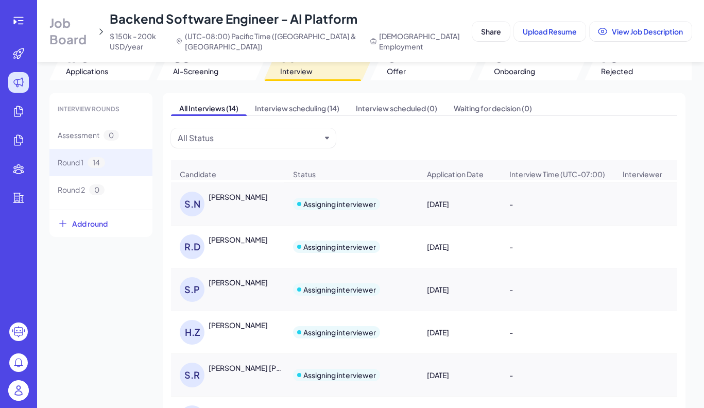
click at [243, 252] on div "R.D Rahul Dalal" at bounding box center [233, 246] width 106 height 25
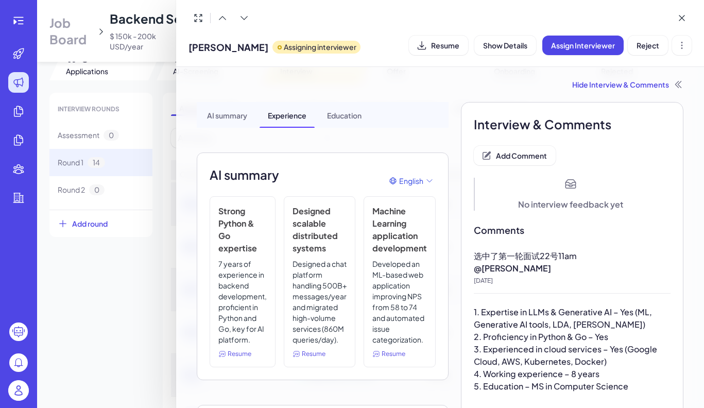
click at [125, 306] on div at bounding box center [352, 204] width 704 height 408
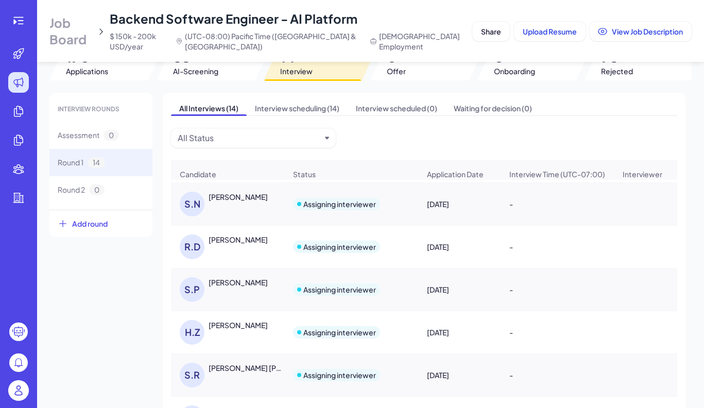
scroll to position [0, 0]
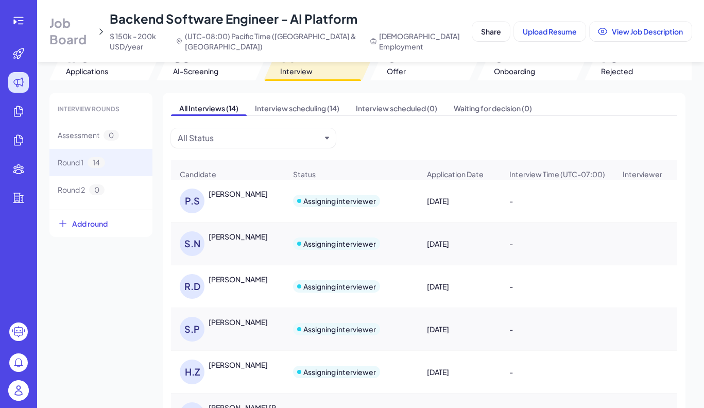
click at [236, 251] on div "S.N Sri Nikitha Kalidindi" at bounding box center [233, 243] width 106 height 25
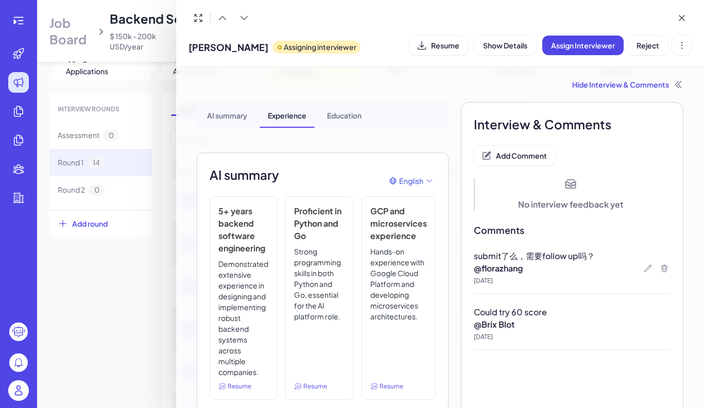
click at [250, 48] on span "[PERSON_NAME]" at bounding box center [228, 47] width 80 height 14
click at [508, 253] on span "submit了么，需要follow up吗？" at bounding box center [534, 255] width 121 height 11
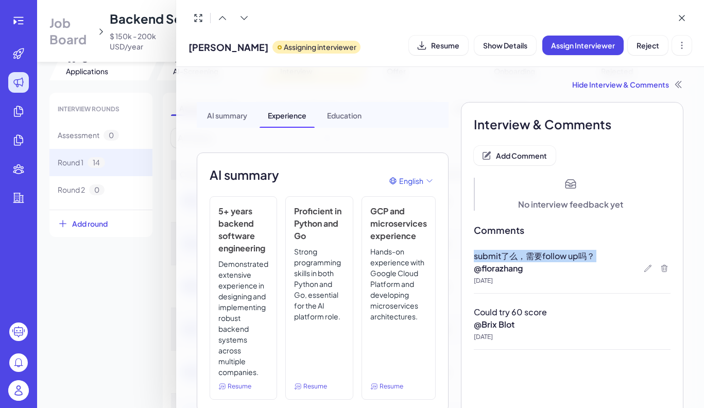
click at [508, 253] on span "submit了么，需要follow up吗？" at bounding box center [534, 255] width 121 height 11
click at [141, 259] on div at bounding box center [352, 204] width 704 height 408
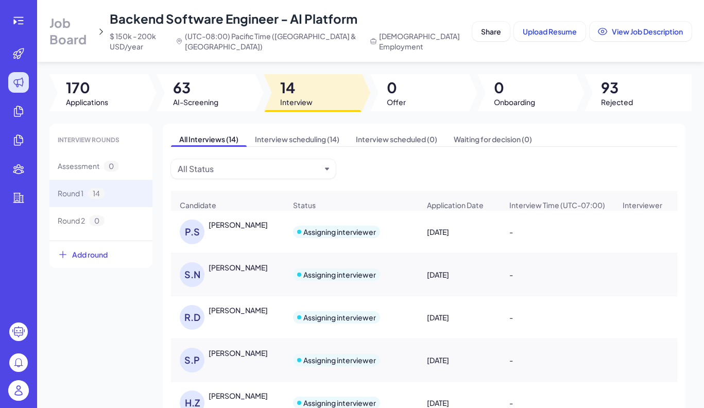
click at [228, 230] on div "[PERSON_NAME]" at bounding box center [238, 224] width 59 height 10
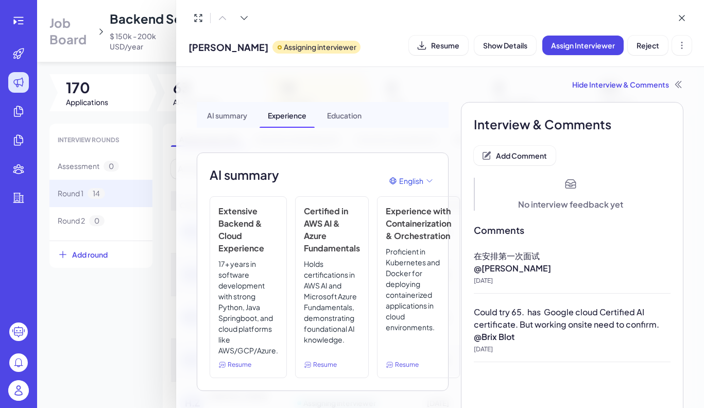
click at [101, 297] on div at bounding box center [352, 204] width 704 height 408
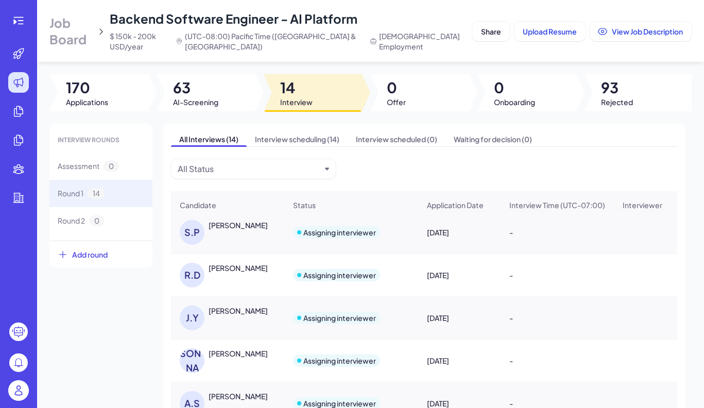
scroll to position [365, 0]
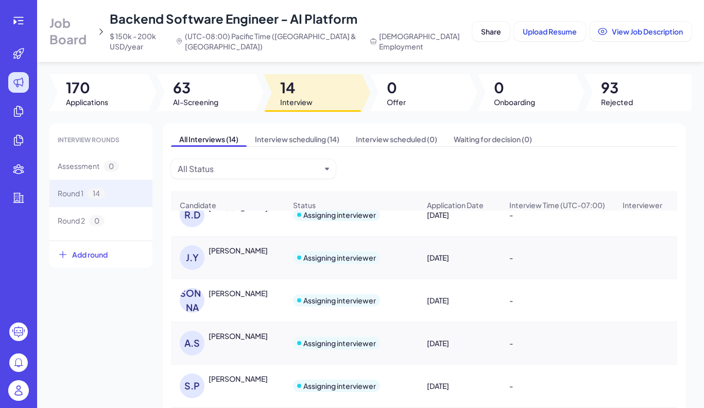
click at [245, 294] on div "[PERSON_NAME]" at bounding box center [238, 293] width 59 height 10
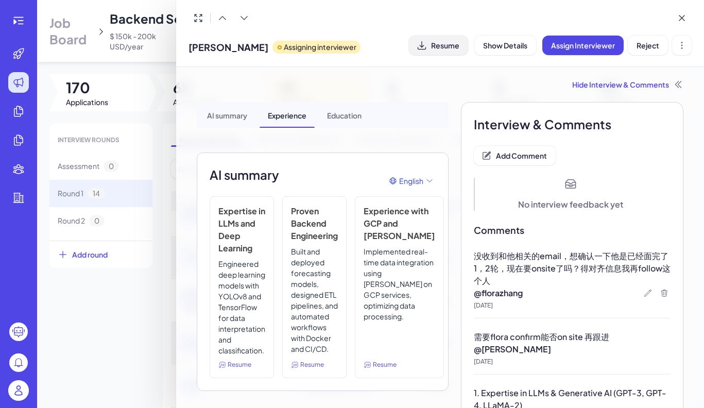
click at [445, 45] on span "Resume" at bounding box center [445, 45] width 28 height 9
click at [520, 152] on span "Add Comment" at bounding box center [521, 155] width 51 height 9
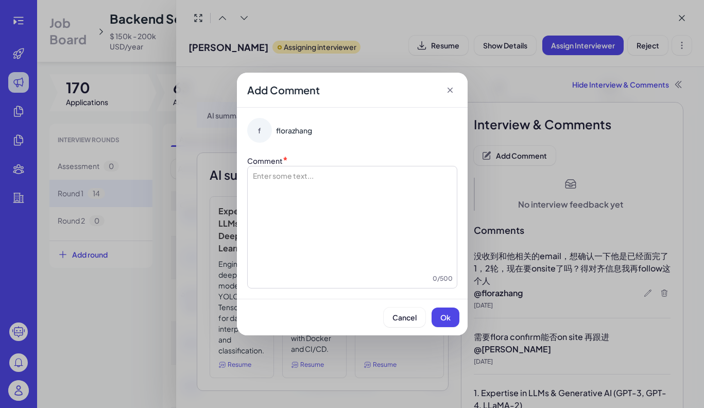
click at [357, 188] on div at bounding box center [352, 221] width 201 height 103
click at [323, 183] on div "**********" at bounding box center [352, 221] width 201 height 103
click at [294, 178] on span "**********" at bounding box center [273, 175] width 42 height 7
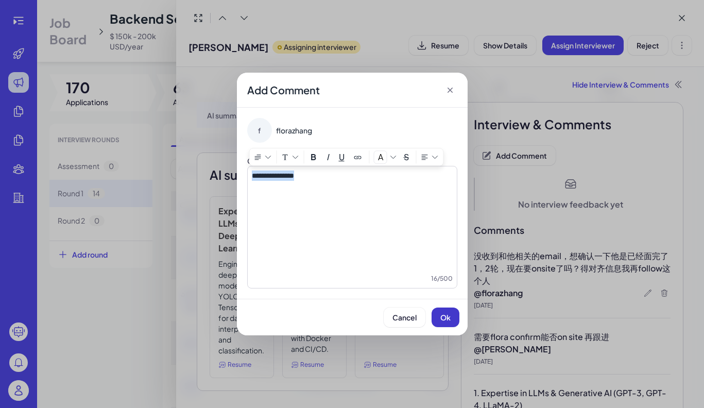
click at [450, 319] on span "Ok" at bounding box center [445, 317] width 10 height 9
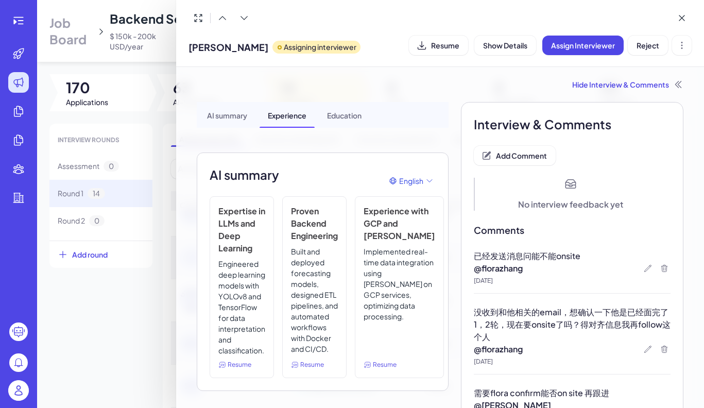
click at [124, 333] on div at bounding box center [352, 204] width 704 height 408
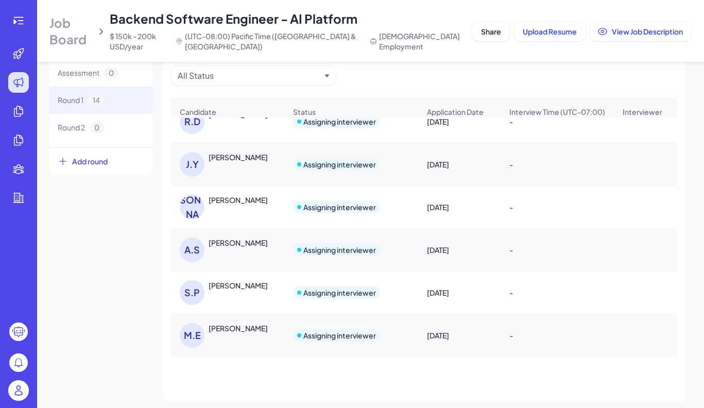
scroll to position [99, 0]
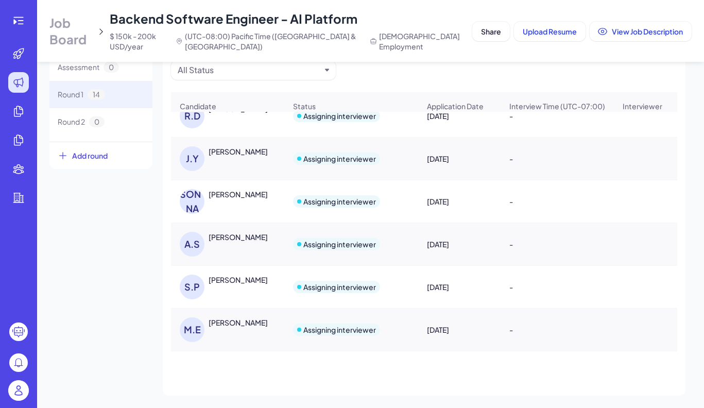
click at [228, 323] on div "[PERSON_NAME]" at bounding box center [238, 322] width 59 height 10
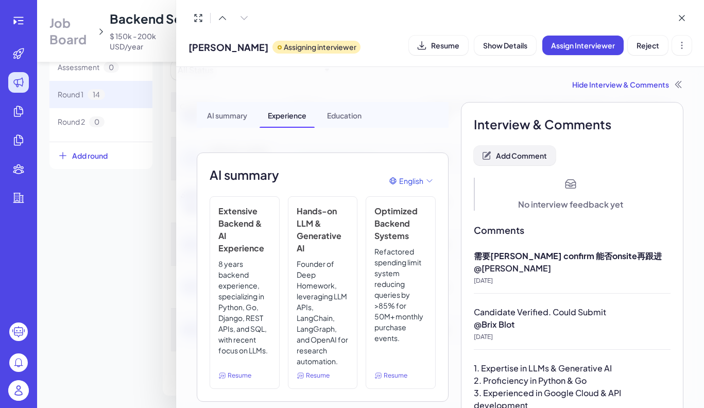
click at [498, 154] on span "Add Comment" at bounding box center [521, 155] width 51 height 9
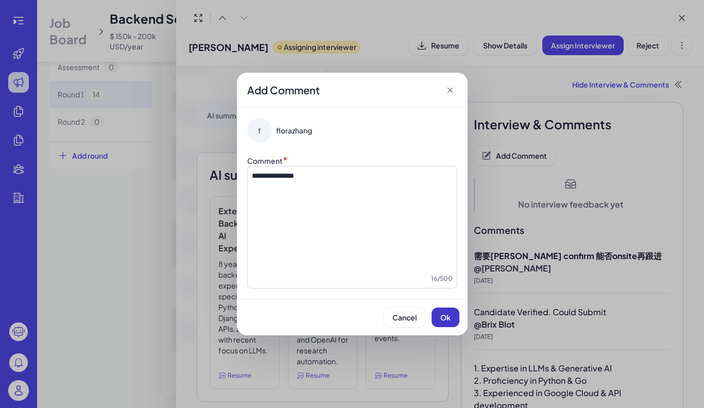
click at [445, 315] on span "Ok" at bounding box center [445, 317] width 10 height 9
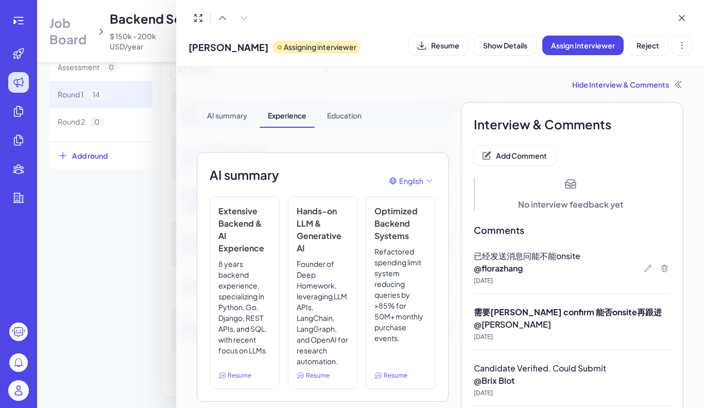
click at [161, 273] on div at bounding box center [352, 204] width 704 height 408
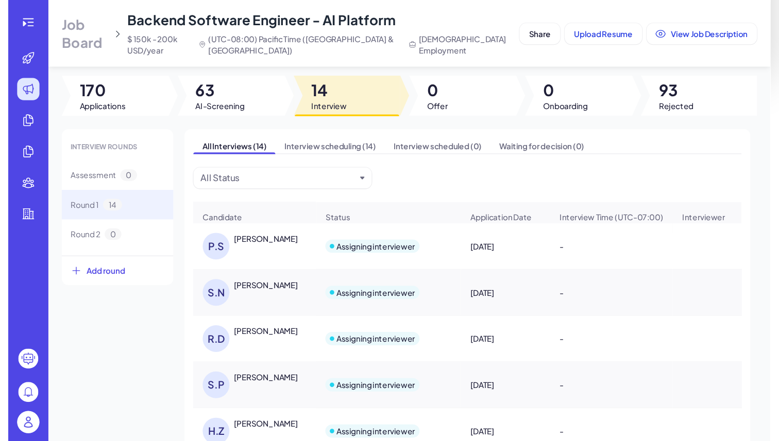
scroll to position [0, 0]
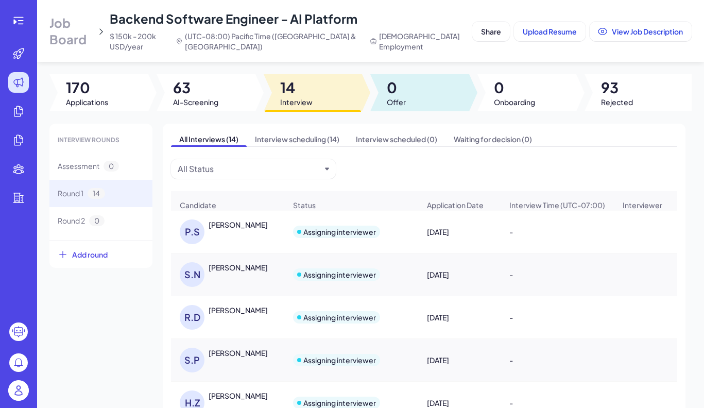
click at [402, 101] on span "Offer" at bounding box center [396, 102] width 19 height 10
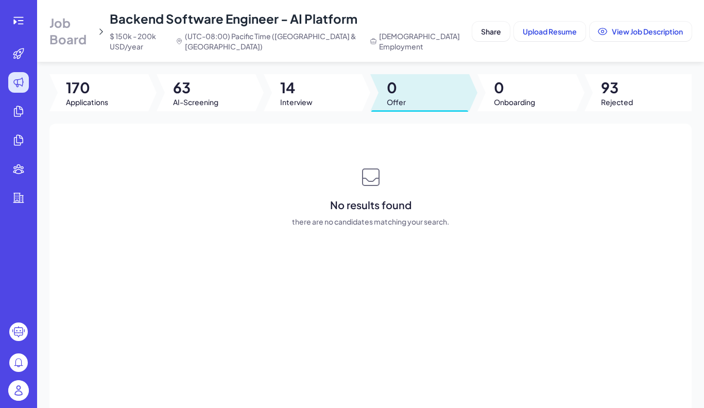
click at [312, 98] on div at bounding box center [313, 92] width 99 height 37
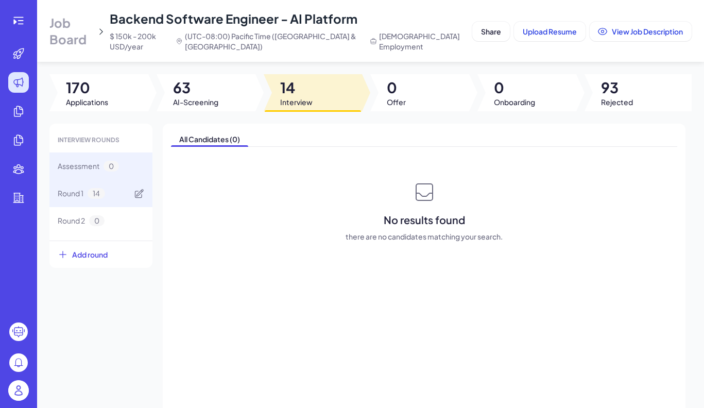
click at [124, 194] on div "Round 1 14" at bounding box center [100, 193] width 103 height 27
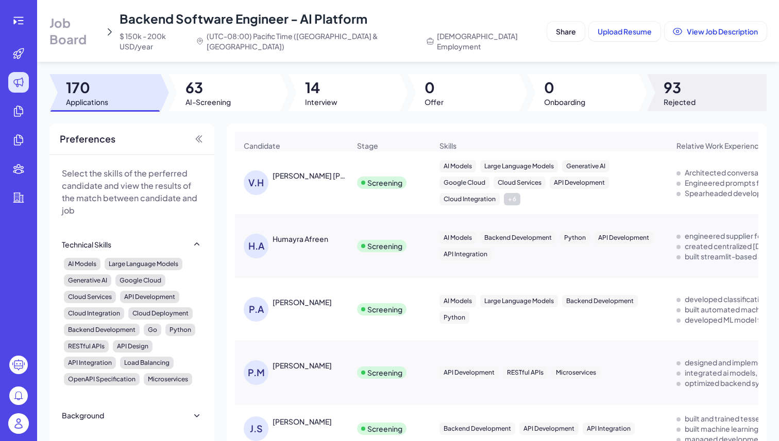
click at [685, 79] on span "93" at bounding box center [679, 87] width 32 height 19
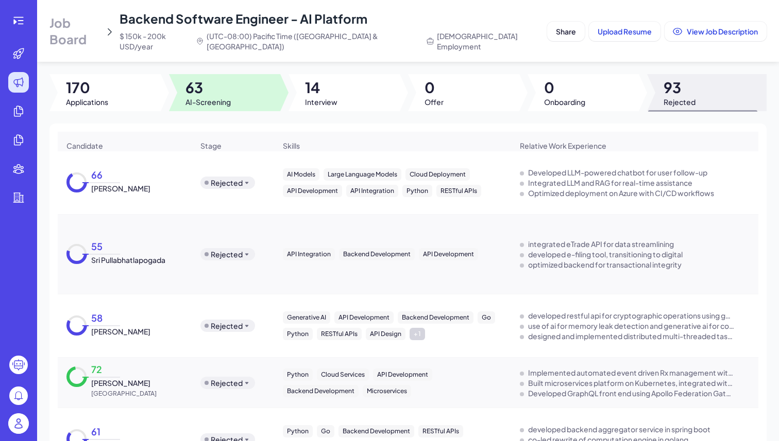
click at [204, 97] on span "AI-Screening" at bounding box center [207, 102] width 45 height 10
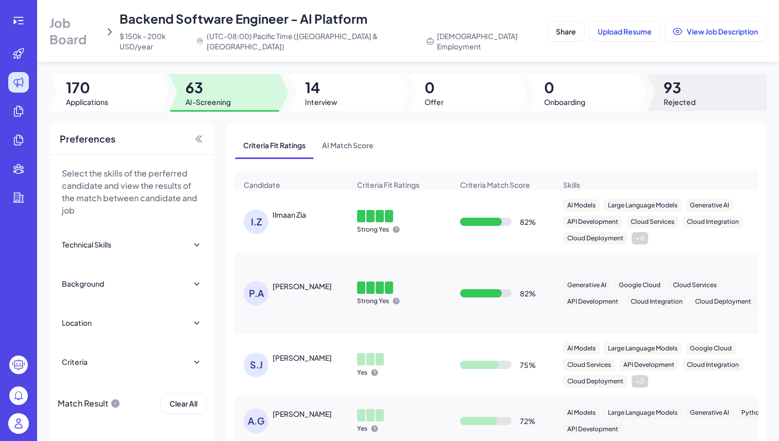
click at [700, 74] on div at bounding box center [706, 92] width 119 height 37
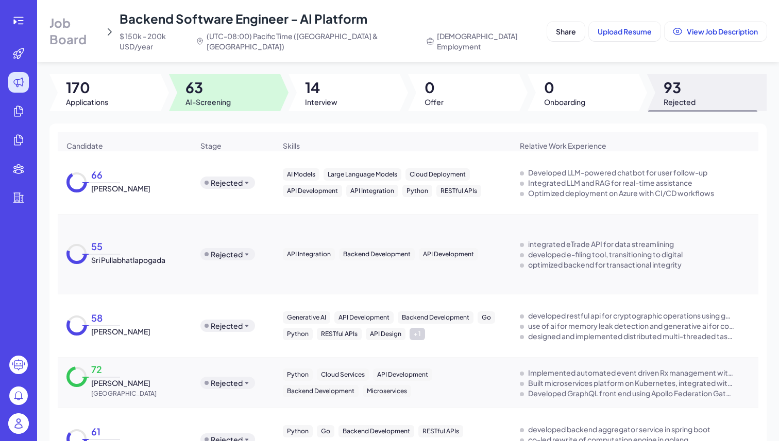
click at [227, 80] on span "63" at bounding box center [207, 87] width 45 height 19
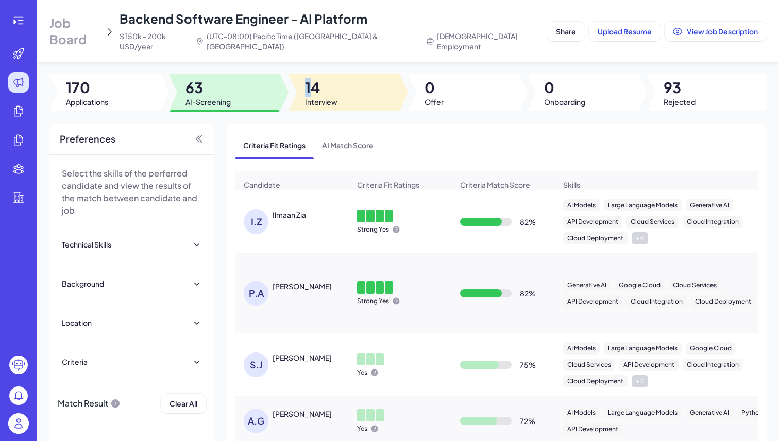
click at [306, 78] on span "14" at bounding box center [321, 87] width 32 height 19
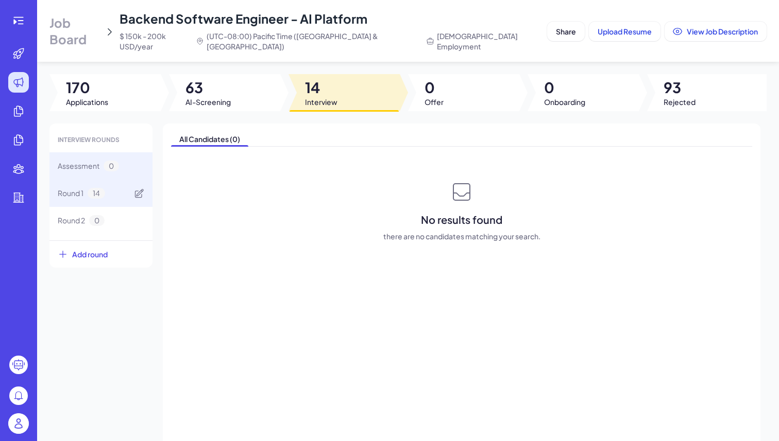
click at [91, 188] on span "14" at bounding box center [97, 193] width 18 height 11
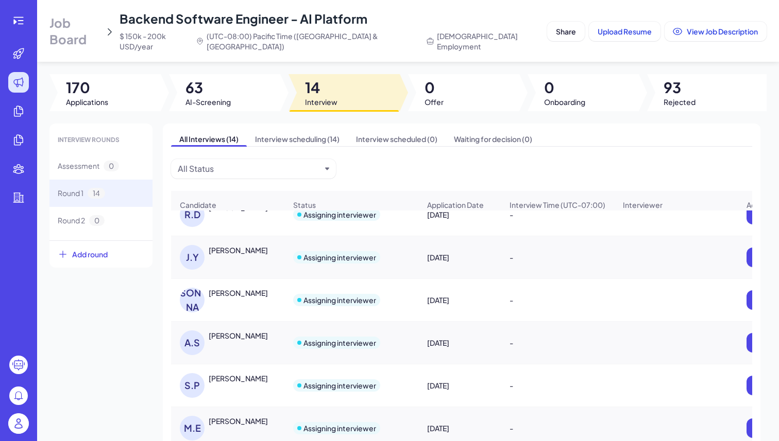
scroll to position [55, 0]
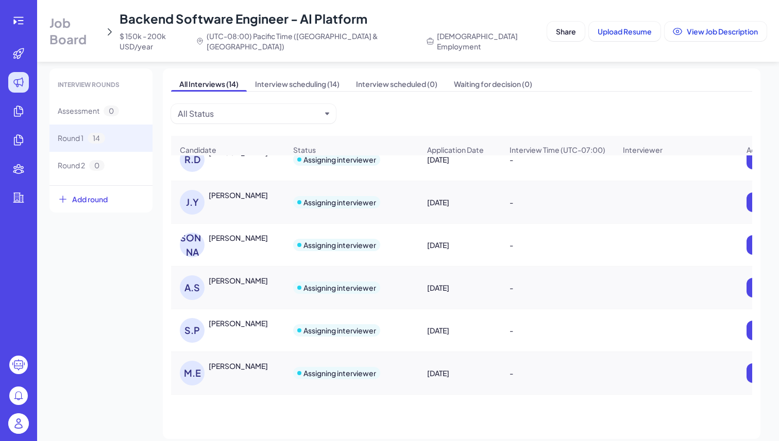
click at [100, 33] on span "Job Board" at bounding box center [74, 30] width 51 height 33
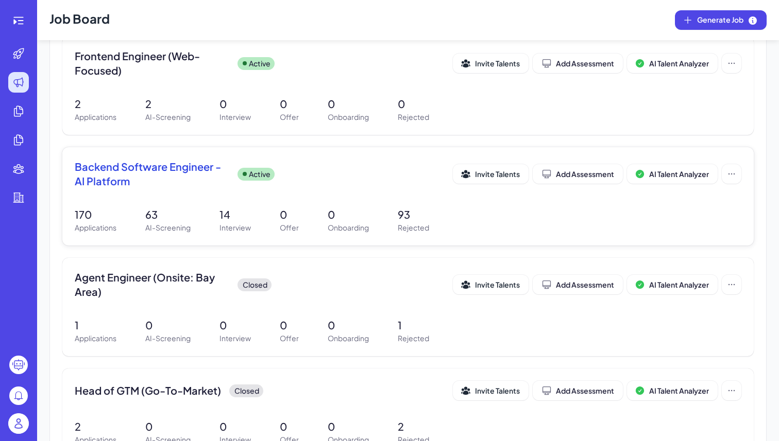
scroll to position [351, 0]
click at [171, 201] on div "Backend Software Engineer - AI Platform Active Invite Talents Add Assessment AI…" at bounding box center [407, 196] width 691 height 98
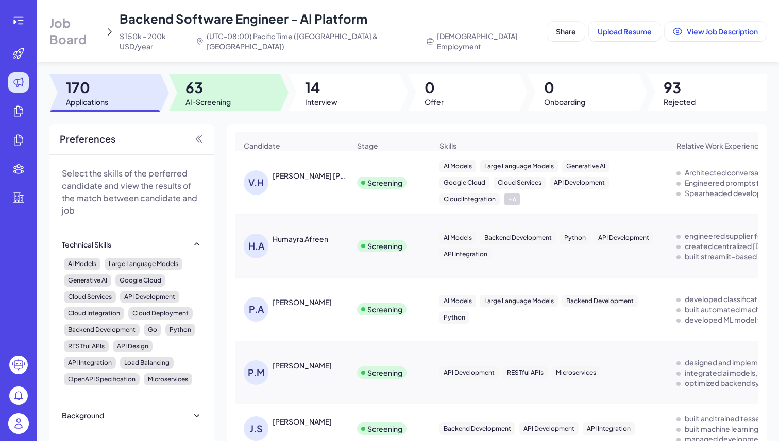
click at [227, 97] on span "AI-Screening" at bounding box center [207, 102] width 45 height 10
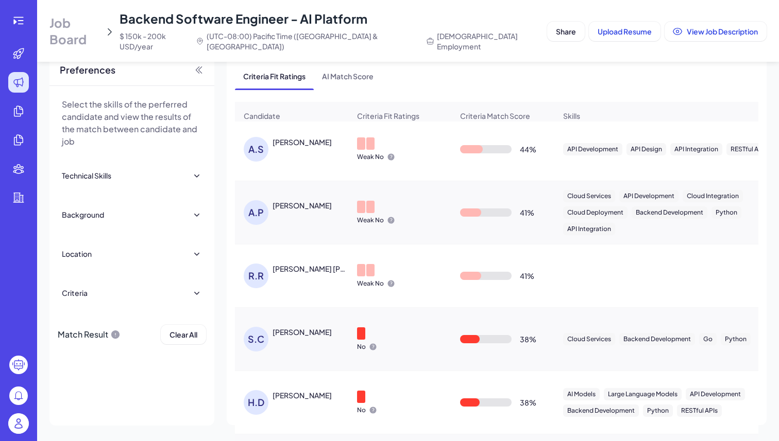
scroll to position [2604, 0]
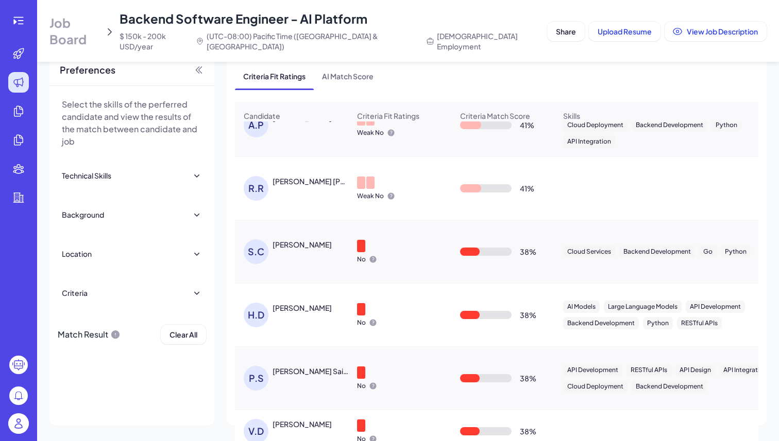
click at [316, 239] on div "[PERSON_NAME]" at bounding box center [301, 244] width 59 height 10
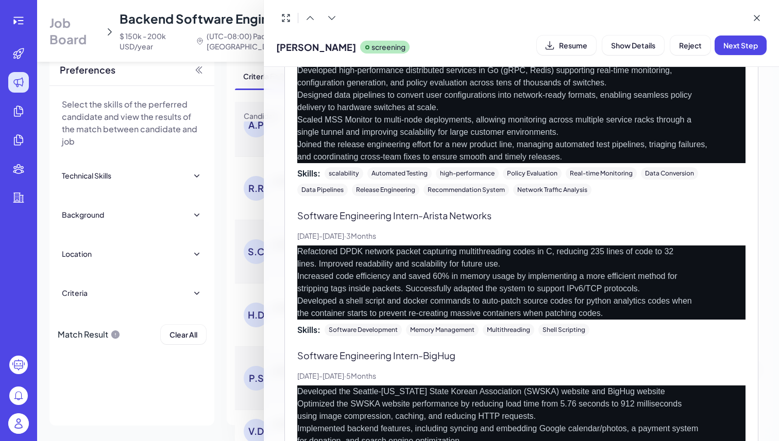
scroll to position [0, 0]
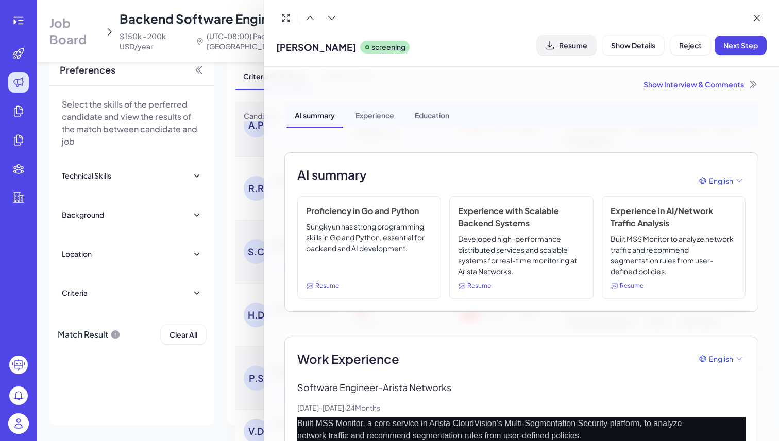
click at [563, 50] on button "Resume" at bounding box center [566, 46] width 59 height 20
click at [235, 289] on div at bounding box center [389, 220] width 779 height 441
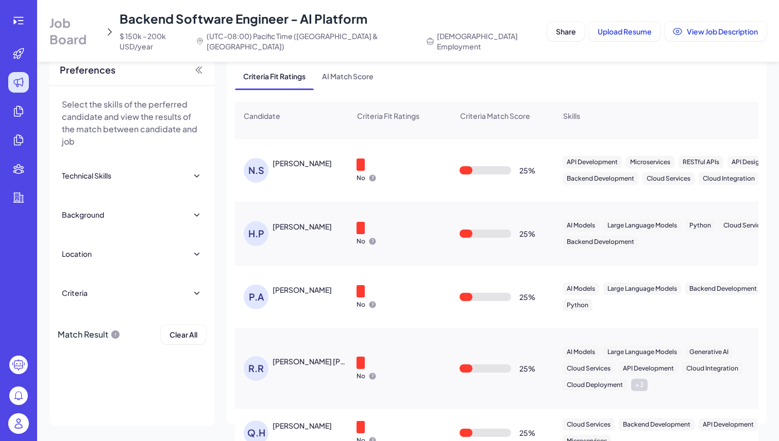
scroll to position [0, 1]
click at [307, 213] on div "[PERSON_NAME]" at bounding box center [291, 233] width 112 height 41
click at [300, 221] on div "[PERSON_NAME]" at bounding box center [301, 226] width 59 height 10
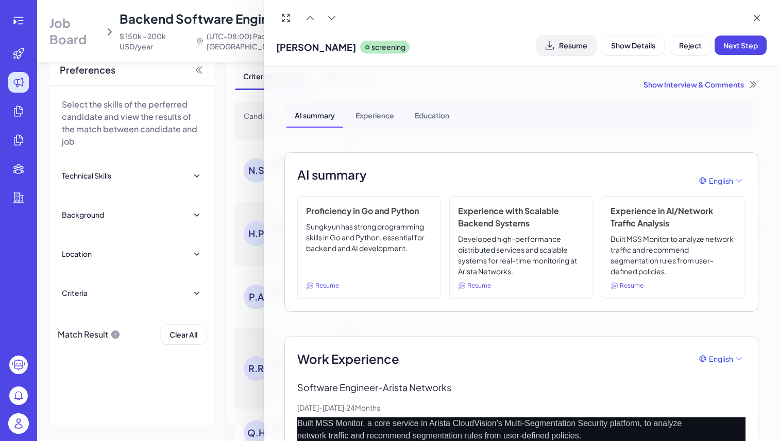
click at [591, 49] on button "Resume" at bounding box center [566, 46] width 59 height 20
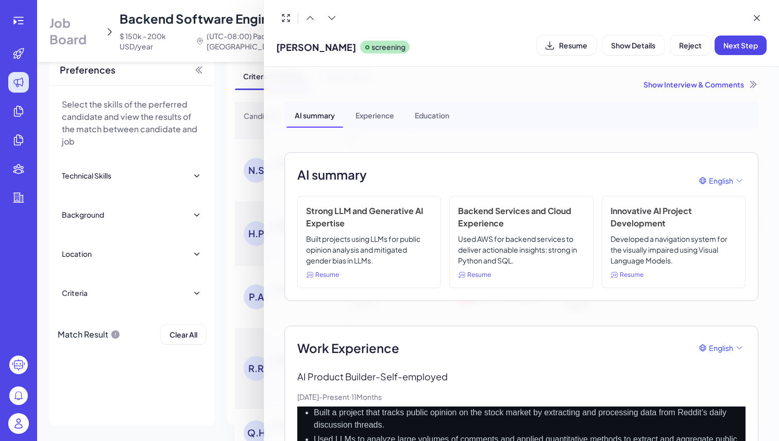
click at [236, 284] on div at bounding box center [389, 220] width 779 height 441
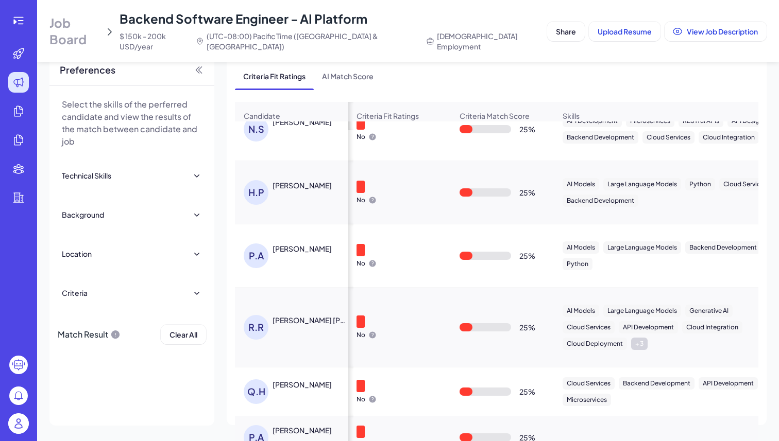
scroll to position [3471, 1]
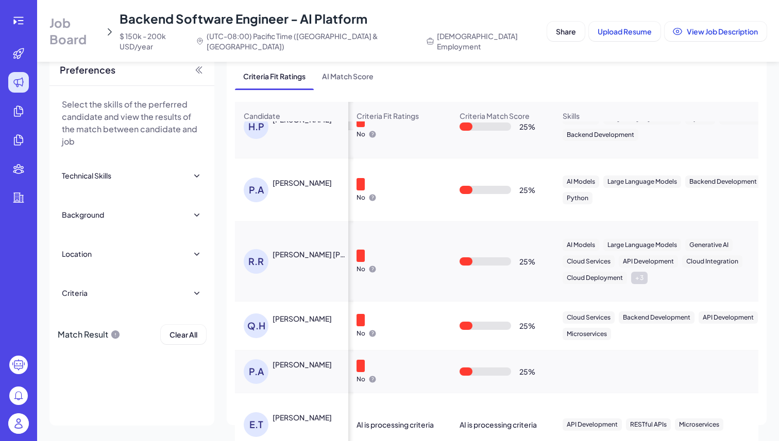
click at [255, 314] on div "Q.H" at bounding box center [256, 326] width 25 height 25
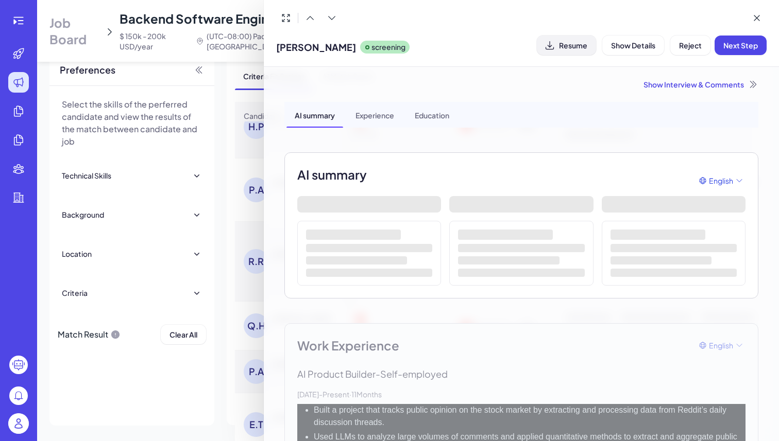
click at [576, 51] on button "Resume" at bounding box center [566, 46] width 59 height 20
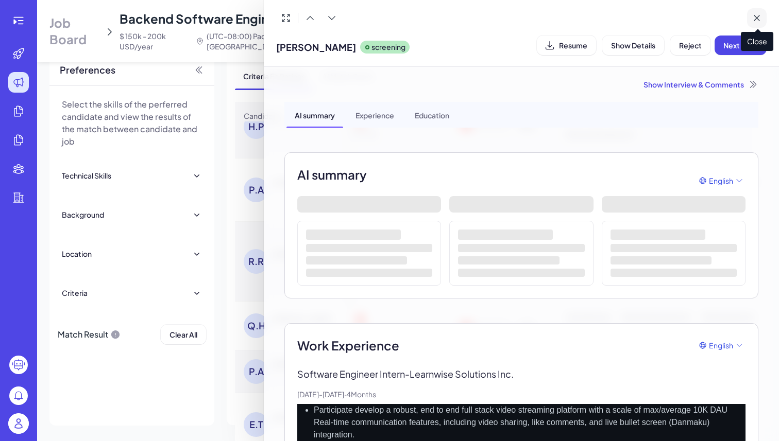
click at [763, 15] on button at bounding box center [757, 18] width 20 height 20
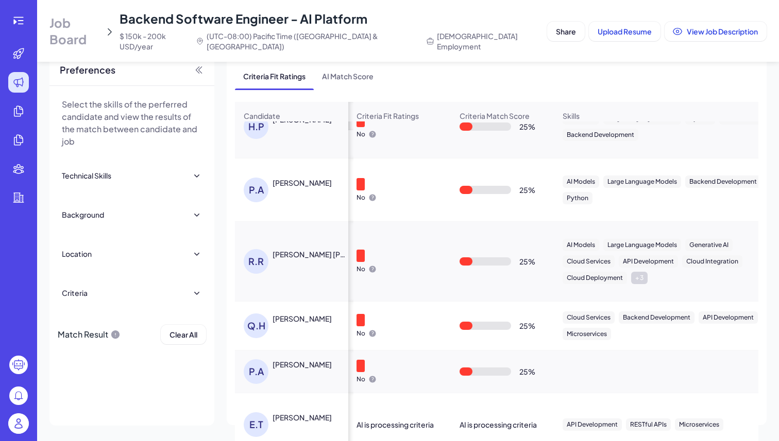
click at [100, 369] on div "Select the skills of the perferred candidate and view the results of the match …" at bounding box center [131, 256] width 165 height 340
click at [423, 74] on div "Criteria Fit Ratings AI Match Score" at bounding box center [496, 76] width 523 height 27
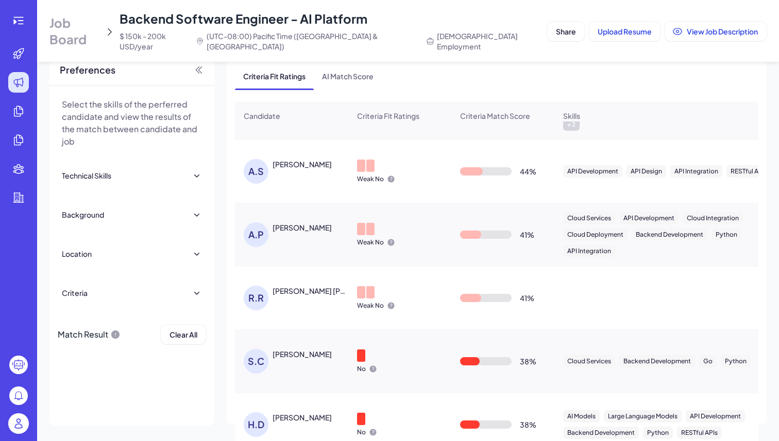
scroll to position [2489, 0]
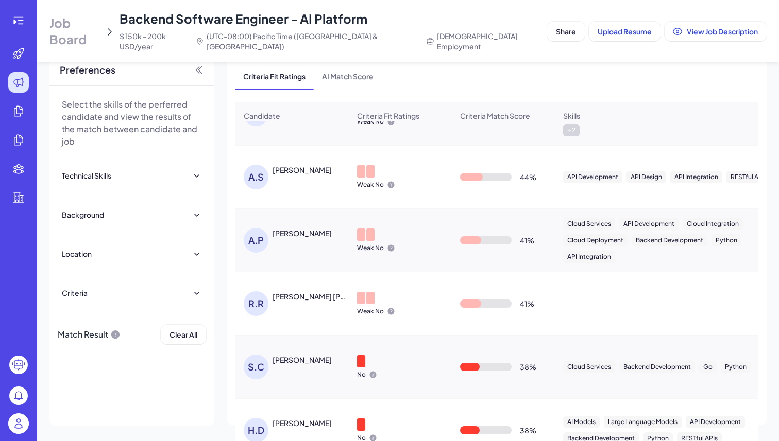
click at [312, 355] on div "[PERSON_NAME]" at bounding box center [301, 360] width 59 height 10
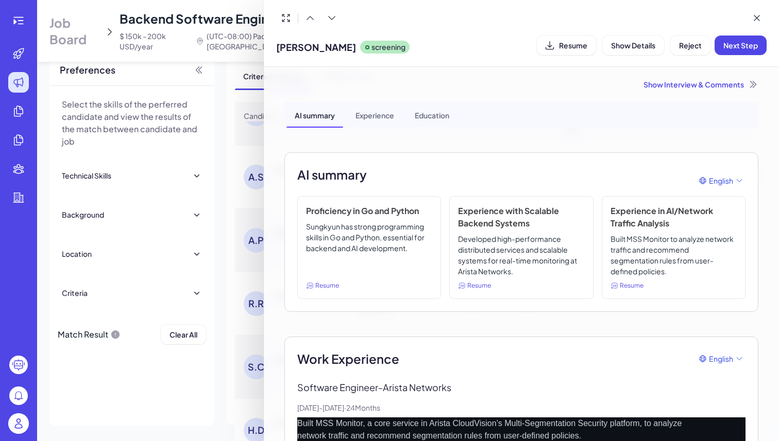
click at [706, 85] on div "Show Interview & Comments" at bounding box center [521, 84] width 474 height 10
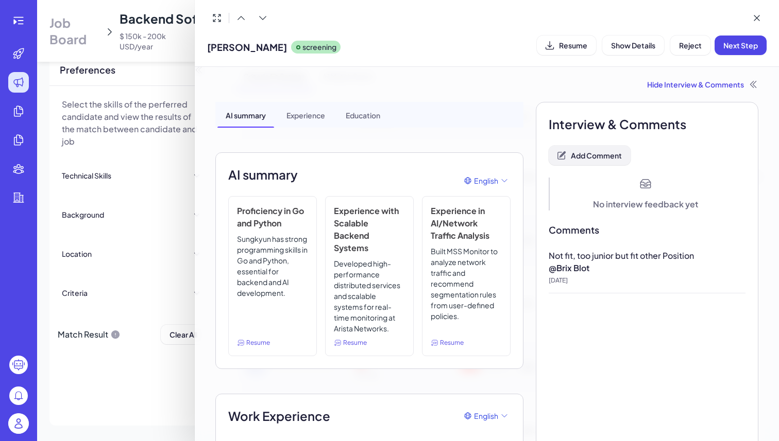
click at [583, 161] on button "Add Comment" at bounding box center [589, 156] width 82 height 20
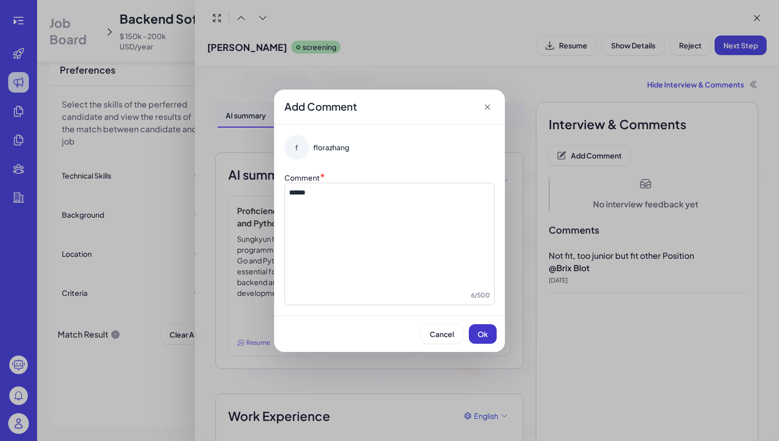
click at [491, 336] on button "Ok" at bounding box center [483, 334] width 28 height 20
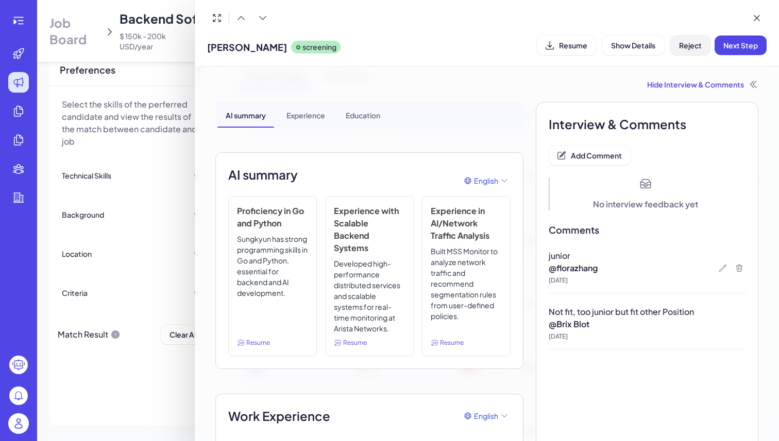
click at [681, 48] on span "Reject" at bounding box center [690, 45] width 23 height 9
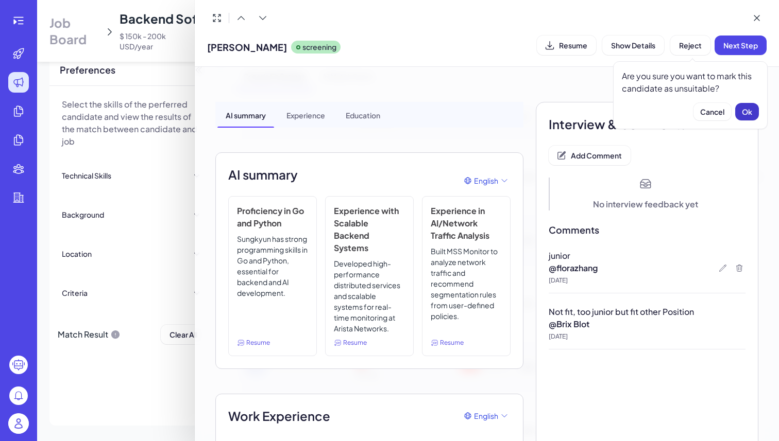
click at [747, 109] on span "Ok" at bounding box center [747, 111] width 10 height 9
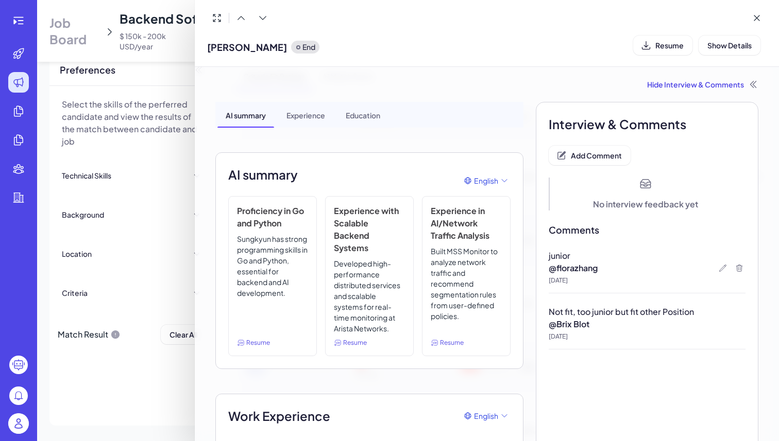
click at [144, 363] on div at bounding box center [389, 220] width 779 height 441
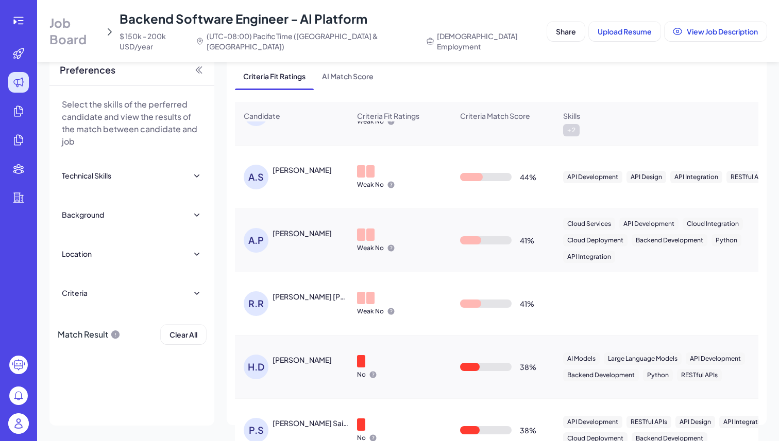
click at [277, 355] on div "[PERSON_NAME]" at bounding box center [297, 367] width 106 height 25
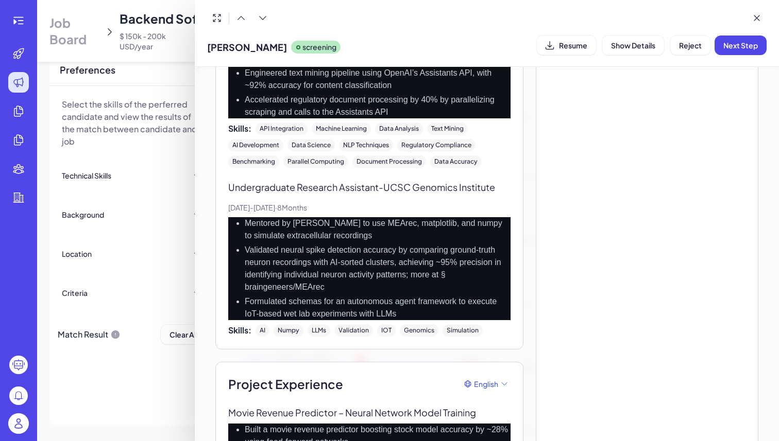
scroll to position [0, 0]
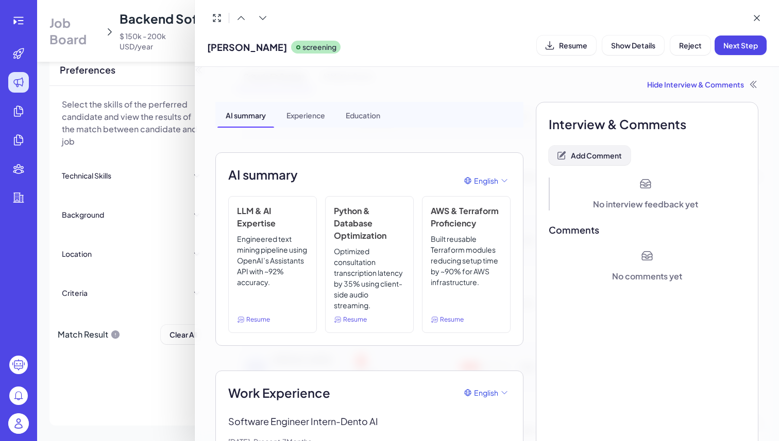
click at [604, 159] on span "Add Comment" at bounding box center [596, 155] width 51 height 9
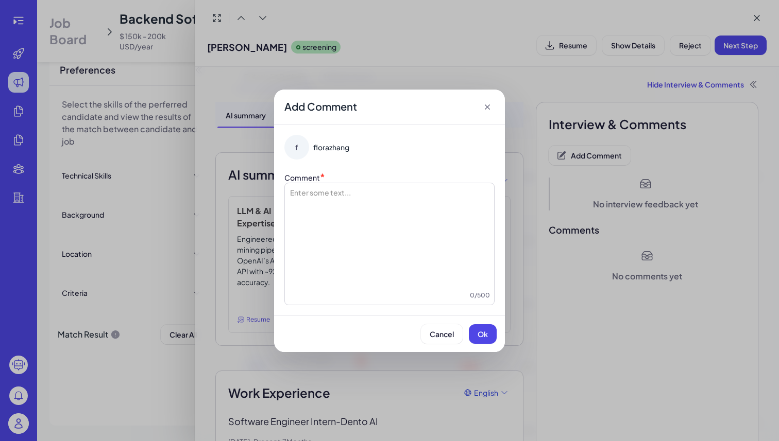
click at [355, 222] on div at bounding box center [389, 238] width 201 height 103
click at [471, 333] on button "Ok" at bounding box center [483, 334] width 28 height 20
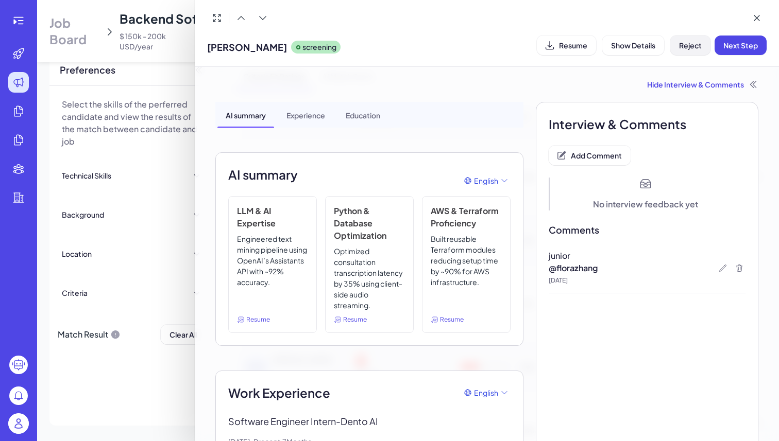
click at [700, 50] on button "Reject" at bounding box center [690, 46] width 40 height 20
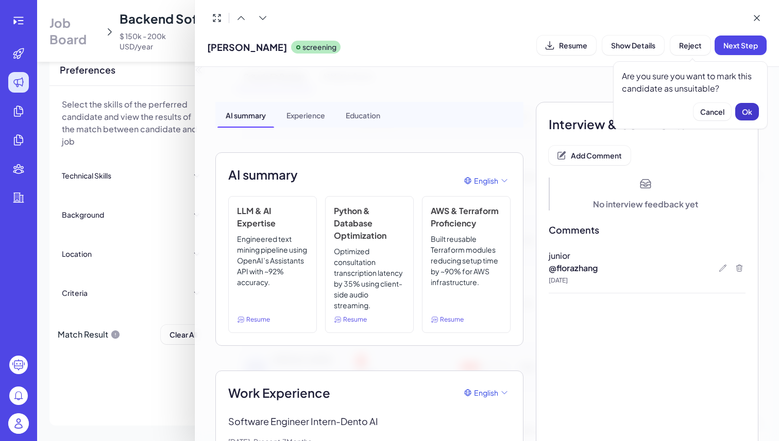
click at [736, 109] on button "Ok" at bounding box center [747, 112] width 24 height 18
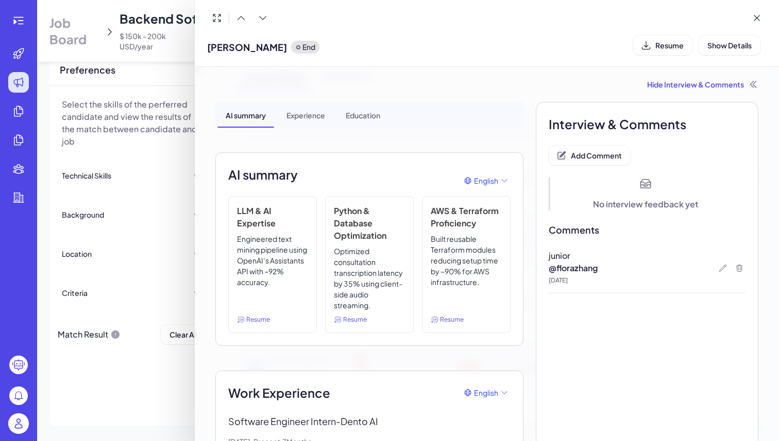
click at [147, 397] on div at bounding box center [389, 220] width 779 height 441
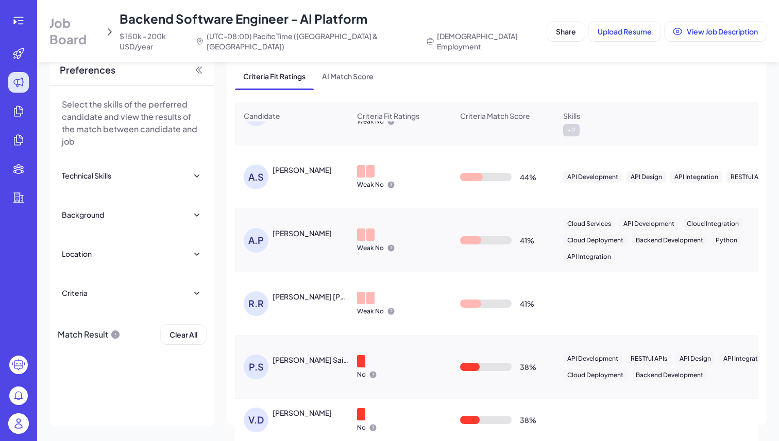
click at [298, 408] on div "[PERSON_NAME]" at bounding box center [301, 413] width 59 height 10
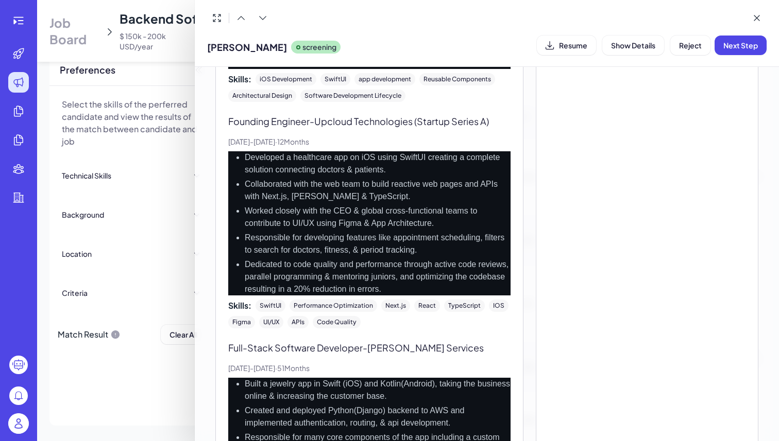
scroll to position [274, 0]
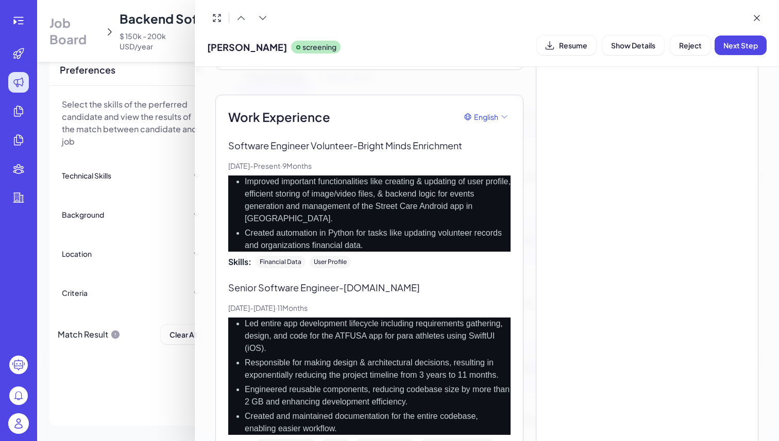
click at [157, 363] on div at bounding box center [389, 220] width 779 height 441
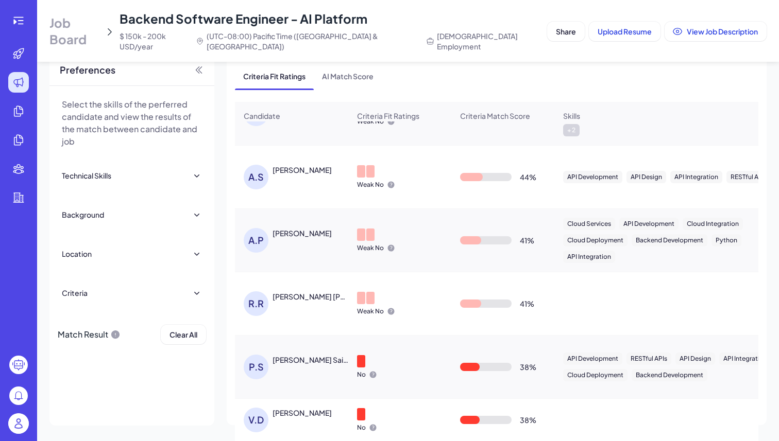
click at [282, 355] on div "[PERSON_NAME] Sailor" at bounding box center [310, 360] width 76 height 10
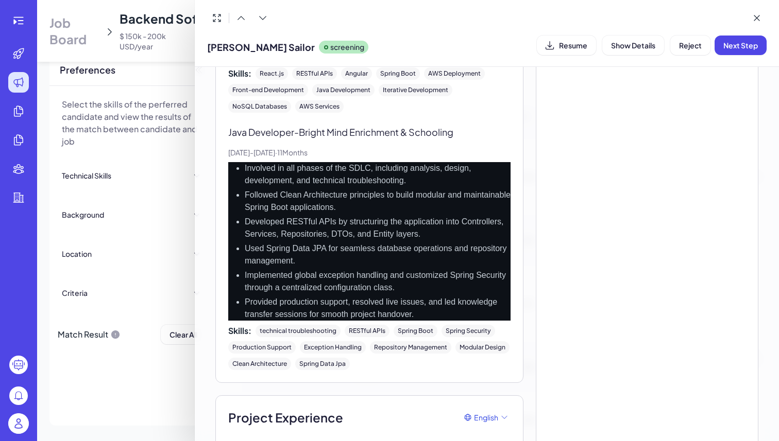
scroll to position [0, 0]
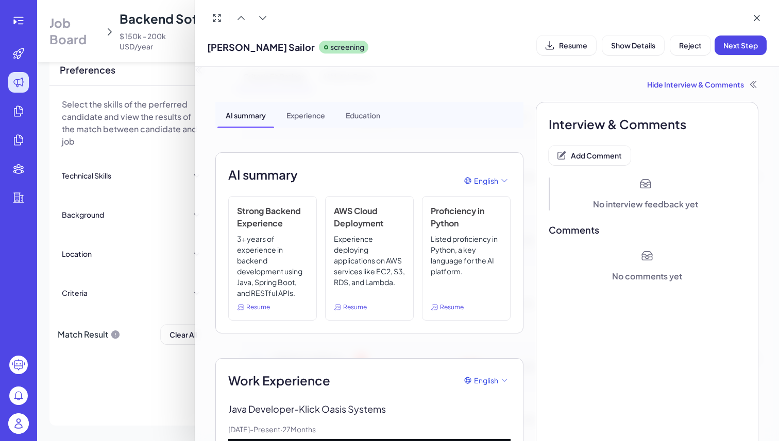
click at [141, 361] on div at bounding box center [389, 220] width 779 height 441
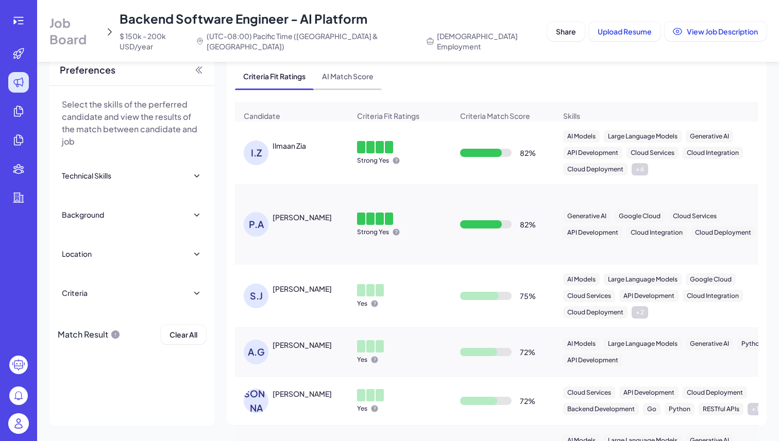
click at [352, 66] on span "AI Match Score" at bounding box center [348, 76] width 68 height 27
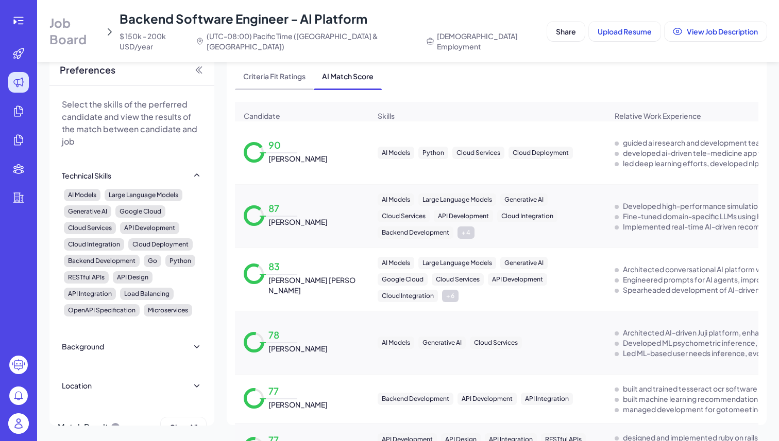
click at [283, 70] on span "Criteria Fit Ratings" at bounding box center [274, 76] width 79 height 27
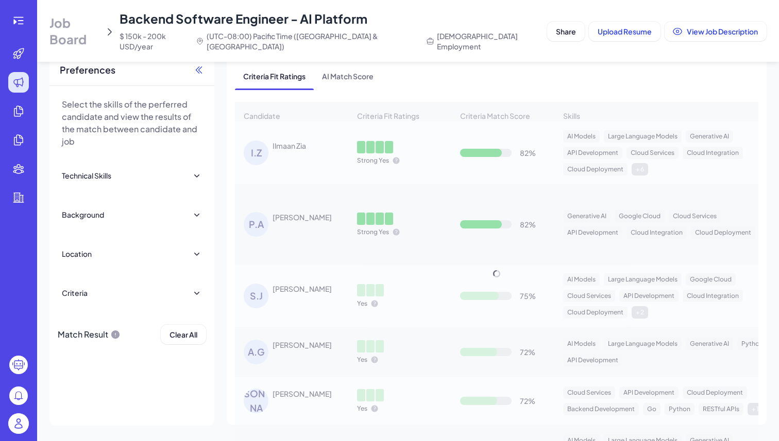
click at [200, 65] on icon at bounding box center [199, 70] width 10 height 10
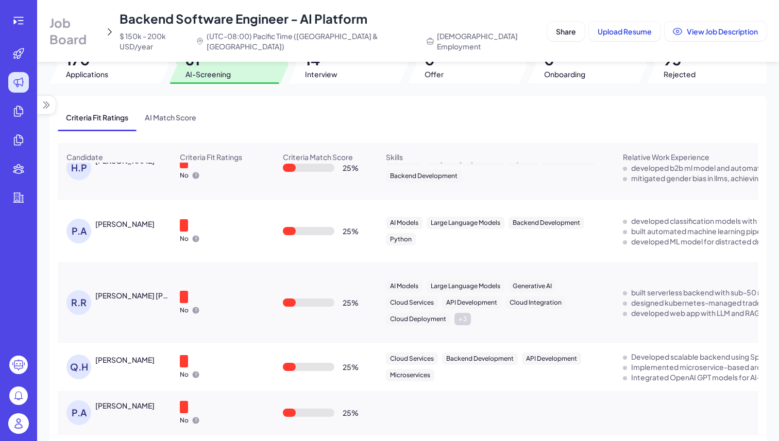
scroll to position [34, 0]
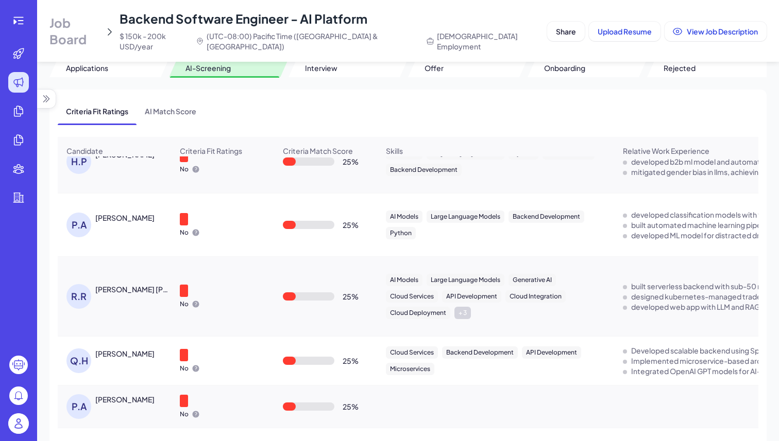
click at [79, 349] on div "Q.H" at bounding box center [78, 361] width 25 height 25
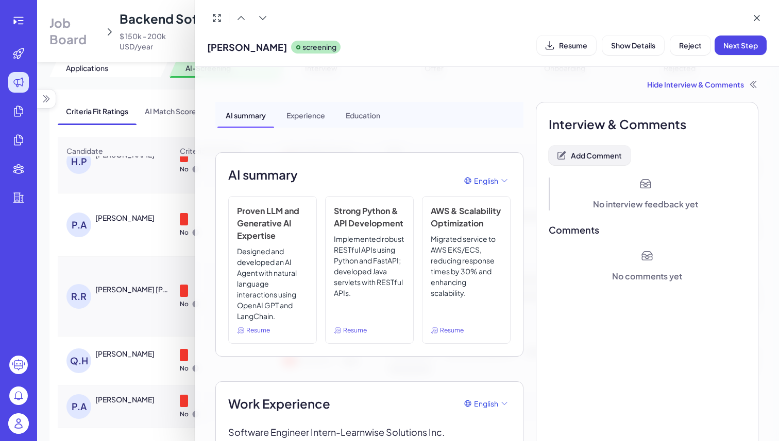
click at [582, 153] on span "Add Comment" at bounding box center [596, 155] width 51 height 9
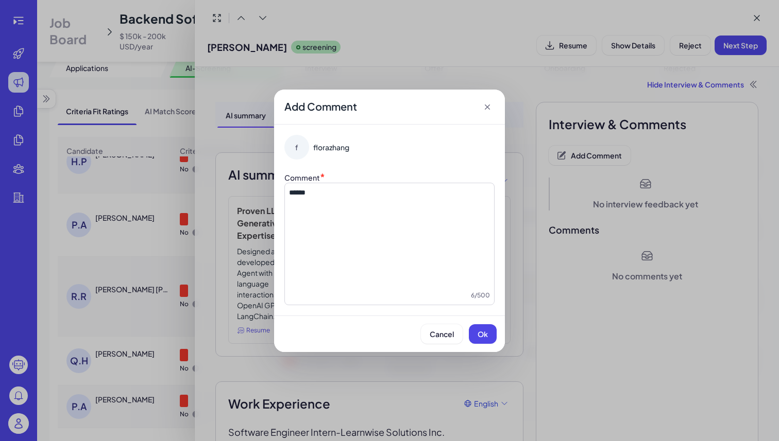
click at [466, 205] on div "******" at bounding box center [389, 238] width 201 height 103
copy span "******"
click at [489, 343] on button "Ok" at bounding box center [483, 334] width 28 height 20
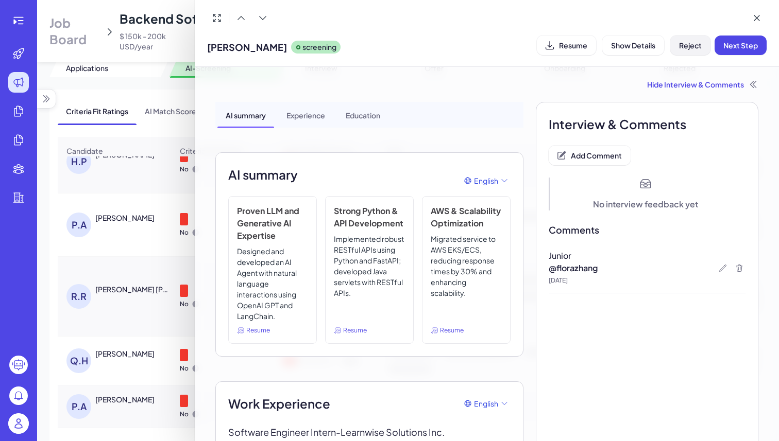
click at [692, 46] on span "Reject" at bounding box center [690, 45] width 23 height 9
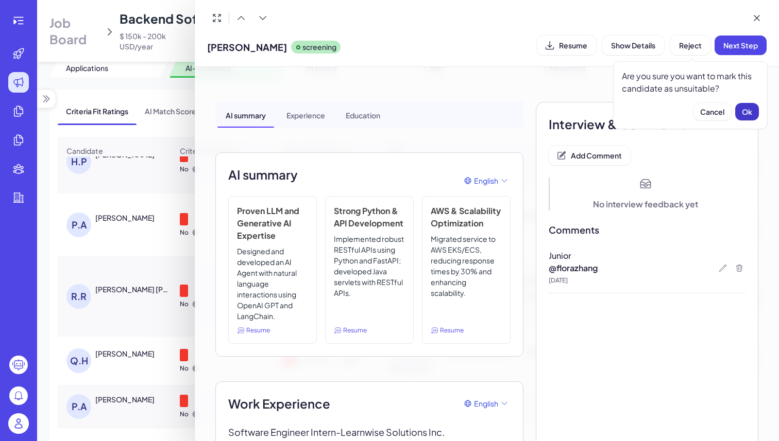
click at [750, 107] on span "Ok" at bounding box center [747, 111] width 10 height 9
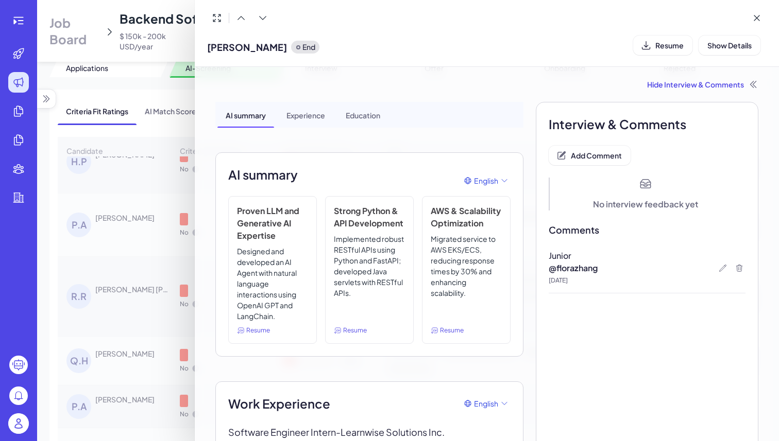
click at [163, 61] on div at bounding box center [389, 220] width 779 height 441
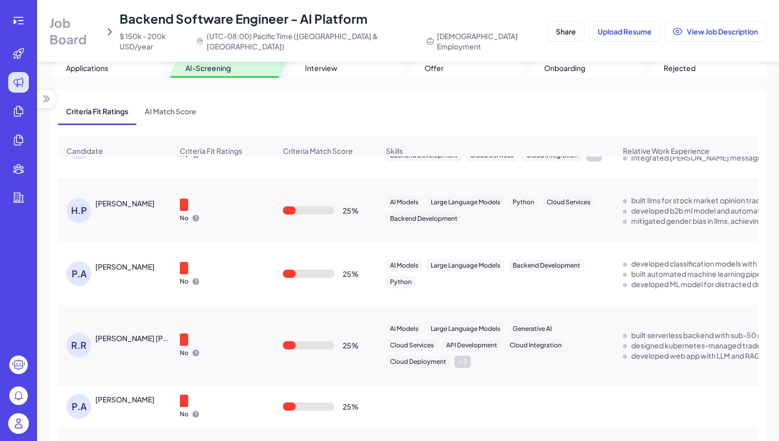
click at [137, 198] on div "[PERSON_NAME]" at bounding box center [124, 203] width 59 height 10
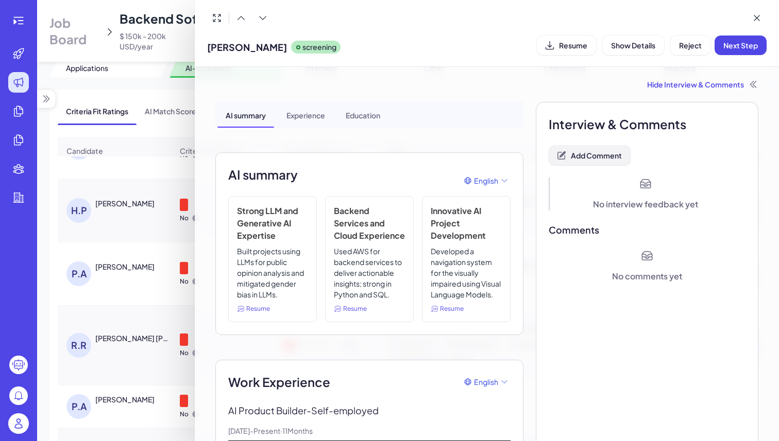
click at [584, 161] on button "Add Comment" at bounding box center [589, 156] width 82 height 20
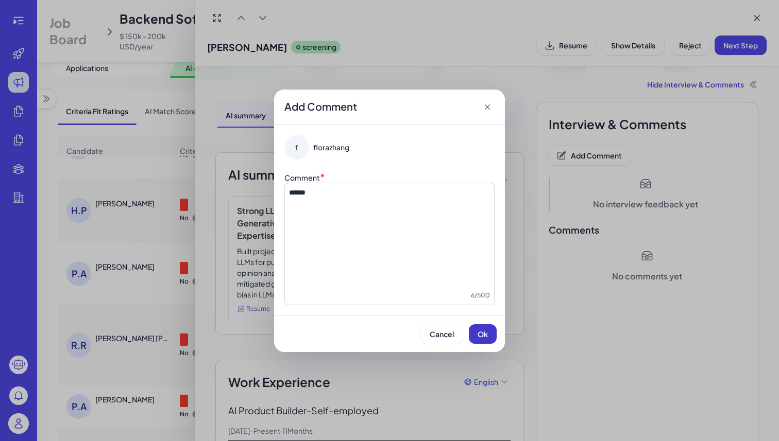
click at [488, 329] on button "Ok" at bounding box center [483, 334] width 28 height 20
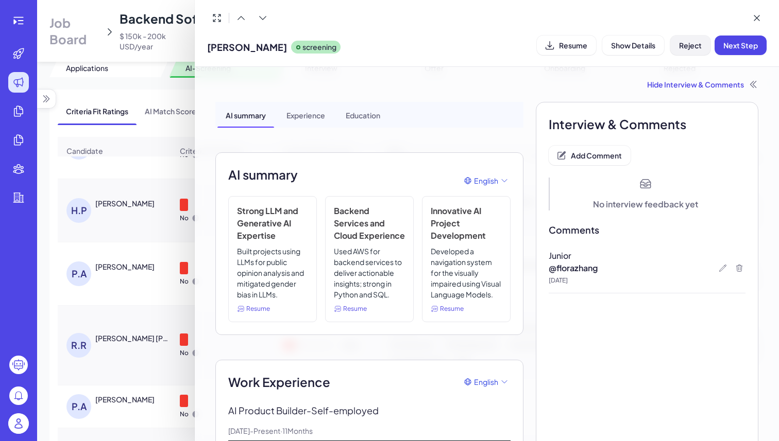
click at [694, 50] on button "Reject" at bounding box center [690, 46] width 40 height 20
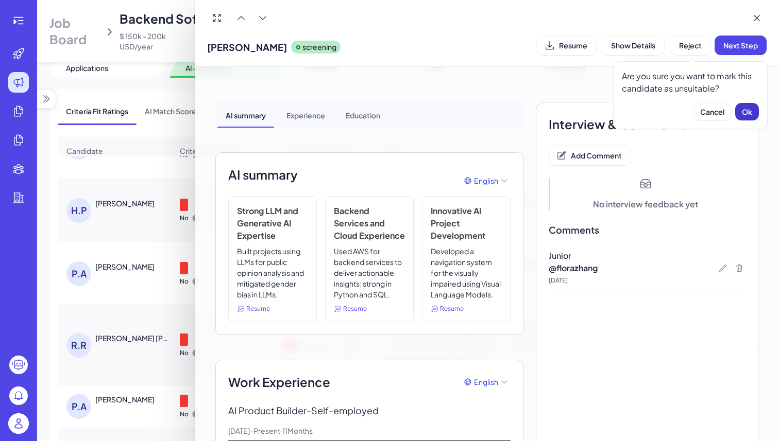
click at [743, 118] on button "Ok" at bounding box center [747, 112] width 24 height 18
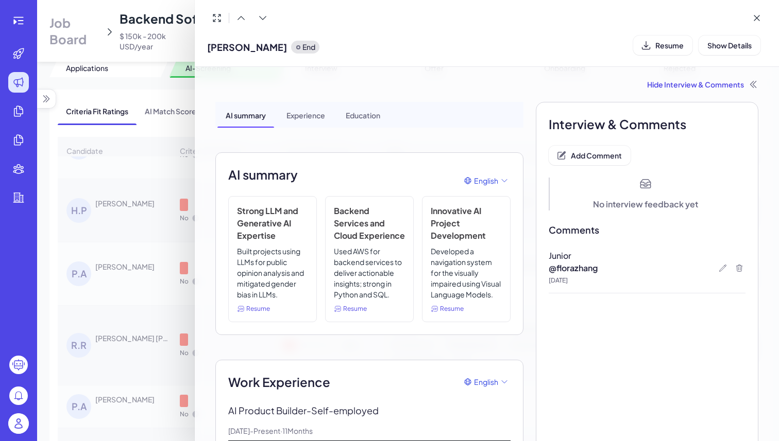
click at [151, 129] on div at bounding box center [389, 220] width 779 height 441
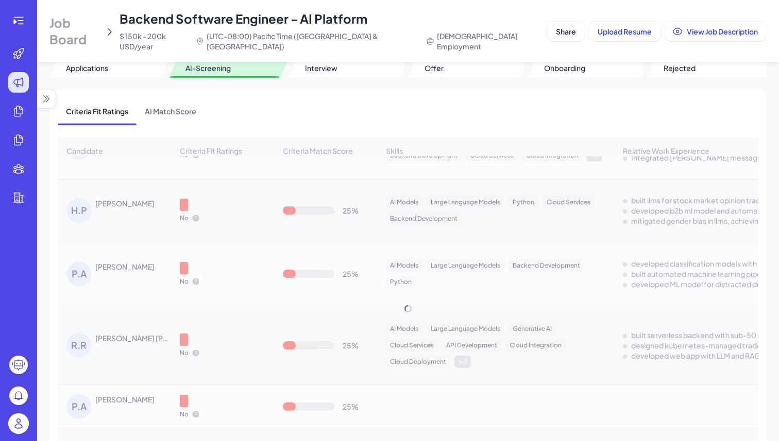
scroll to position [3232, 0]
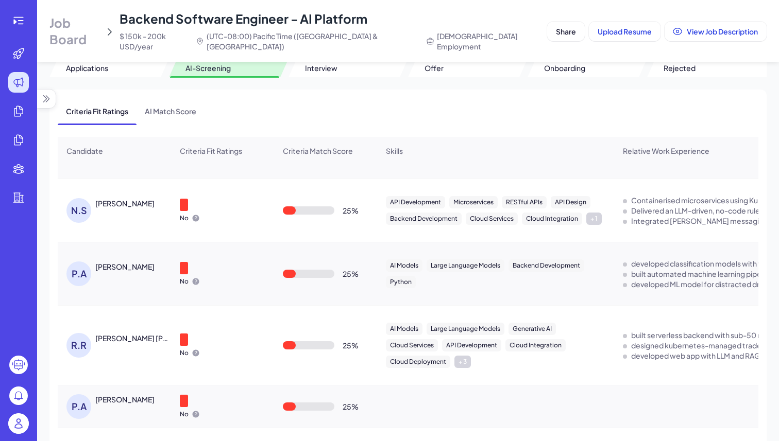
click at [144, 198] on div "[PERSON_NAME]" at bounding box center [119, 210] width 106 height 25
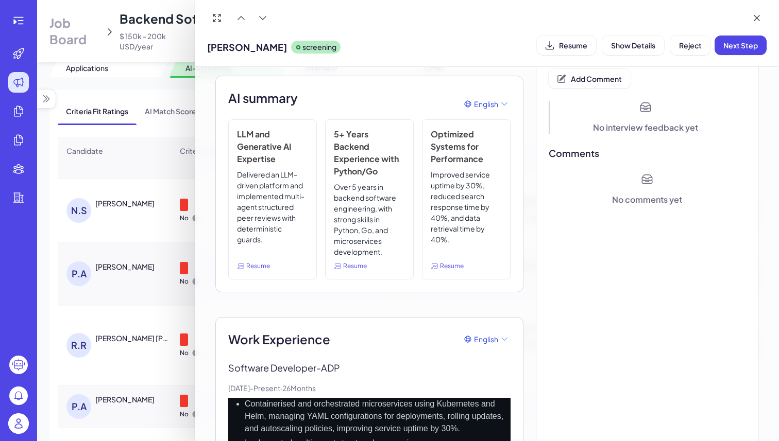
scroll to position [0, 0]
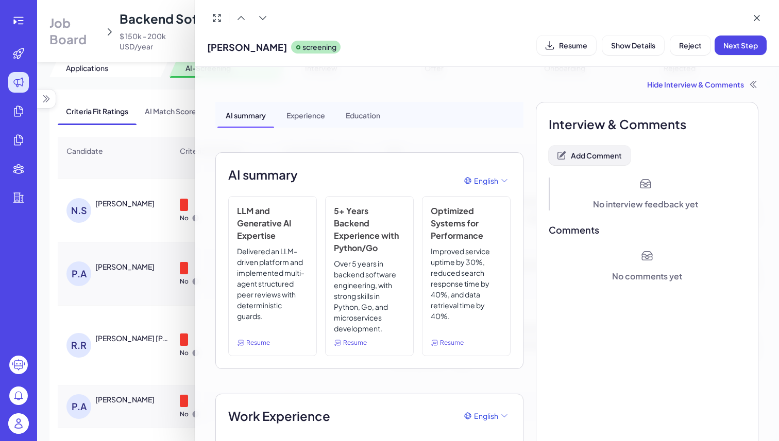
click at [603, 152] on span "Add Comment" at bounding box center [596, 155] width 51 height 9
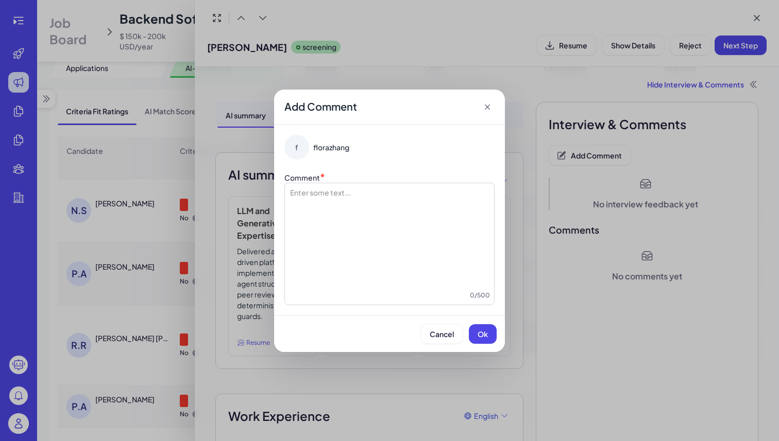
click at [422, 187] on div at bounding box center [389, 238] width 201 height 103
click at [483, 329] on button "Ok" at bounding box center [483, 334] width 28 height 20
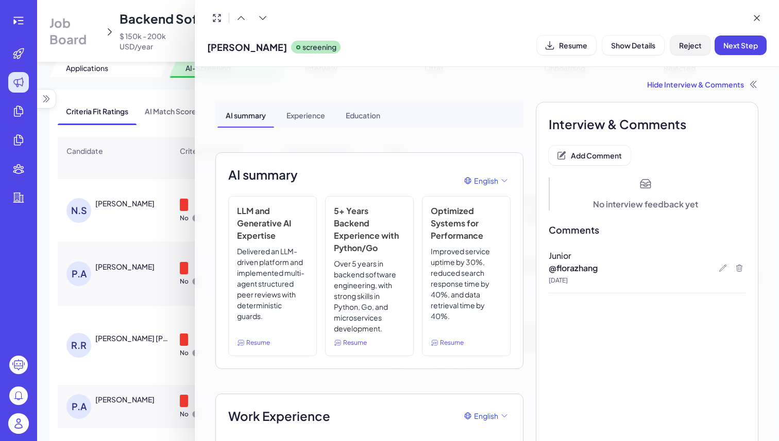
click at [685, 50] on button "Reject" at bounding box center [690, 46] width 40 height 20
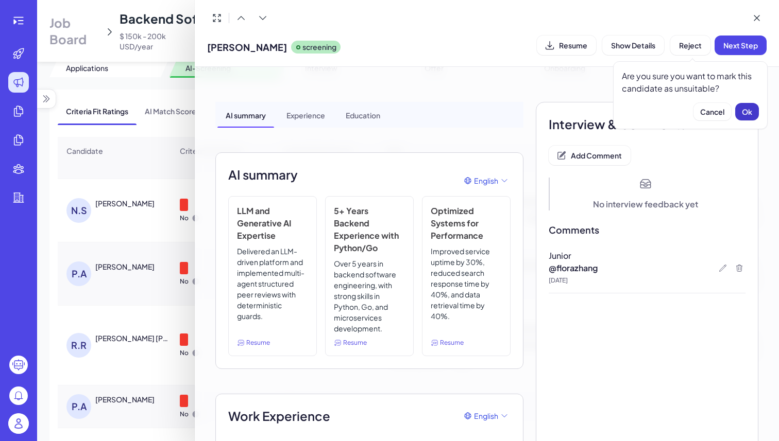
click at [742, 108] on span "Ok" at bounding box center [747, 111] width 10 height 9
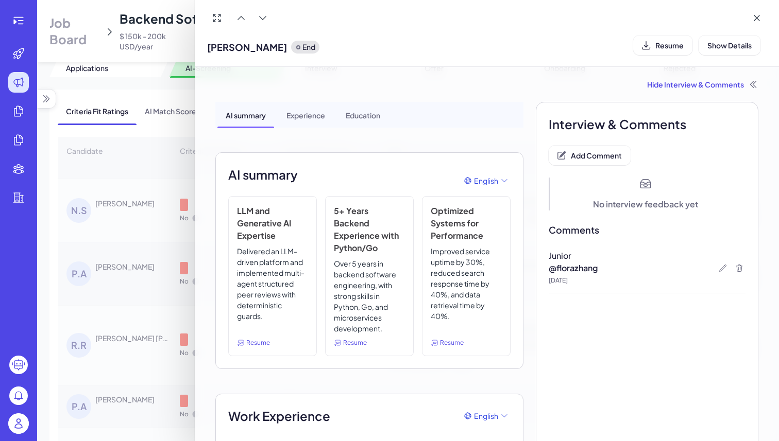
click at [123, 255] on div at bounding box center [389, 220] width 779 height 441
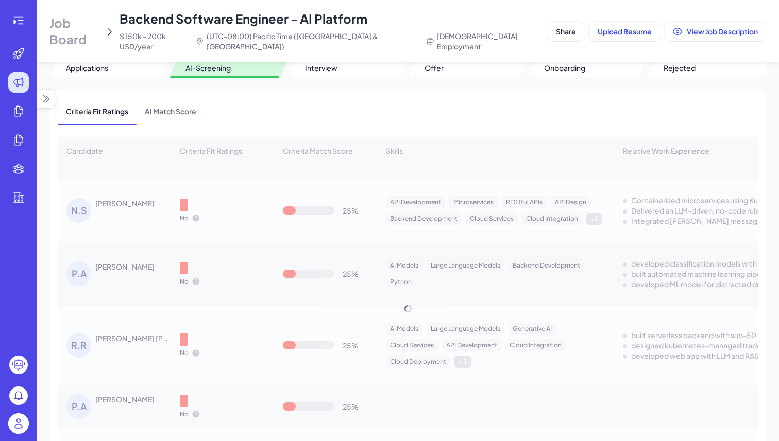
scroll to position [3168, 0]
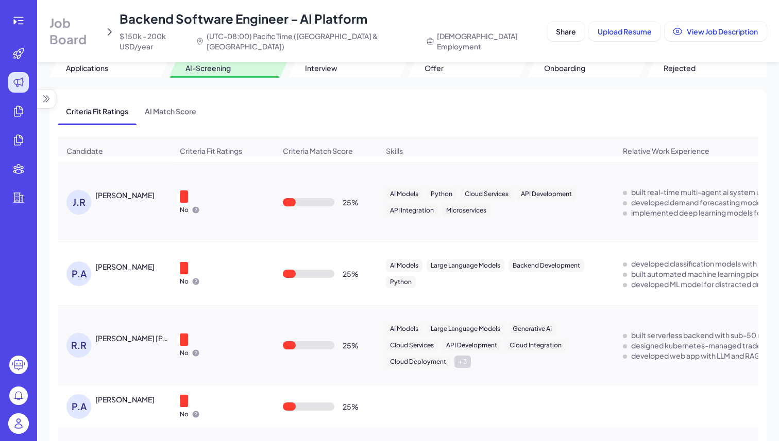
click at [129, 262] on div "[PERSON_NAME]" at bounding box center [133, 267] width 77 height 11
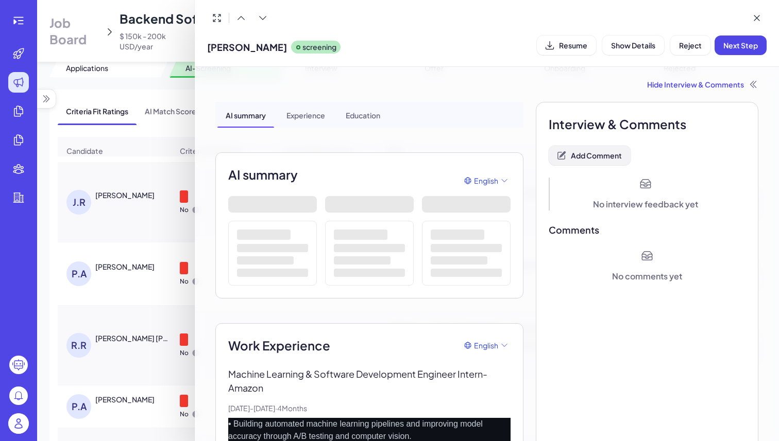
click at [609, 150] on button "Add Comment" at bounding box center [589, 156] width 82 height 20
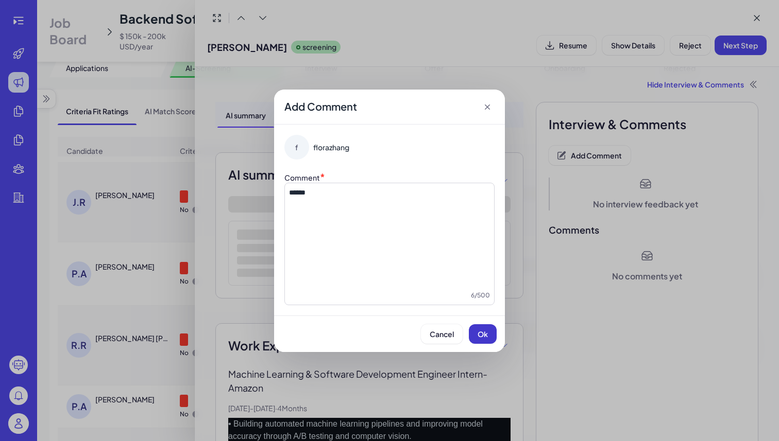
click at [489, 335] on button "Ok" at bounding box center [483, 334] width 28 height 20
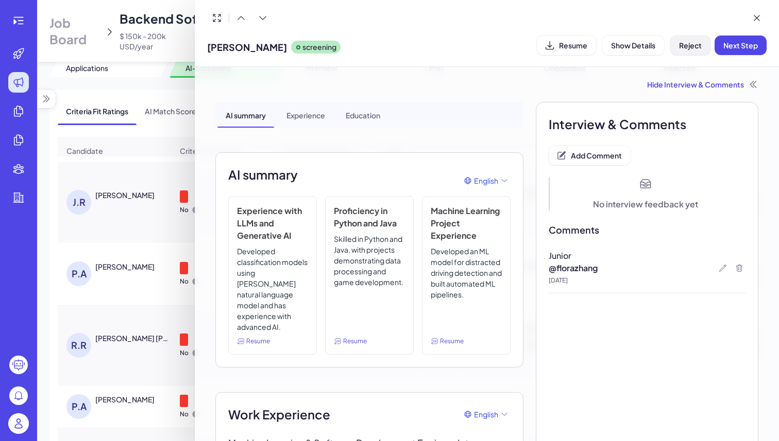
click at [698, 48] on span "Reject" at bounding box center [690, 45] width 23 height 9
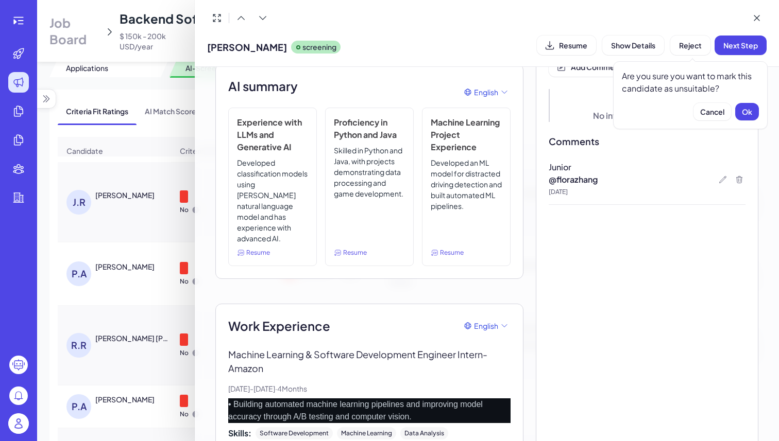
scroll to position [90, 0]
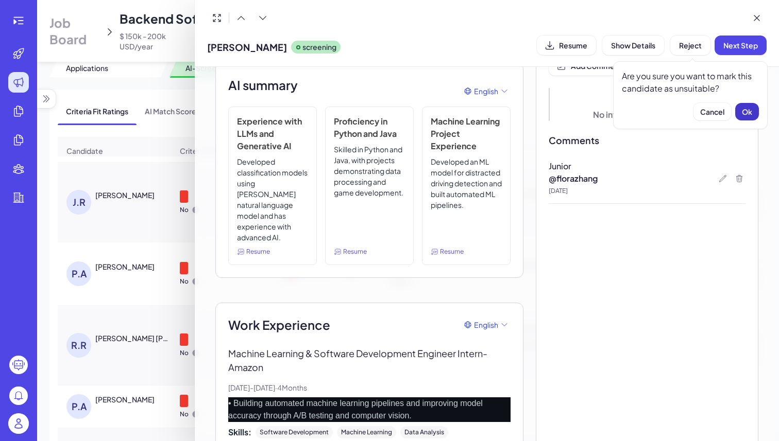
click at [746, 113] on span "Ok" at bounding box center [747, 111] width 10 height 9
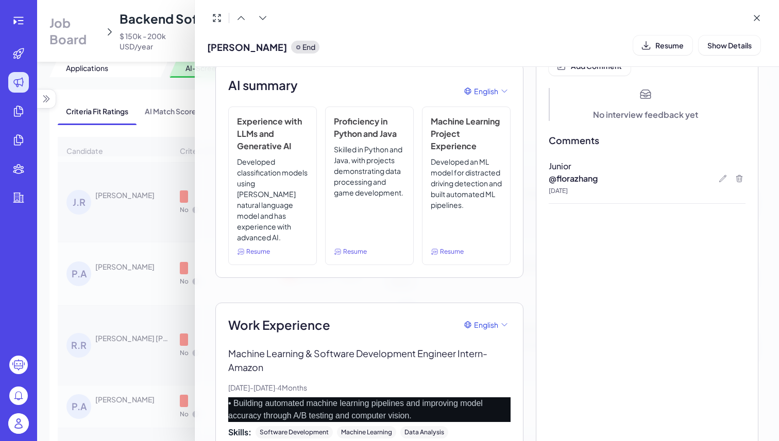
click at [164, 90] on div at bounding box center [389, 220] width 779 height 441
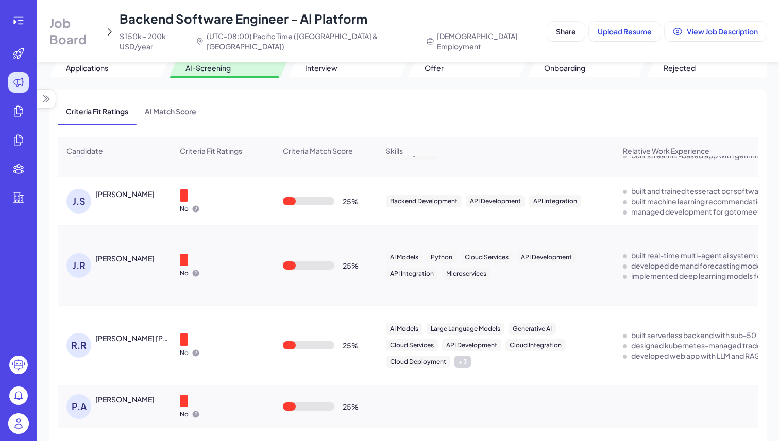
scroll to position [0, 0]
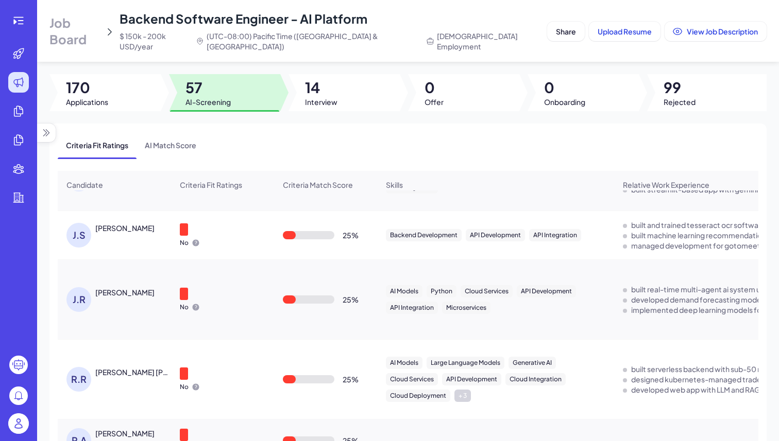
click at [89, 223] on div "J.S" at bounding box center [78, 235] width 25 height 25
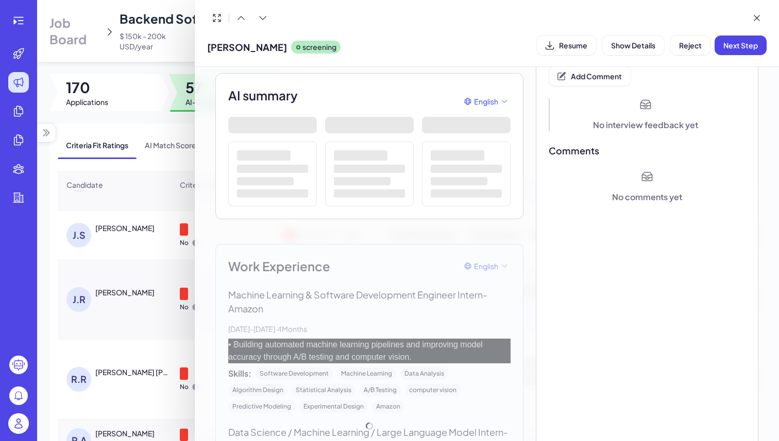
scroll to position [80, 0]
click at [284, 345] on div "Work Experience English Machine Learning & Software Development Engineer Intern…" at bounding box center [369, 425] width 308 height 365
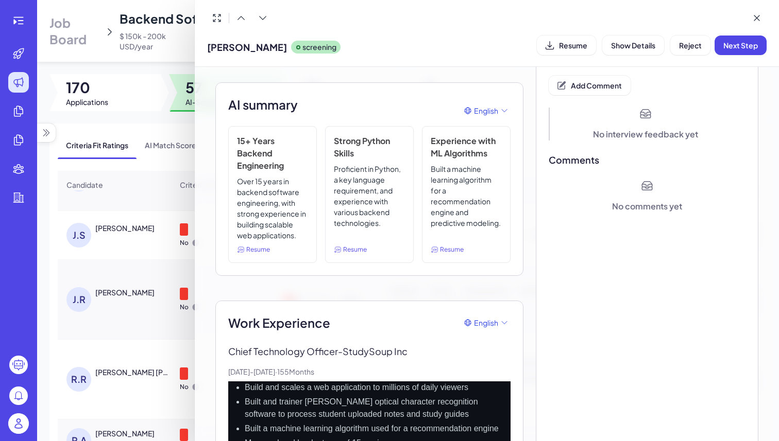
scroll to position [0, 0]
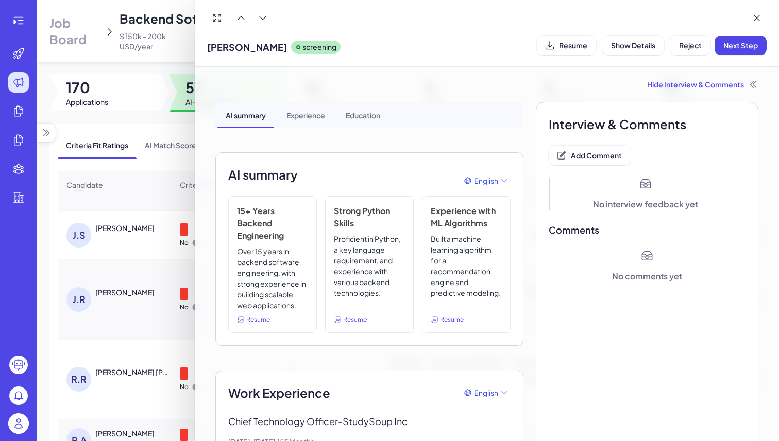
click at [592, 159] on span "Add Comment" at bounding box center [596, 155] width 51 height 9
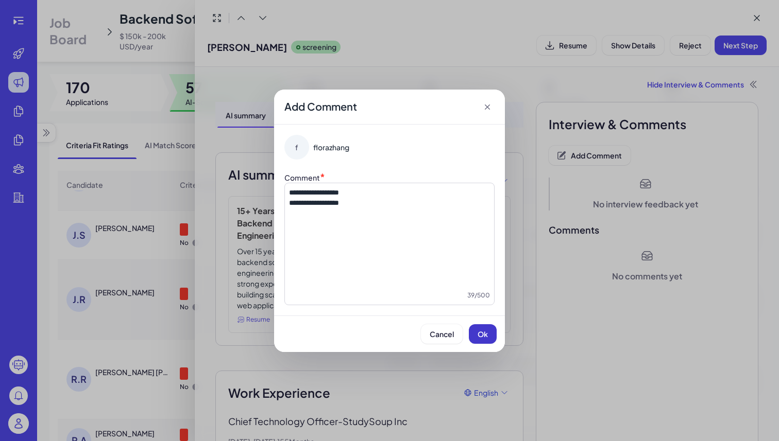
click at [487, 332] on span "Ok" at bounding box center [482, 334] width 10 height 9
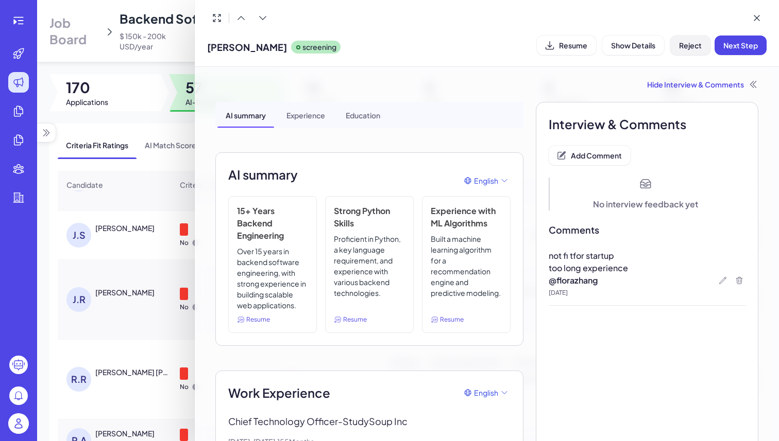
click at [687, 50] on button "Reject" at bounding box center [690, 46] width 40 height 20
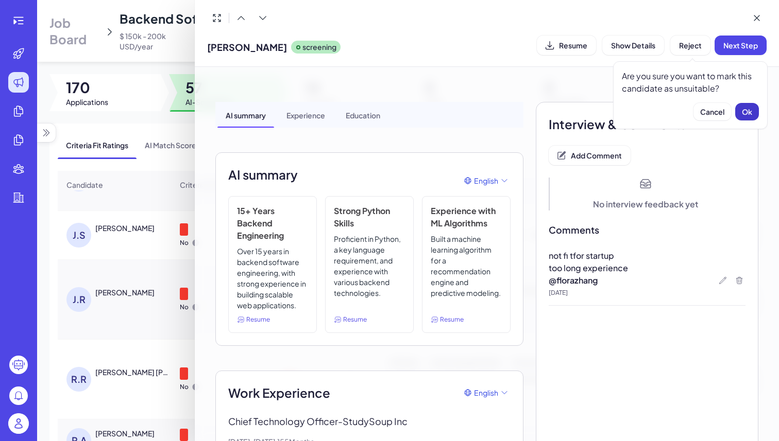
click at [751, 107] on span "Ok" at bounding box center [747, 111] width 10 height 9
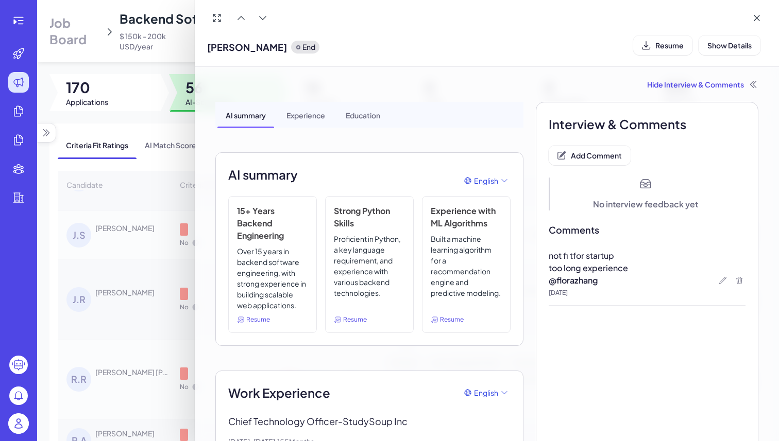
click at [159, 118] on div at bounding box center [389, 220] width 779 height 441
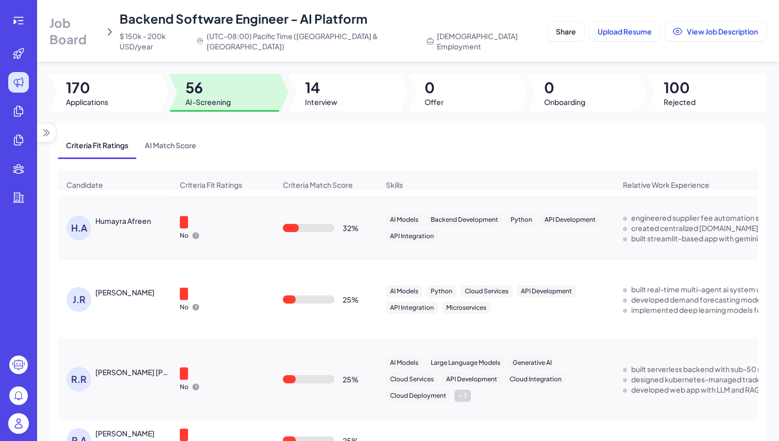
scroll to position [69, 0]
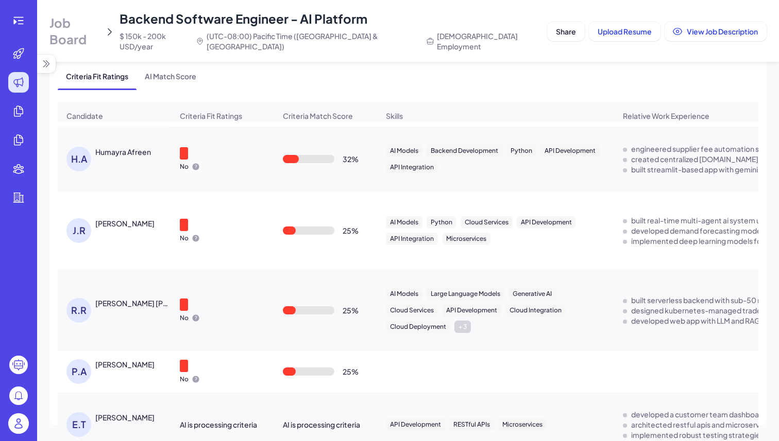
click at [130, 359] on div "P.A [PERSON_NAME]" at bounding box center [119, 371] width 106 height 25
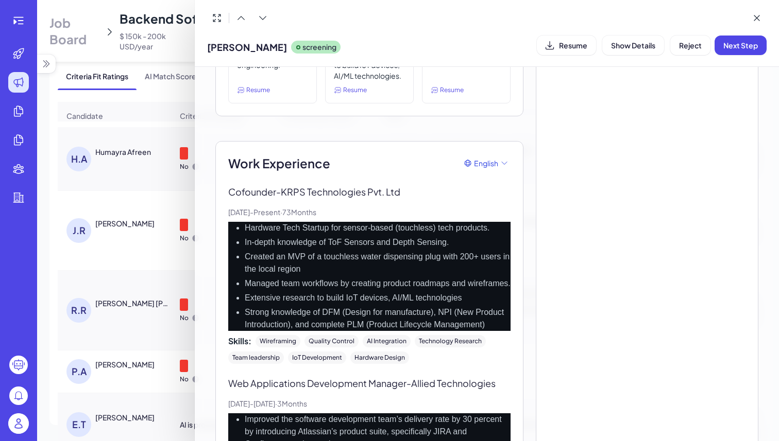
scroll to position [232, 0]
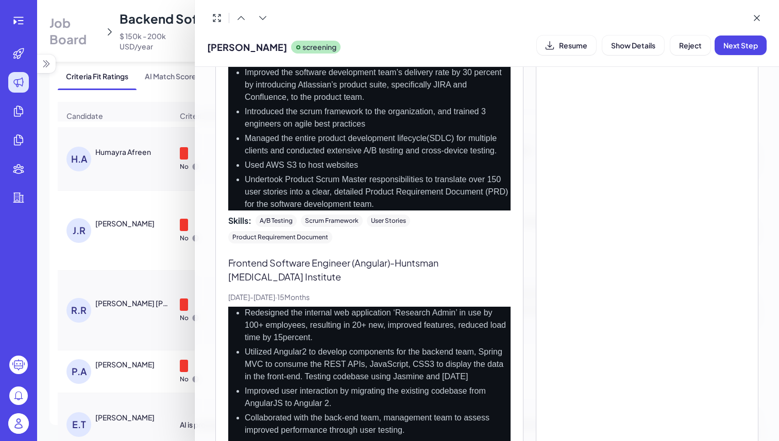
scroll to position [0, 0]
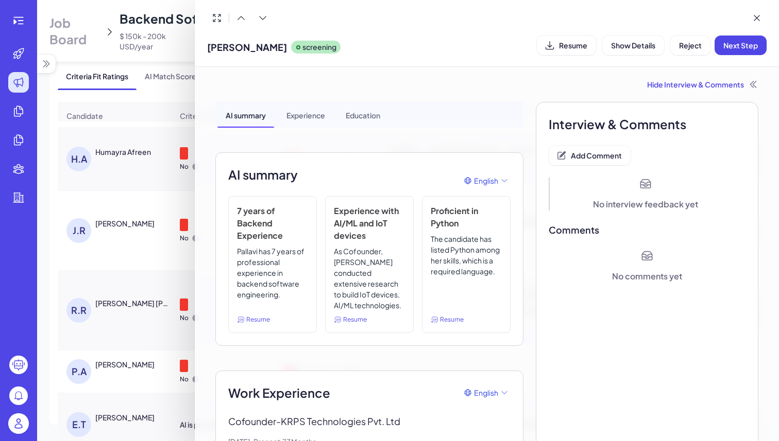
drag, startPoint x: 228, startPoint y: 408, endPoint x: 280, endPoint y: 408, distance: 52.5
copy p "Cofounder -"
click at [607, 152] on span "Add Comment" at bounding box center [596, 155] width 51 height 9
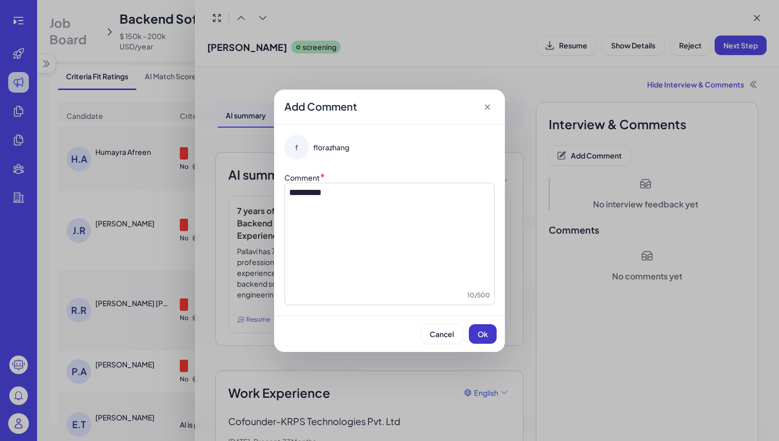
click at [481, 330] on span "Ok" at bounding box center [482, 334] width 10 height 9
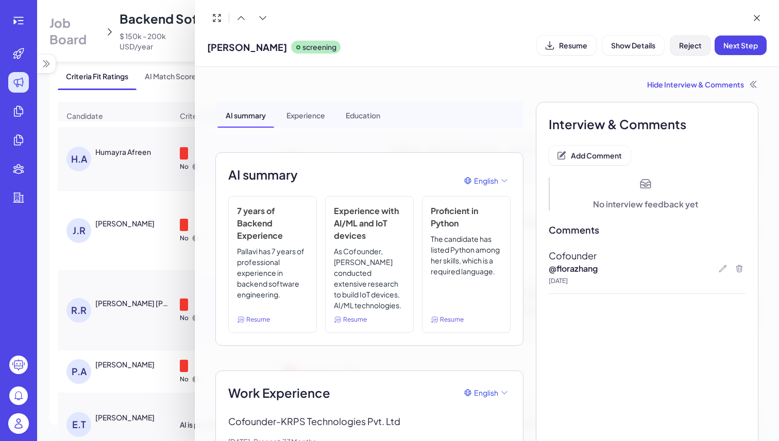
click at [683, 48] on span "Reject" at bounding box center [690, 45] width 23 height 9
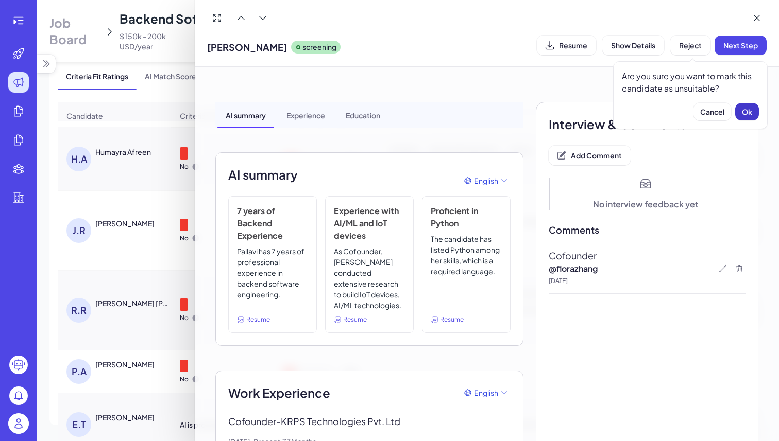
click at [751, 110] on span "Ok" at bounding box center [747, 111] width 10 height 9
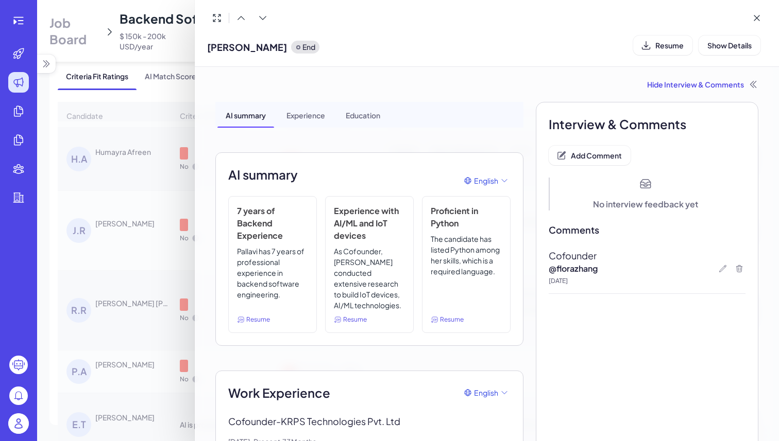
click at [177, 87] on div at bounding box center [389, 220] width 779 height 441
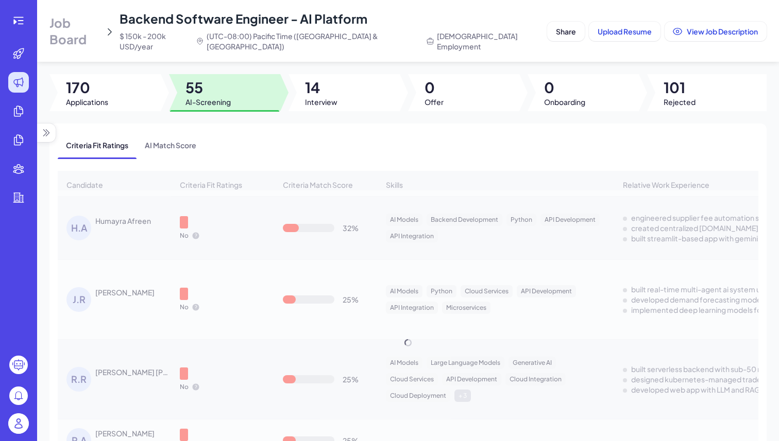
scroll to position [3013, 0]
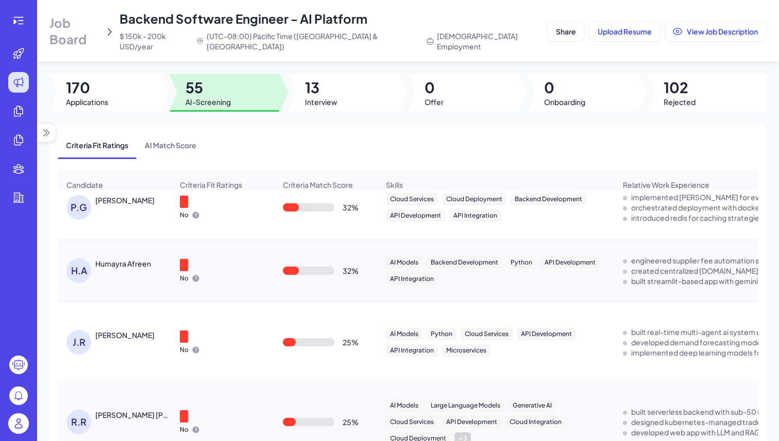
click at [159, 410] on div "[PERSON_NAME] [PERSON_NAME]" at bounding box center [133, 415] width 76 height 10
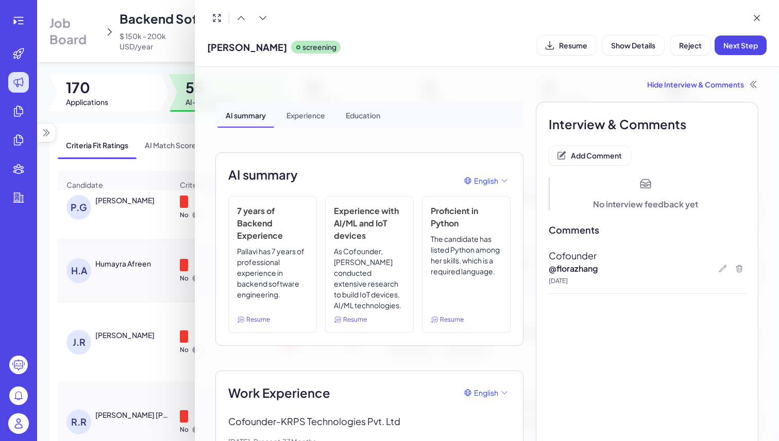
click at [159, 394] on div at bounding box center [389, 220] width 779 height 441
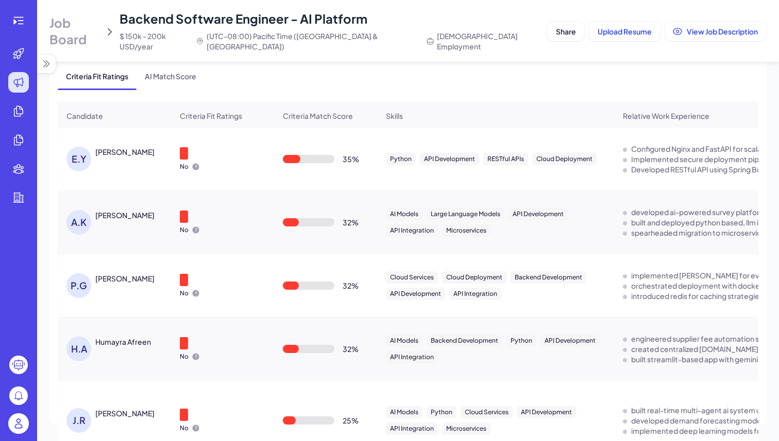
scroll to position [2865, 0]
click at [196, 165] on icon at bounding box center [196, 168] width 7 height 7
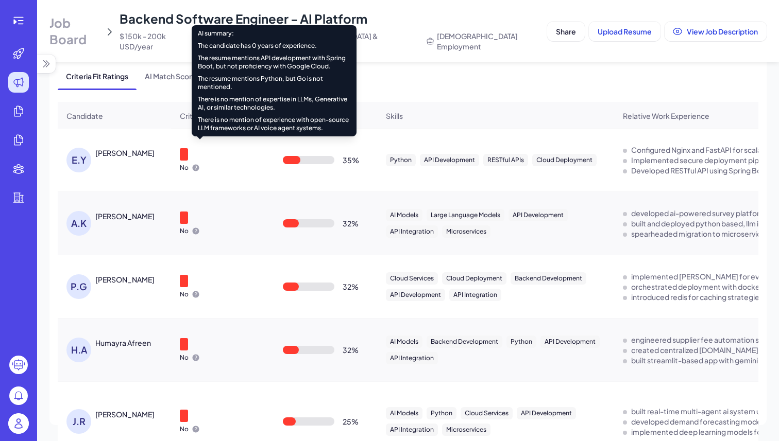
click at [196, 165] on icon at bounding box center [196, 168] width 7 height 7
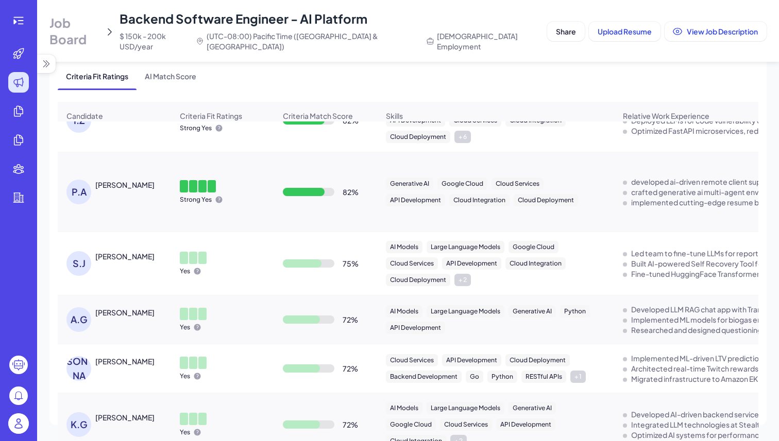
scroll to position [0, 0]
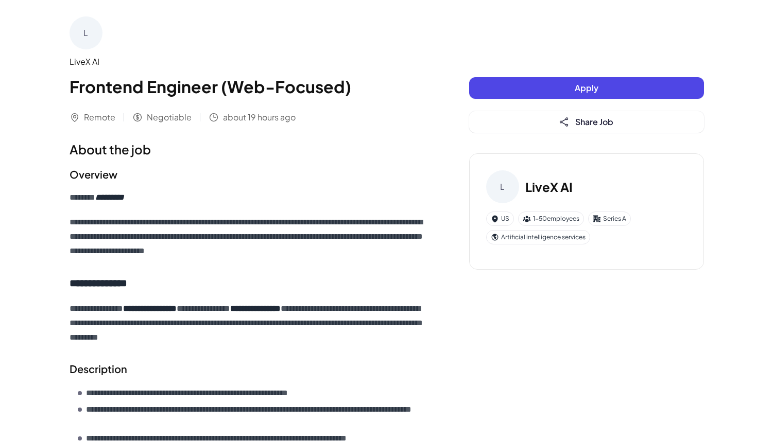
click at [85, 66] on div "LiveX AI" at bounding box center [249, 62] width 358 height 12
copy div "LiveX AI"
